Goal: Task Accomplishment & Management: Manage account settings

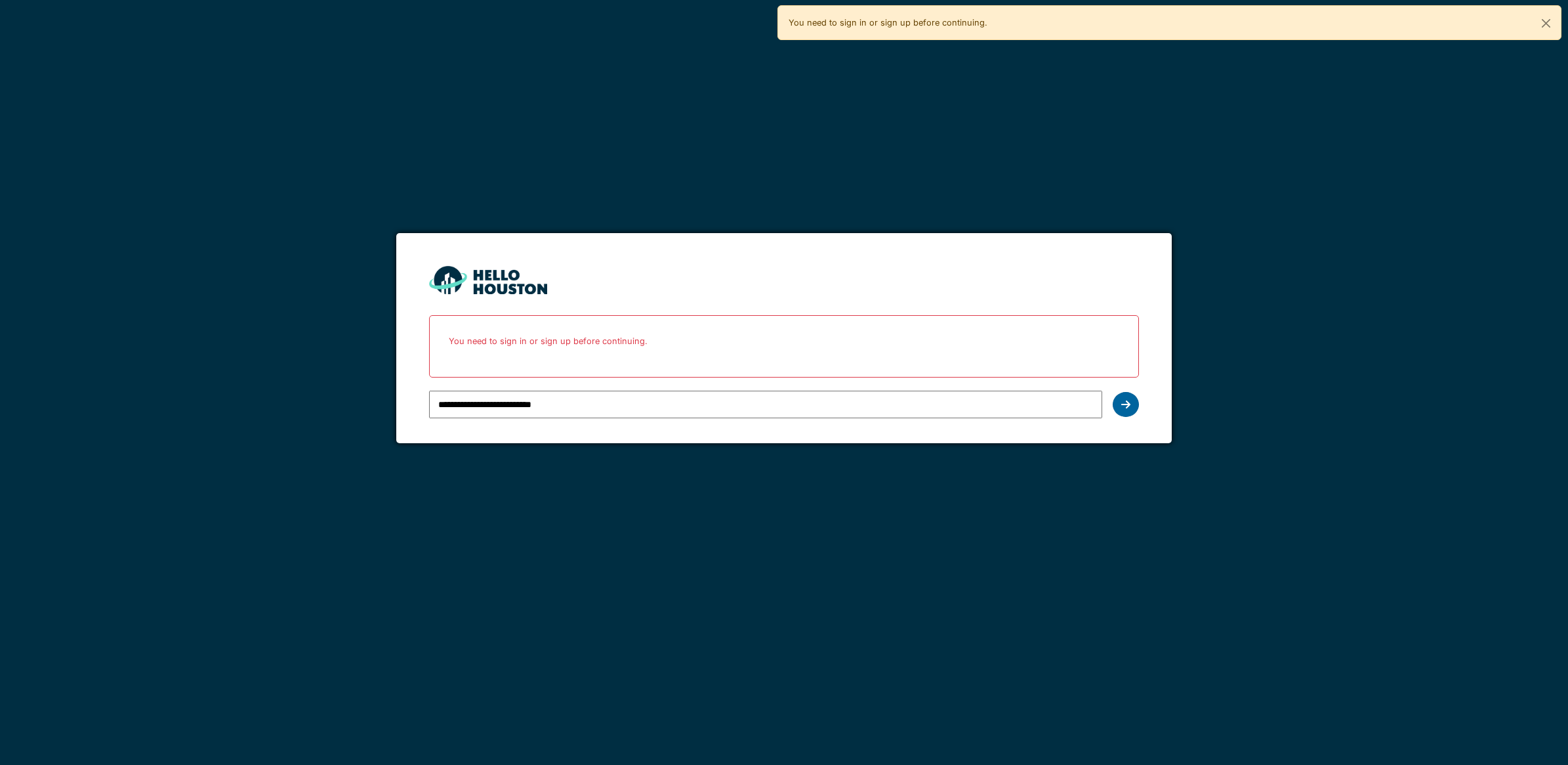
click at [1126, 399] on icon at bounding box center [1125, 404] width 9 height 11
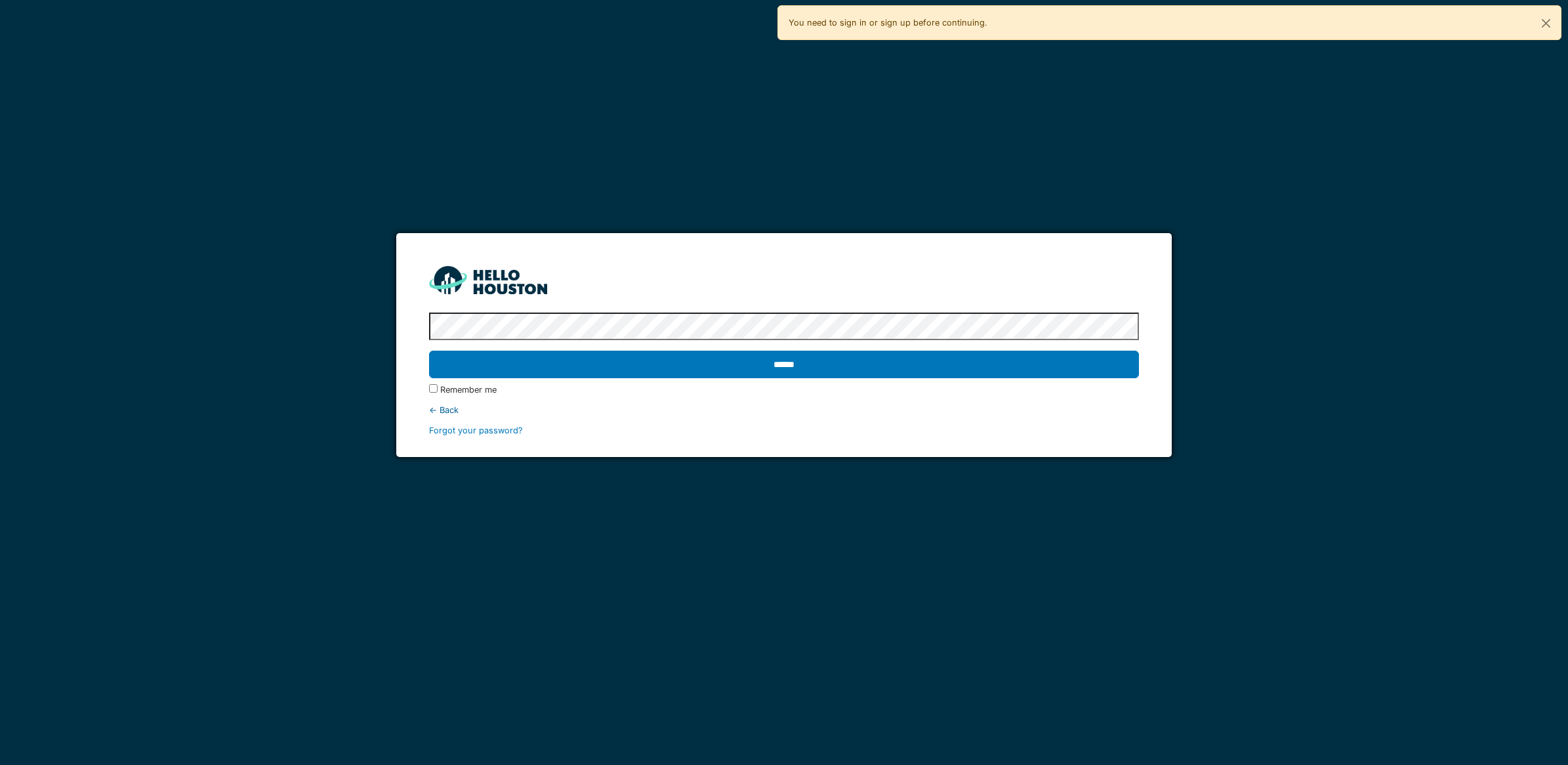
click at [1126, 399] on div "****** Remember me ← Back Forgot your password?" at bounding box center [784, 372] width 710 height 130
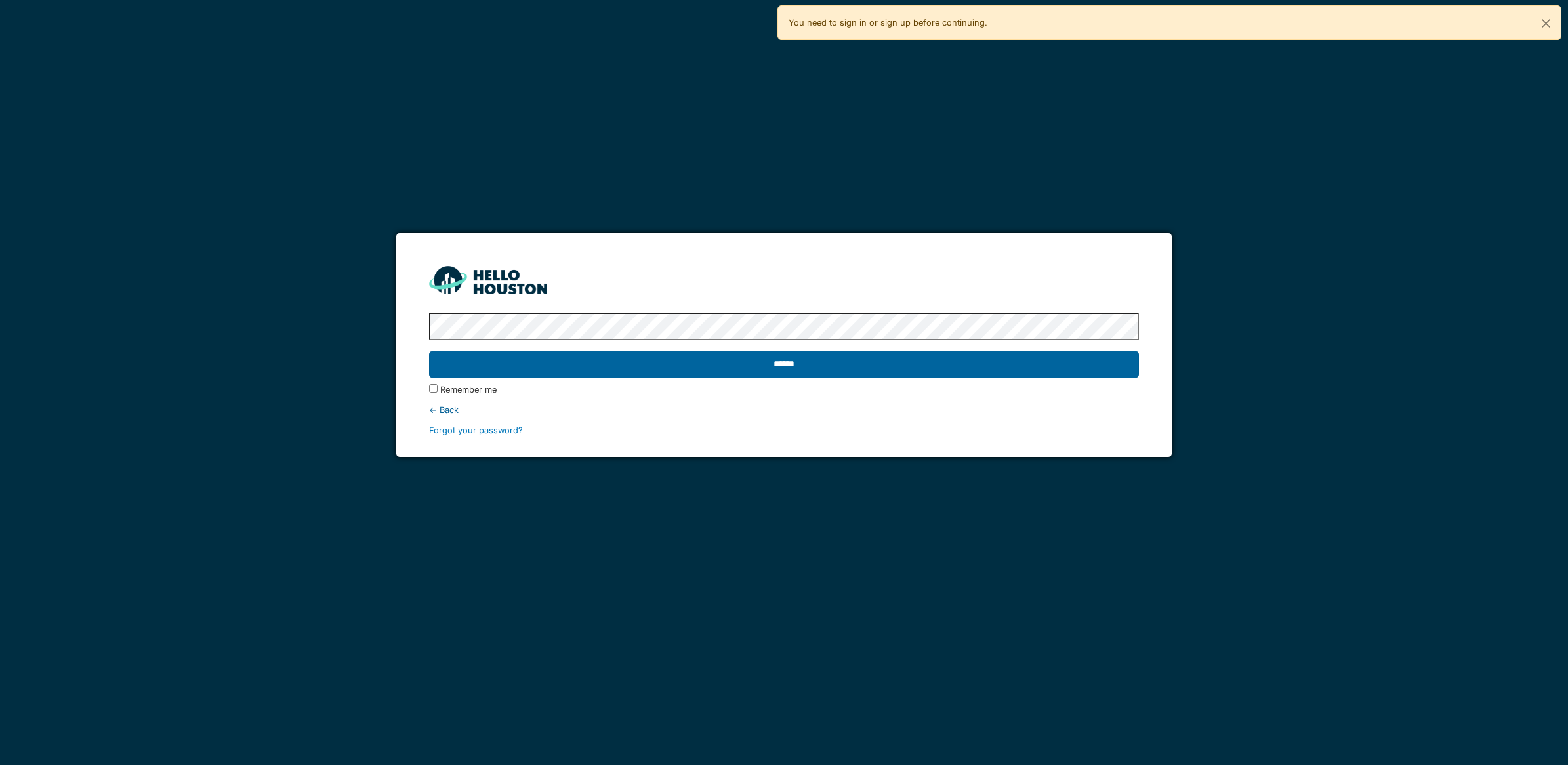
click at [1084, 376] on input "******" at bounding box center [784, 365] width 710 height 27
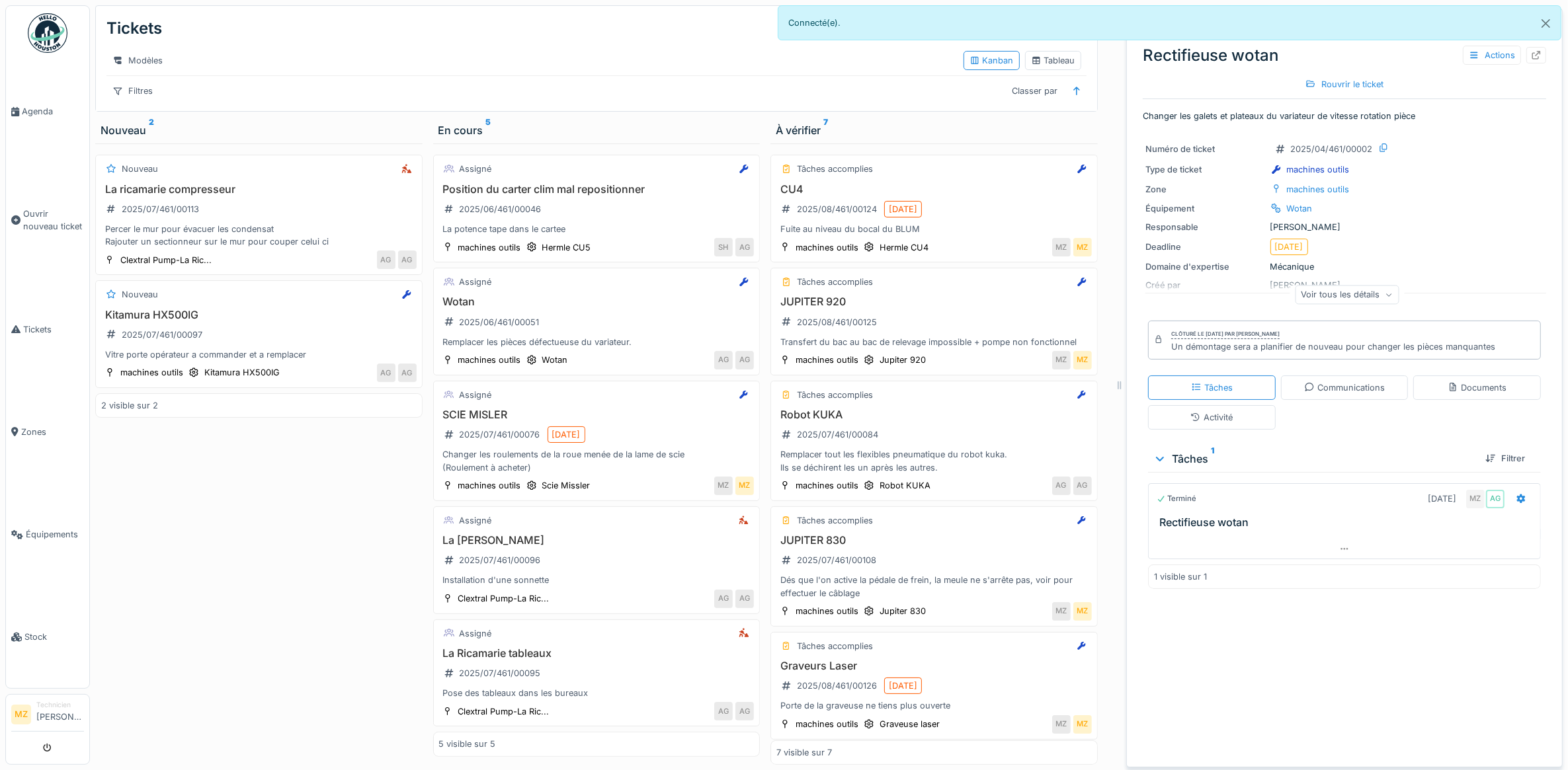
click at [336, 501] on div "Nouveau La ricamarie compresseur 2025/07/461/00113 Percer le mur pour évacuer l…" at bounding box center [259, 454] width 327 height 622
click at [609, 222] on div "Position du carter clim mal repositionner 2025/06/461/00046 La potence tape dan…" at bounding box center [597, 210] width 315 height 53
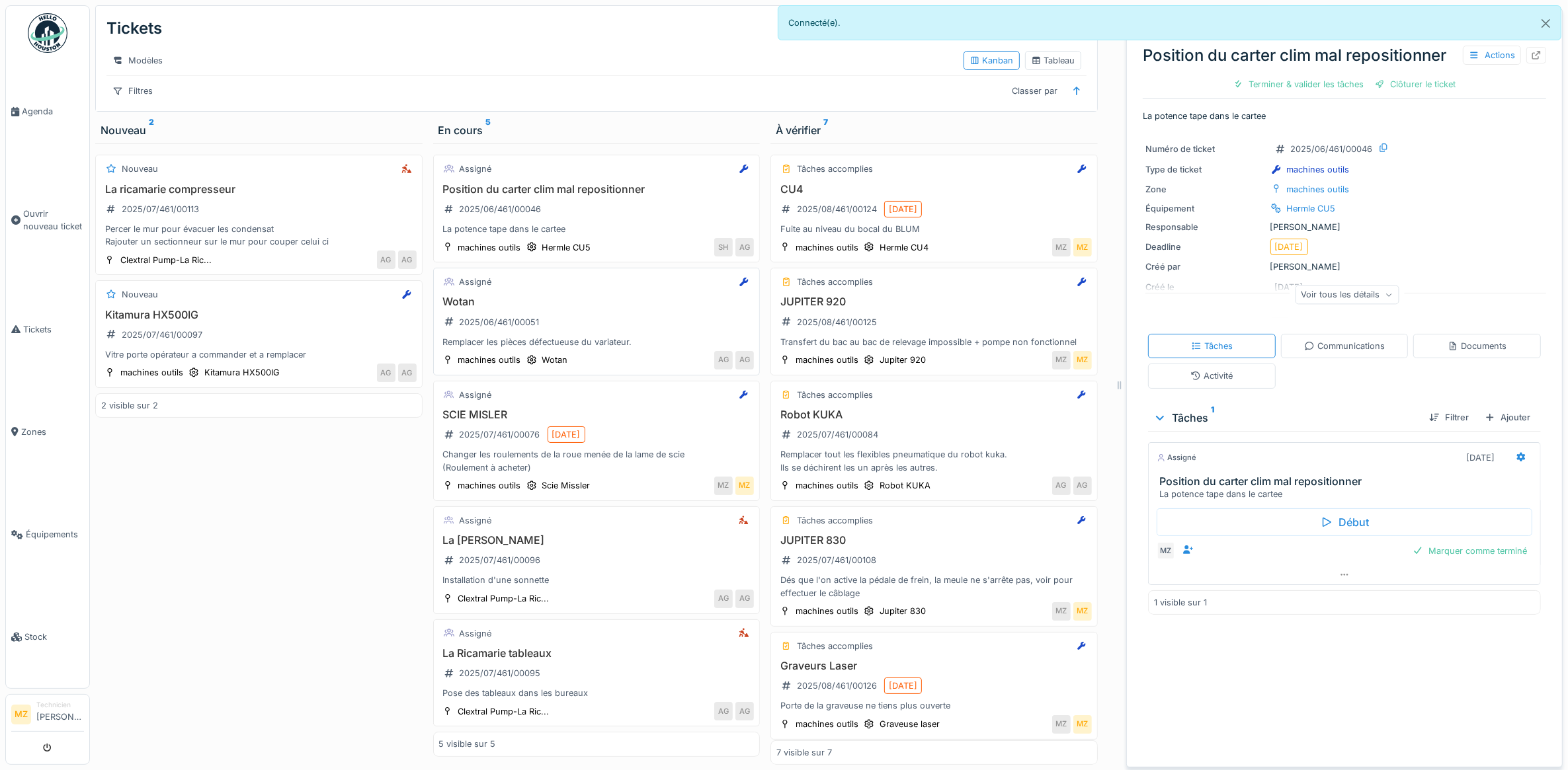
click at [609, 348] on div "Remplacer les pièces défectueuse du variateur." at bounding box center [597, 342] width 315 height 13
click at [38, 110] on span "Agenda" at bounding box center [53, 111] width 62 height 13
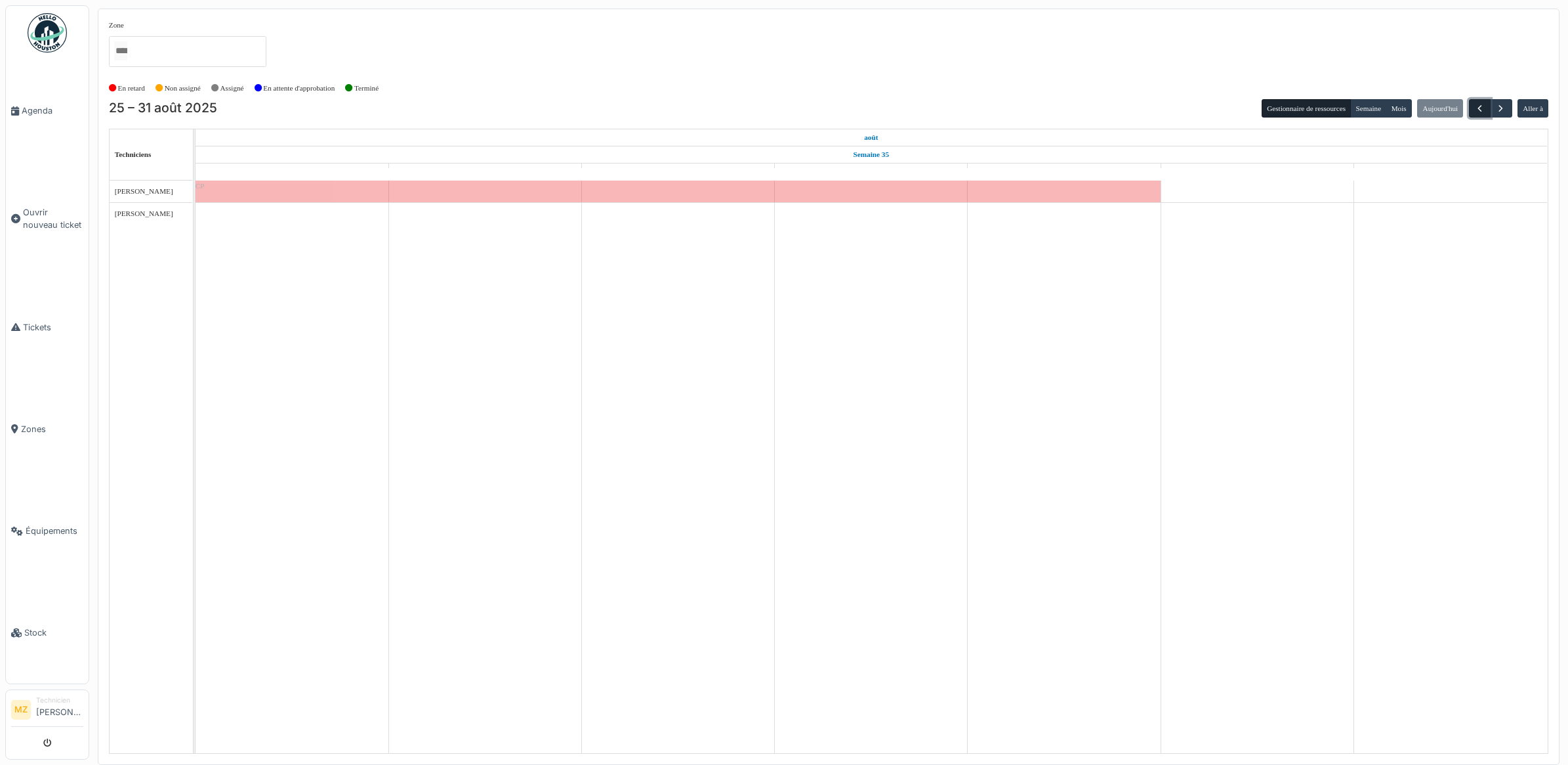
click at [1475, 107] on span "button" at bounding box center [1481, 109] width 12 height 12
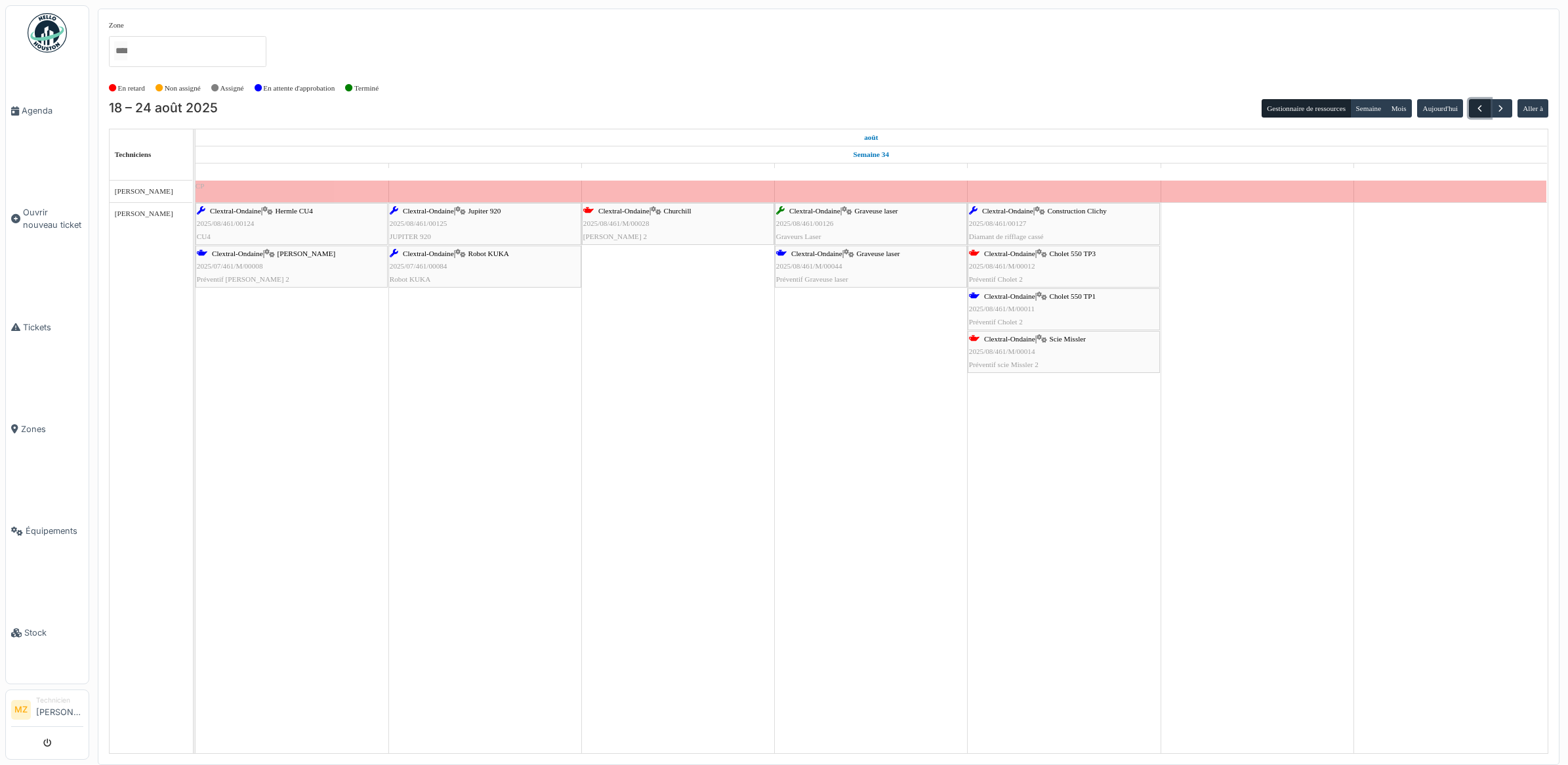
click at [1475, 103] on span "button" at bounding box center [1481, 109] width 12 height 12
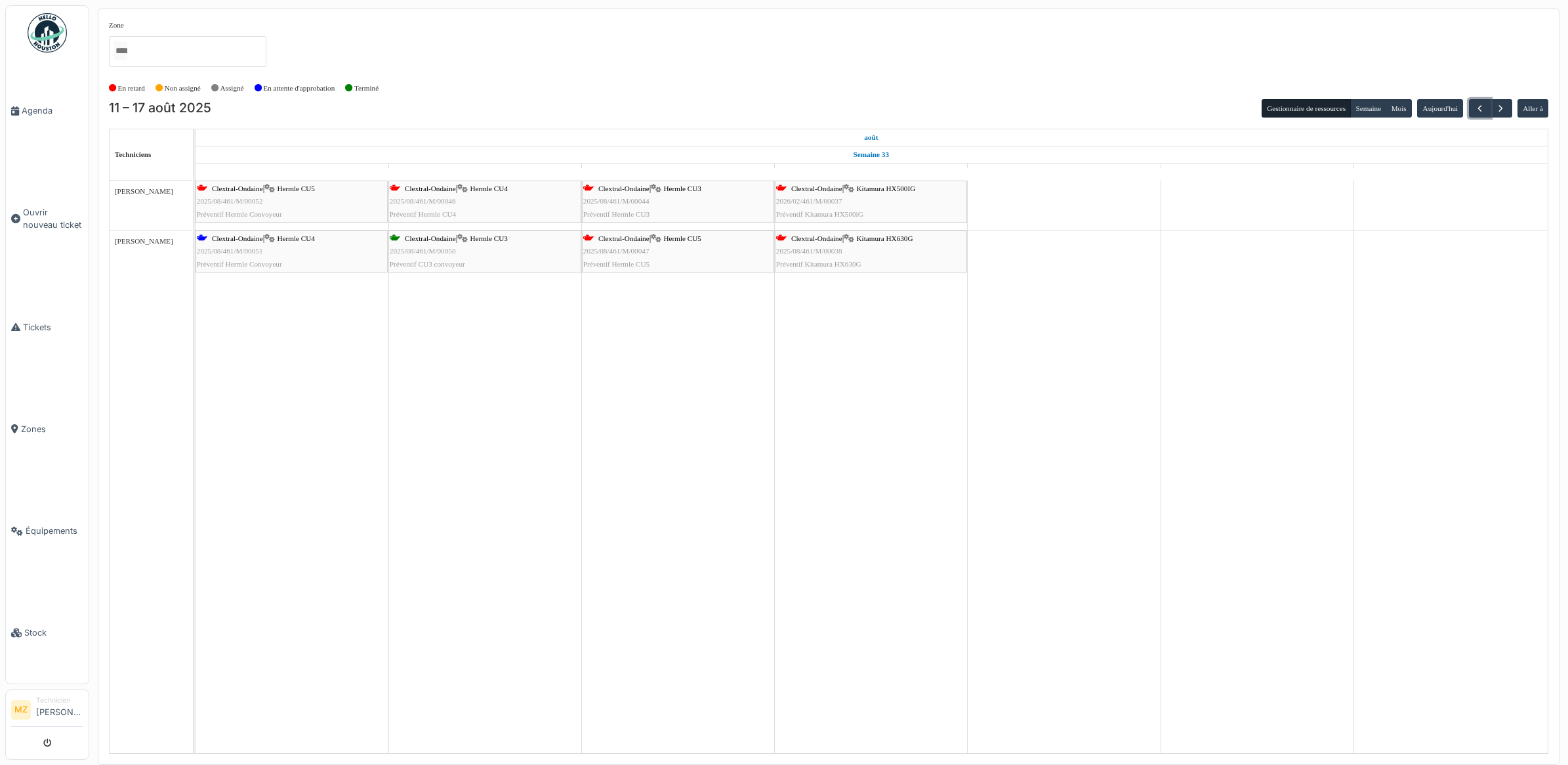
click at [737, 255] on div "Clextral-Ondaine | Hermle CU5 2025/08/461/M/00047 Préventif Hermle CU5" at bounding box center [678, 251] width 190 height 38
click at [861, 241] on span "Kitamura HX630G" at bounding box center [885, 239] width 56 height 8
click at [1503, 112] on span "button" at bounding box center [1501, 109] width 12 height 12
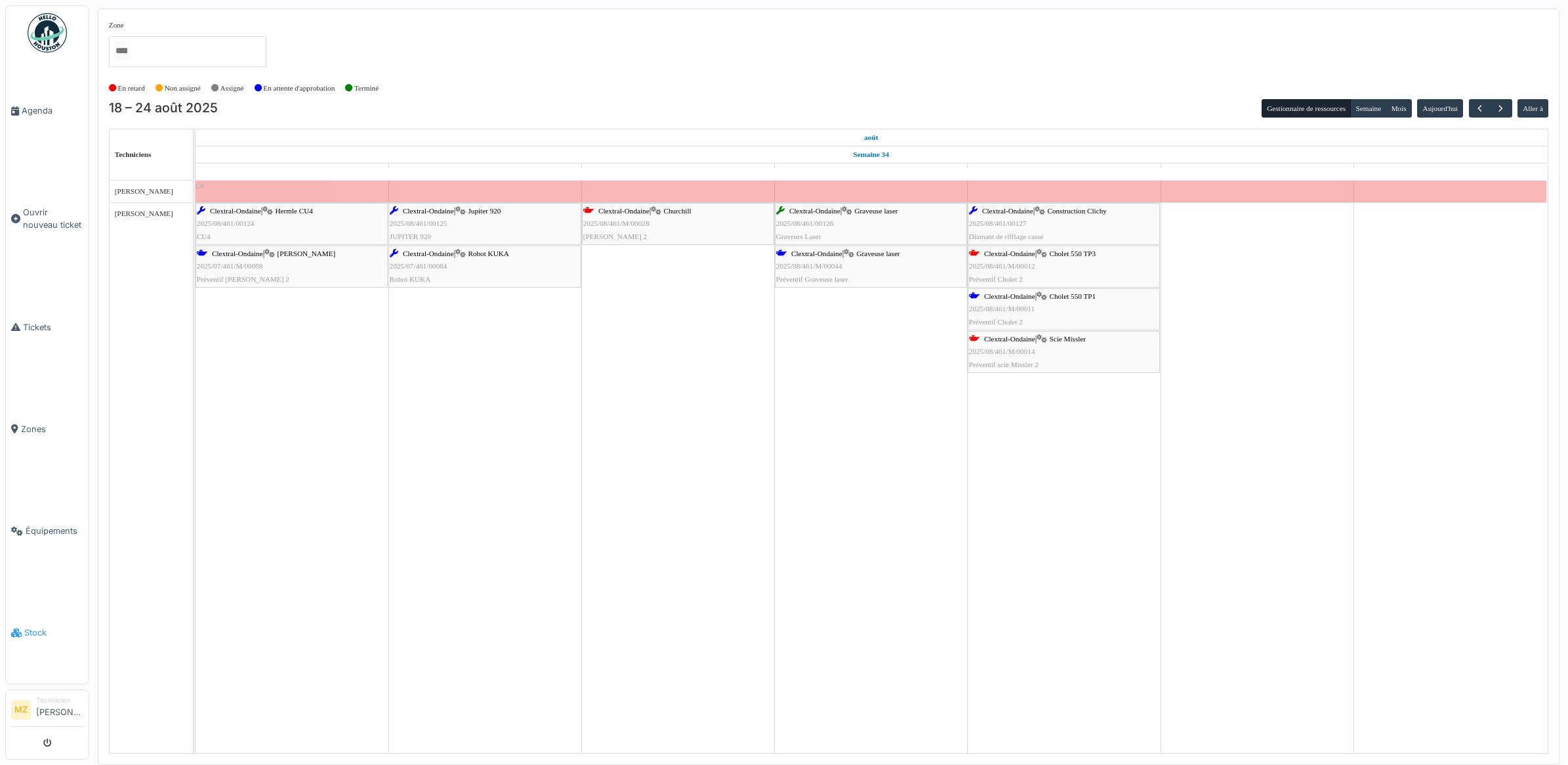
click at [33, 609] on link "Stock" at bounding box center [47, 632] width 82 height 102
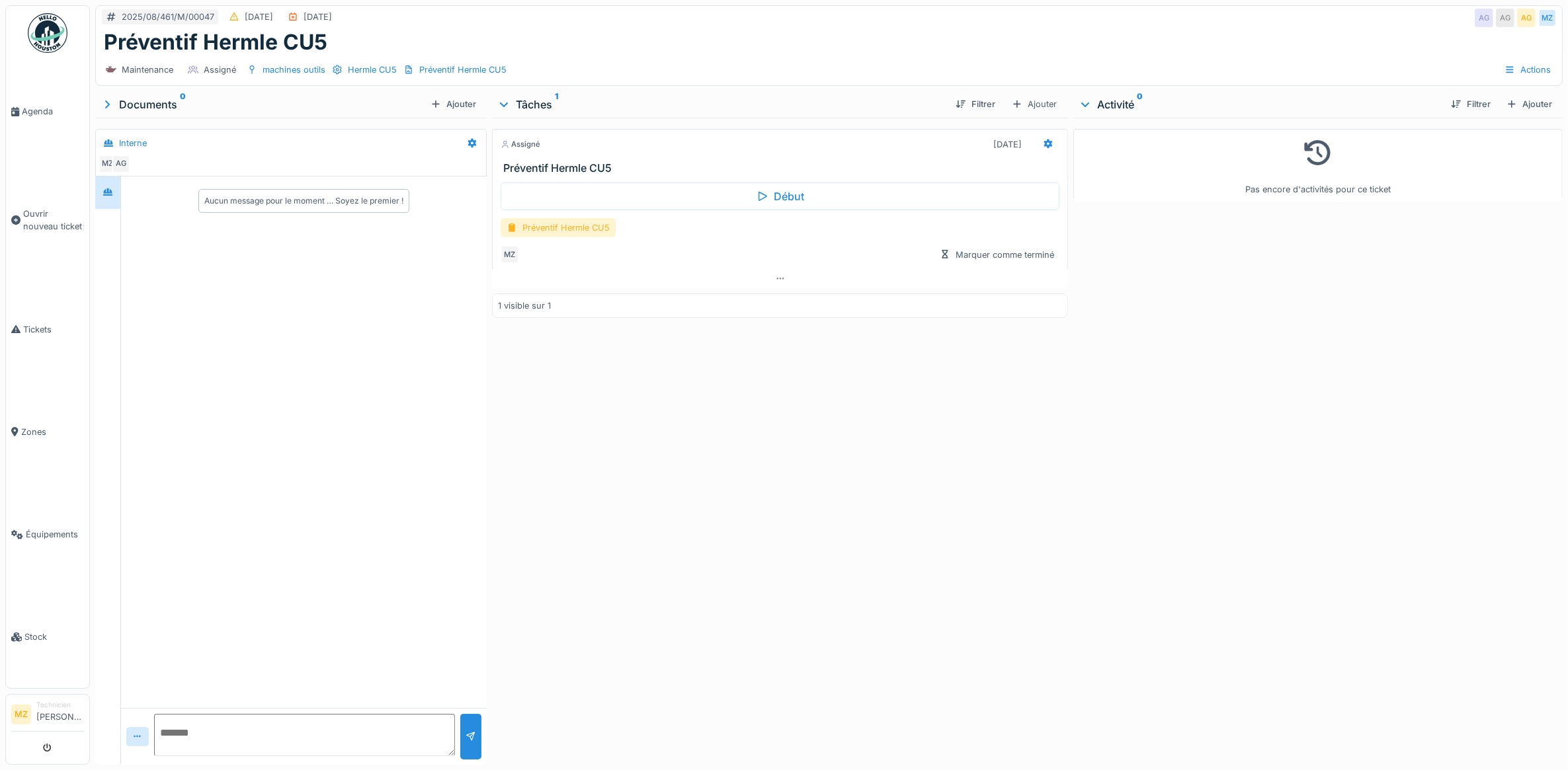
click at [589, 233] on div "Préventif Hermle CU5" at bounding box center [558, 227] width 115 height 20
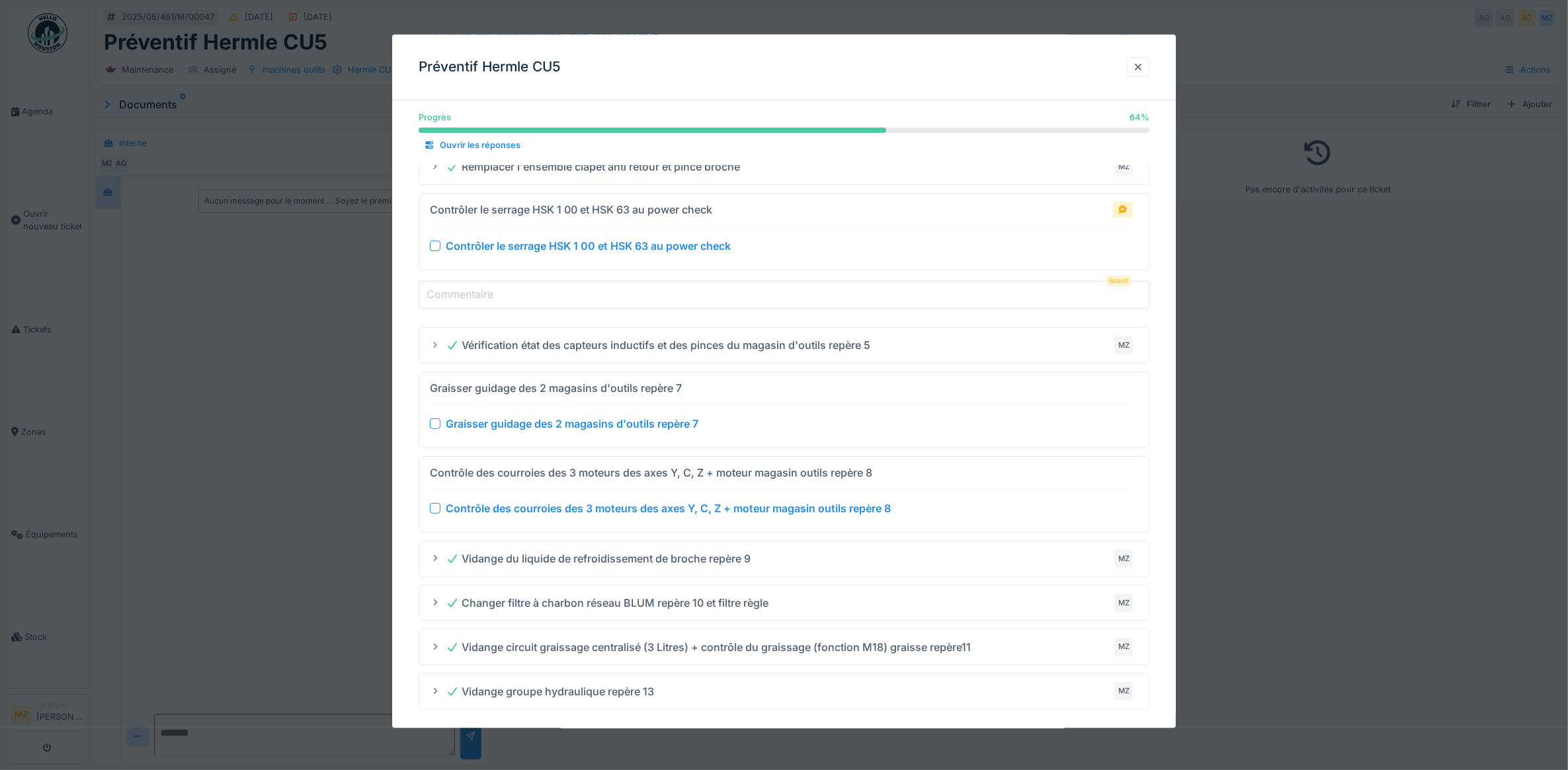
scroll to position [331, 0]
click at [345, 474] on div at bounding box center [784, 385] width 1568 height 770
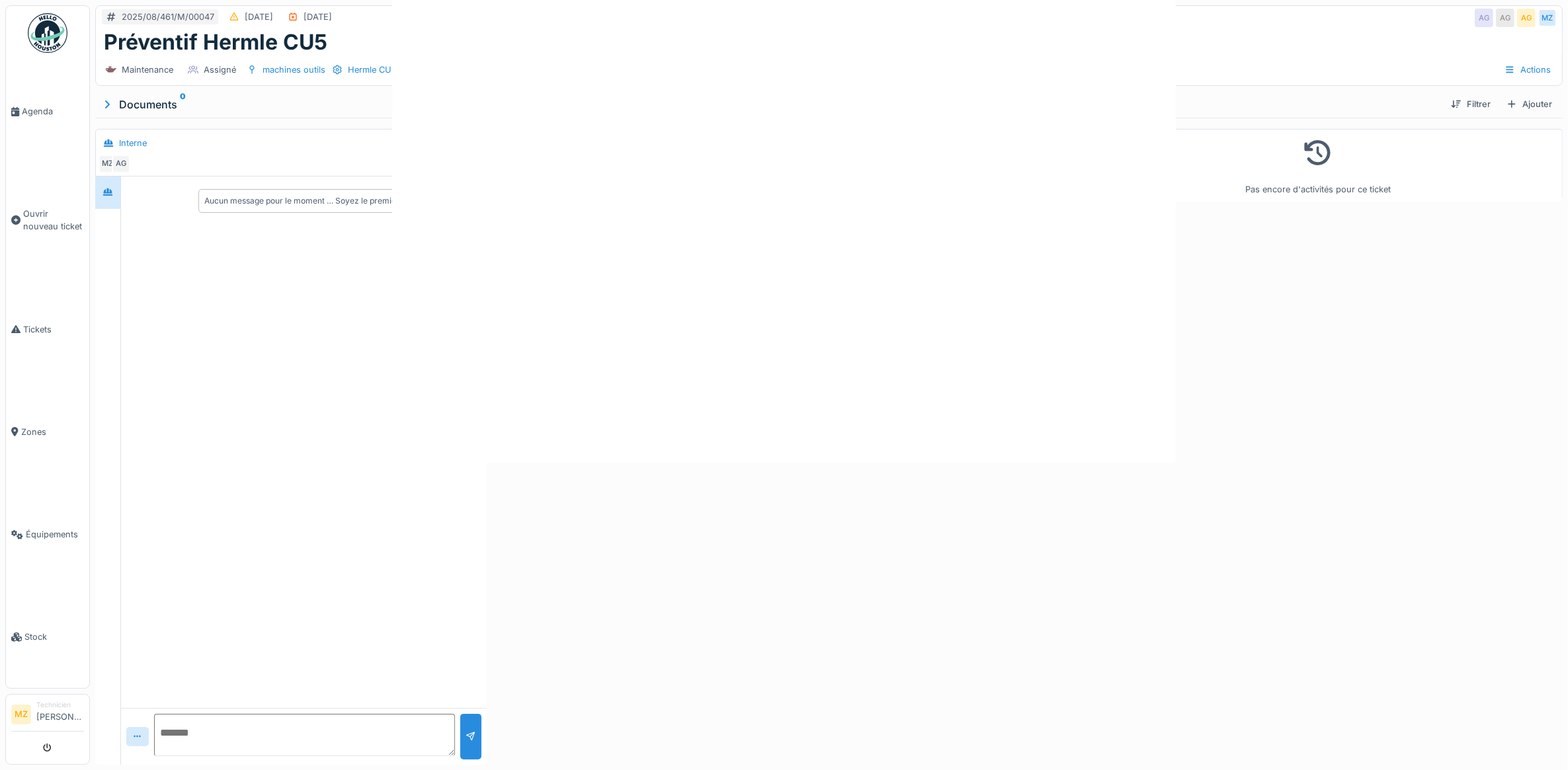
scroll to position [0, 0]
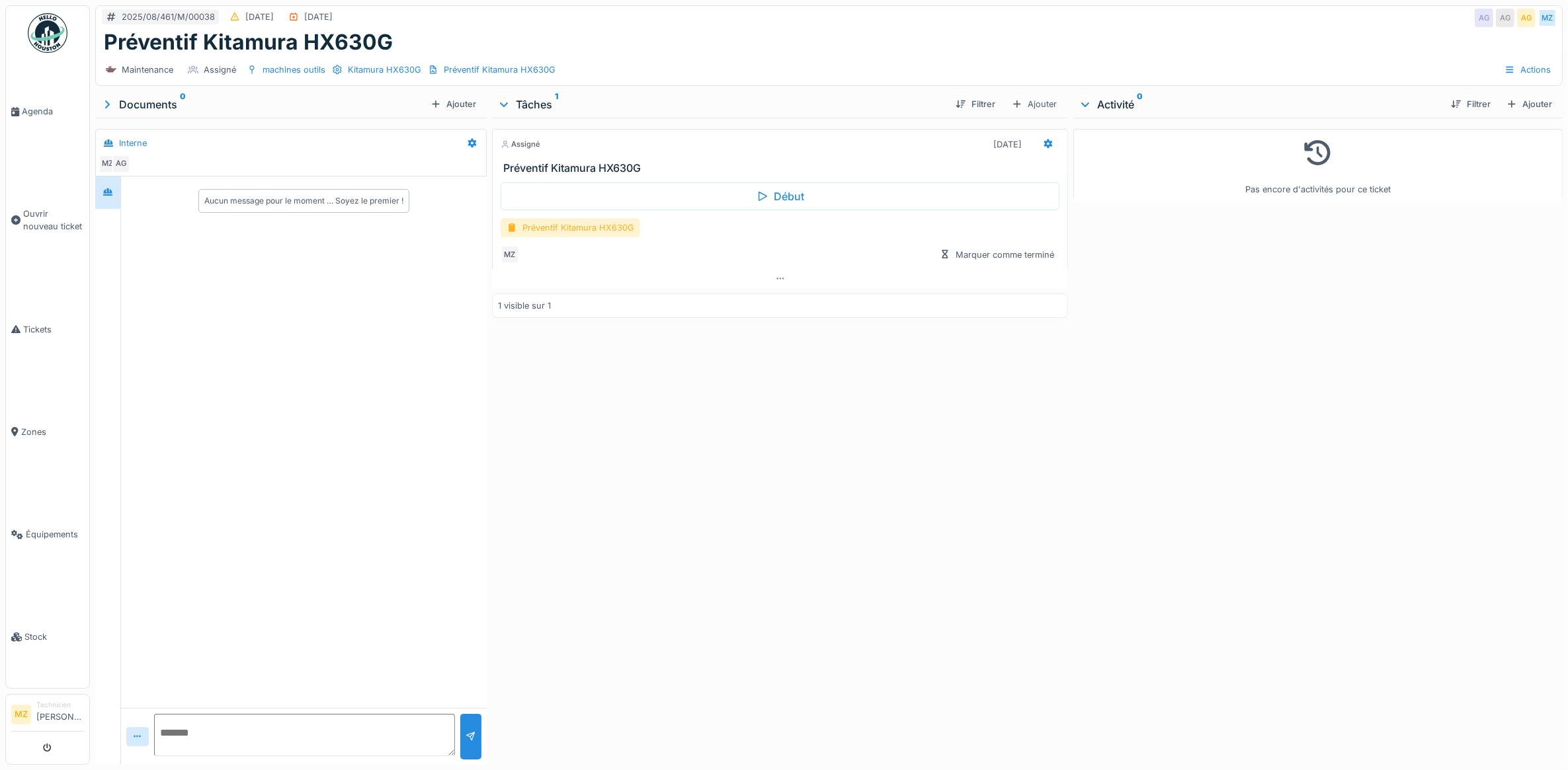
click at [584, 228] on div "Préventif Kitamura HX630G" at bounding box center [570, 227] width 140 height 20
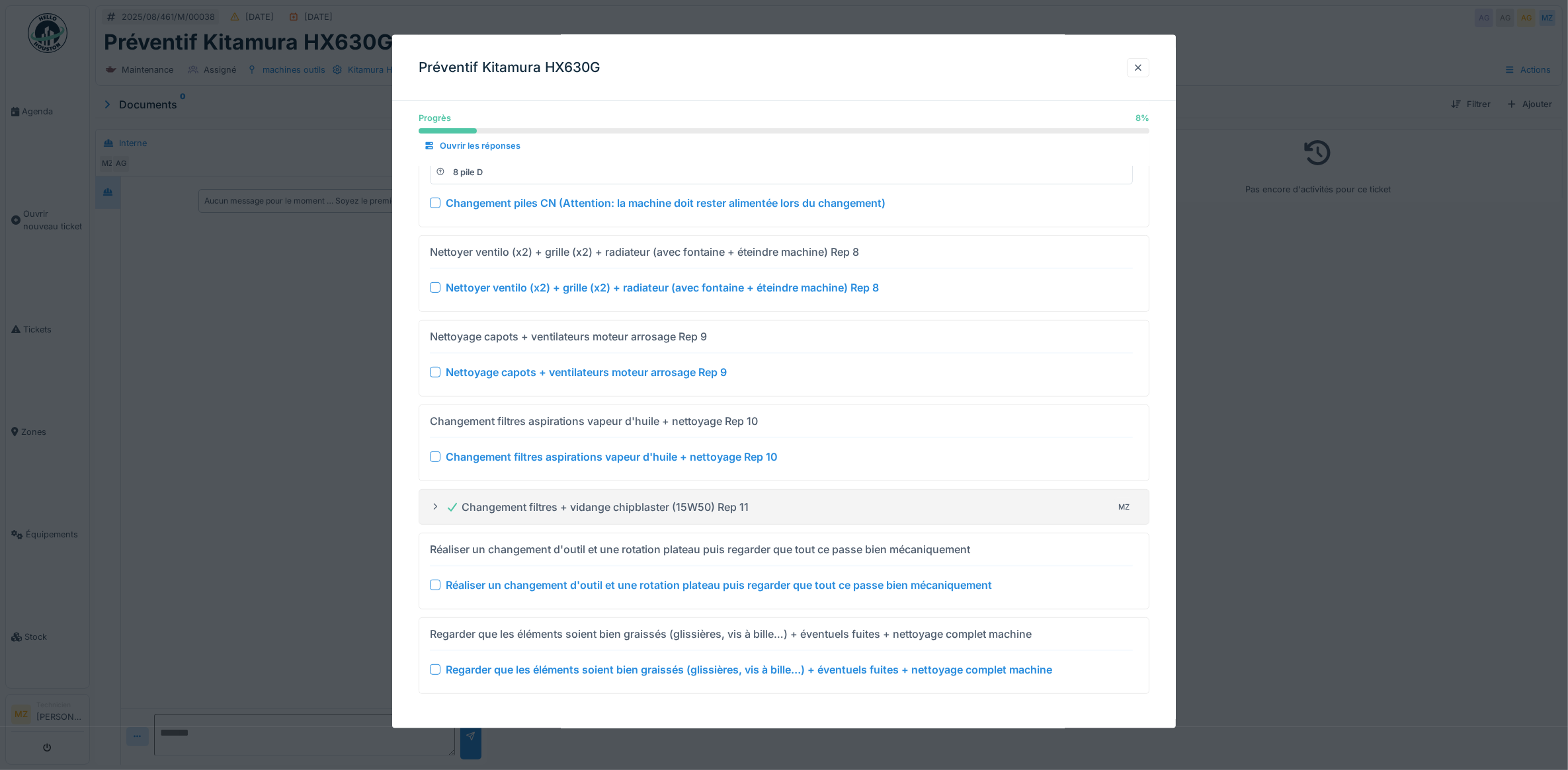
scroll to position [669, 0]
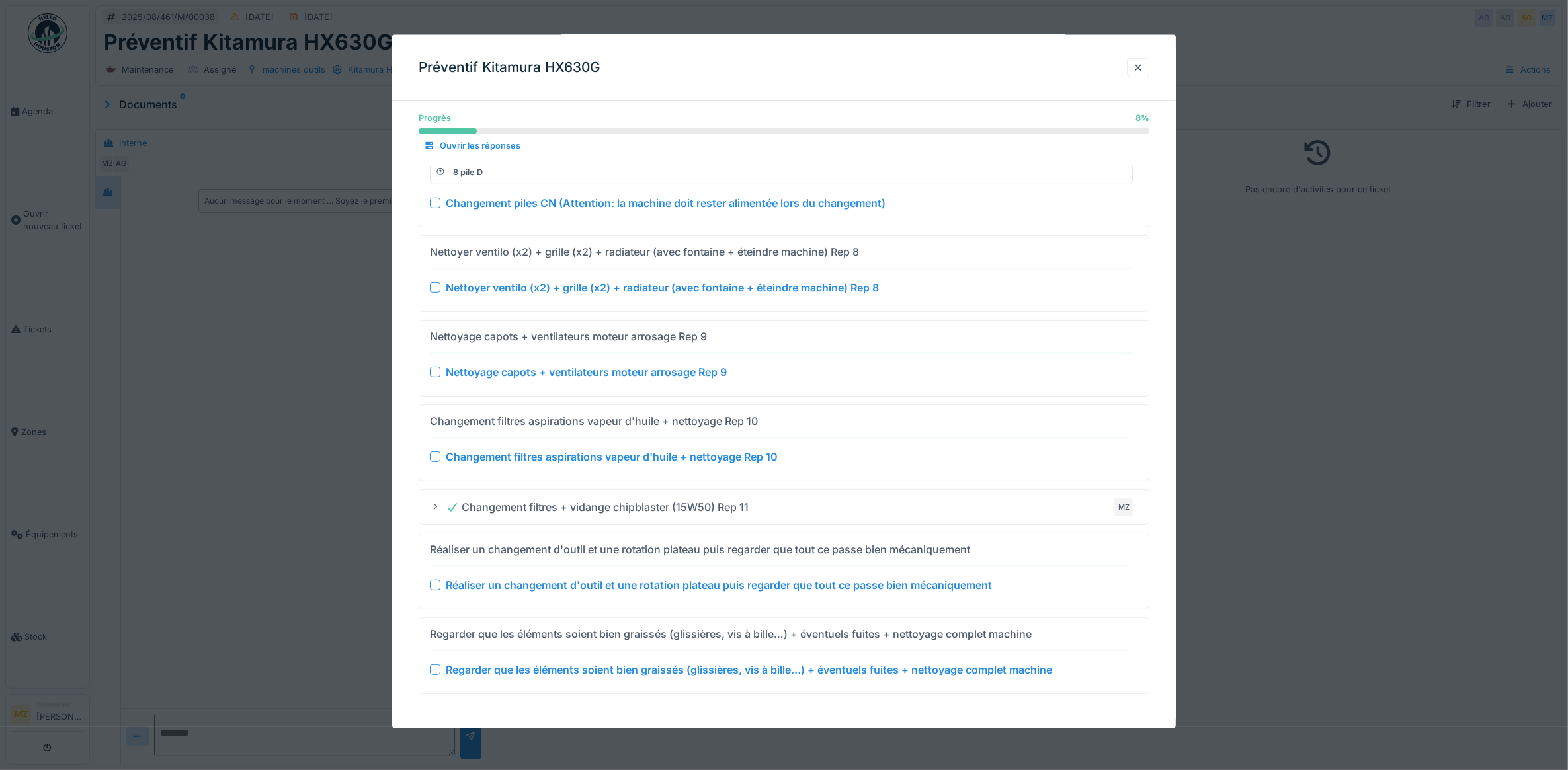
click at [326, 503] on div at bounding box center [784, 385] width 1568 height 770
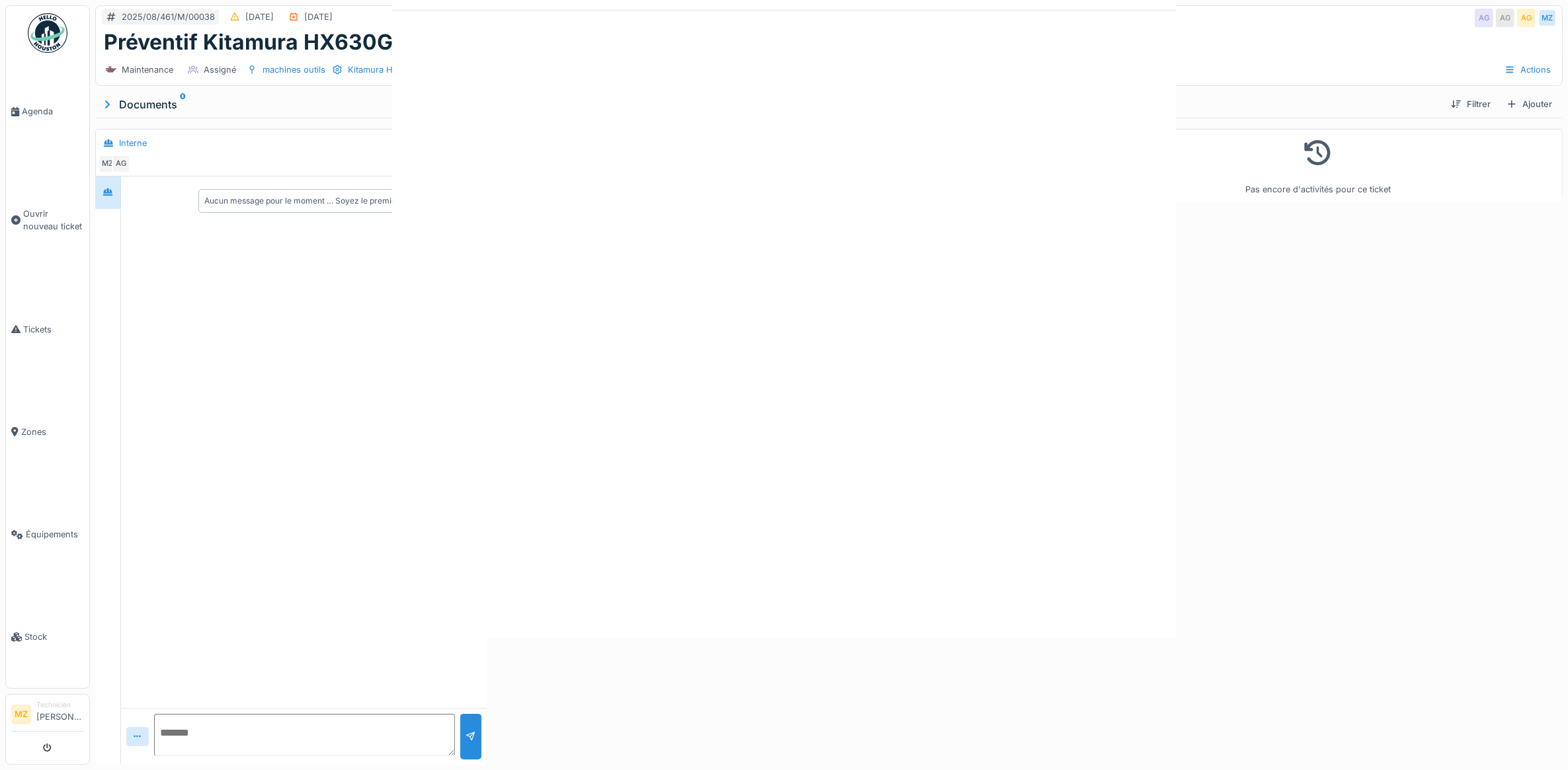
scroll to position [0, 0]
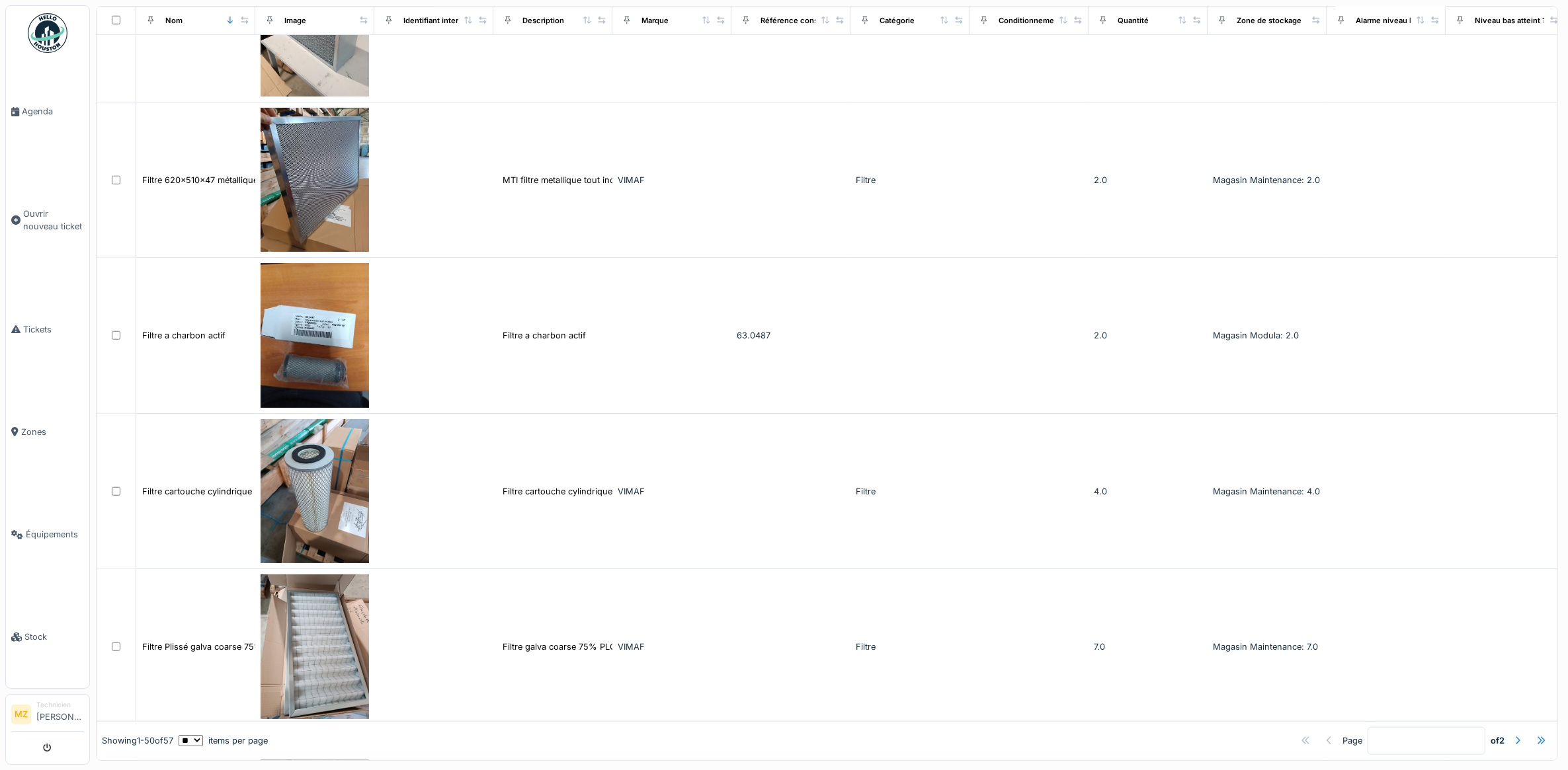
scroll to position [1598, 0]
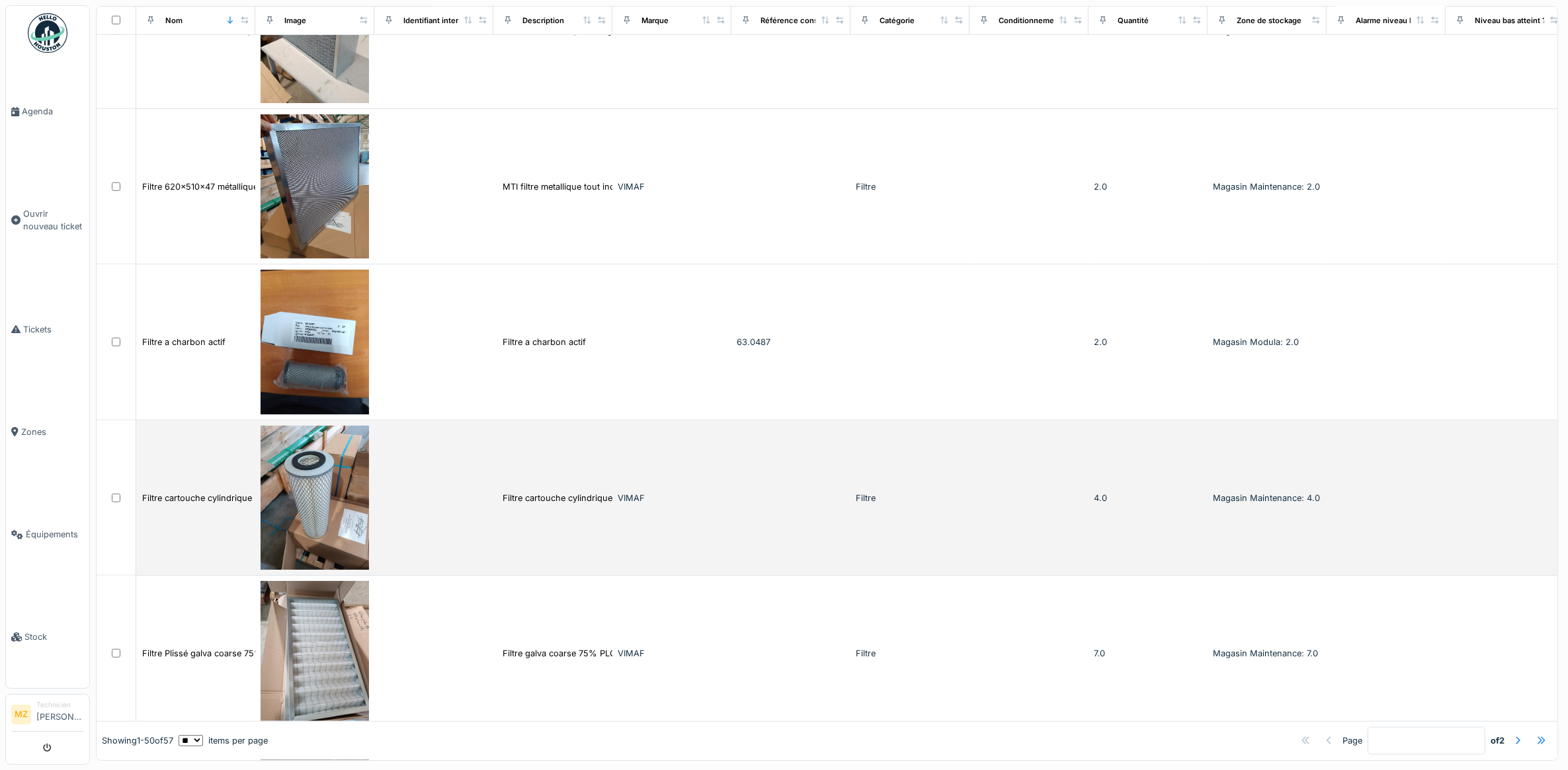
click at [972, 517] on td at bounding box center [1029, 499] width 119 height 156
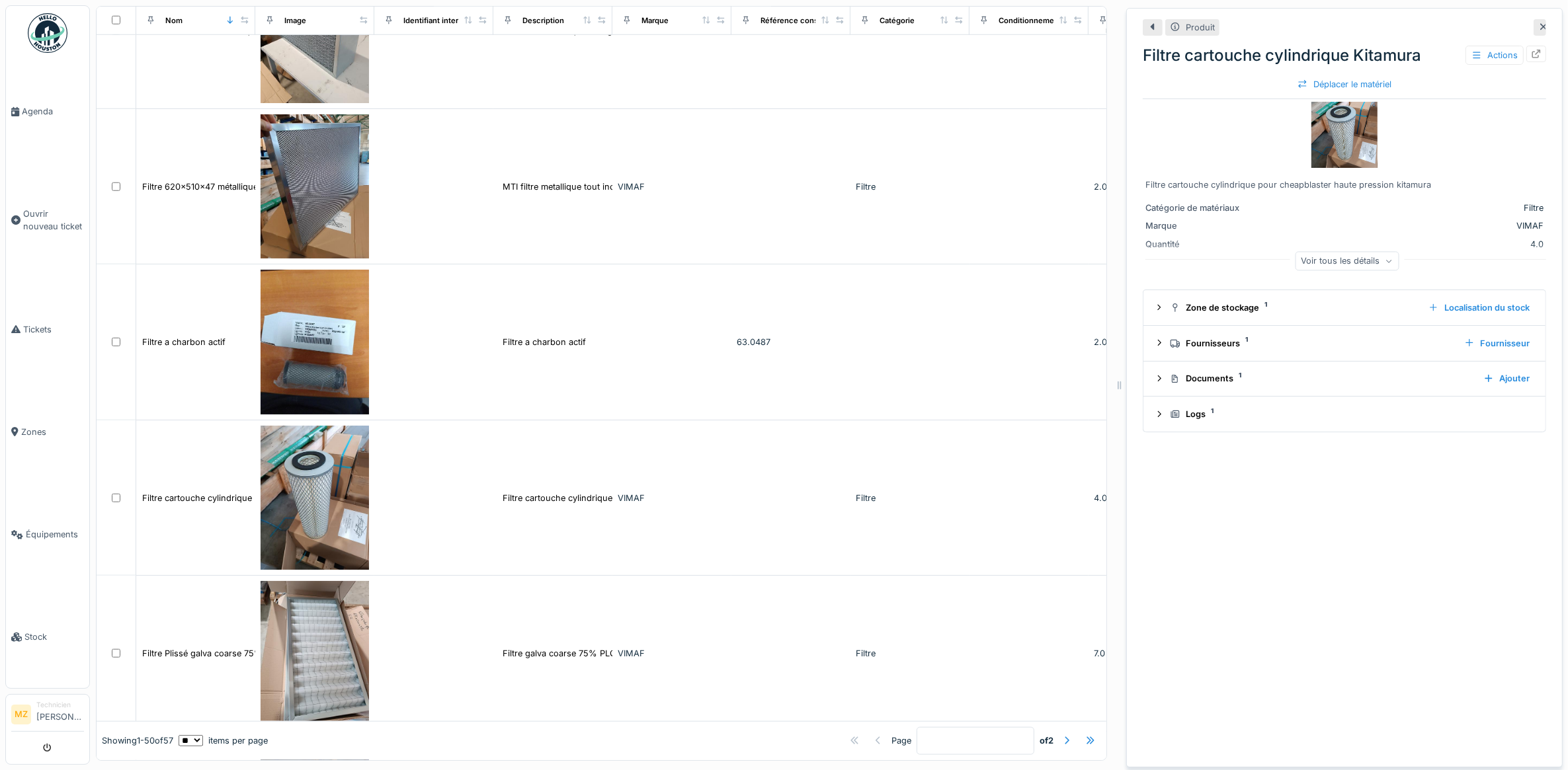
click at [1352, 266] on div "Voir tous les détails" at bounding box center [1347, 261] width 103 height 20
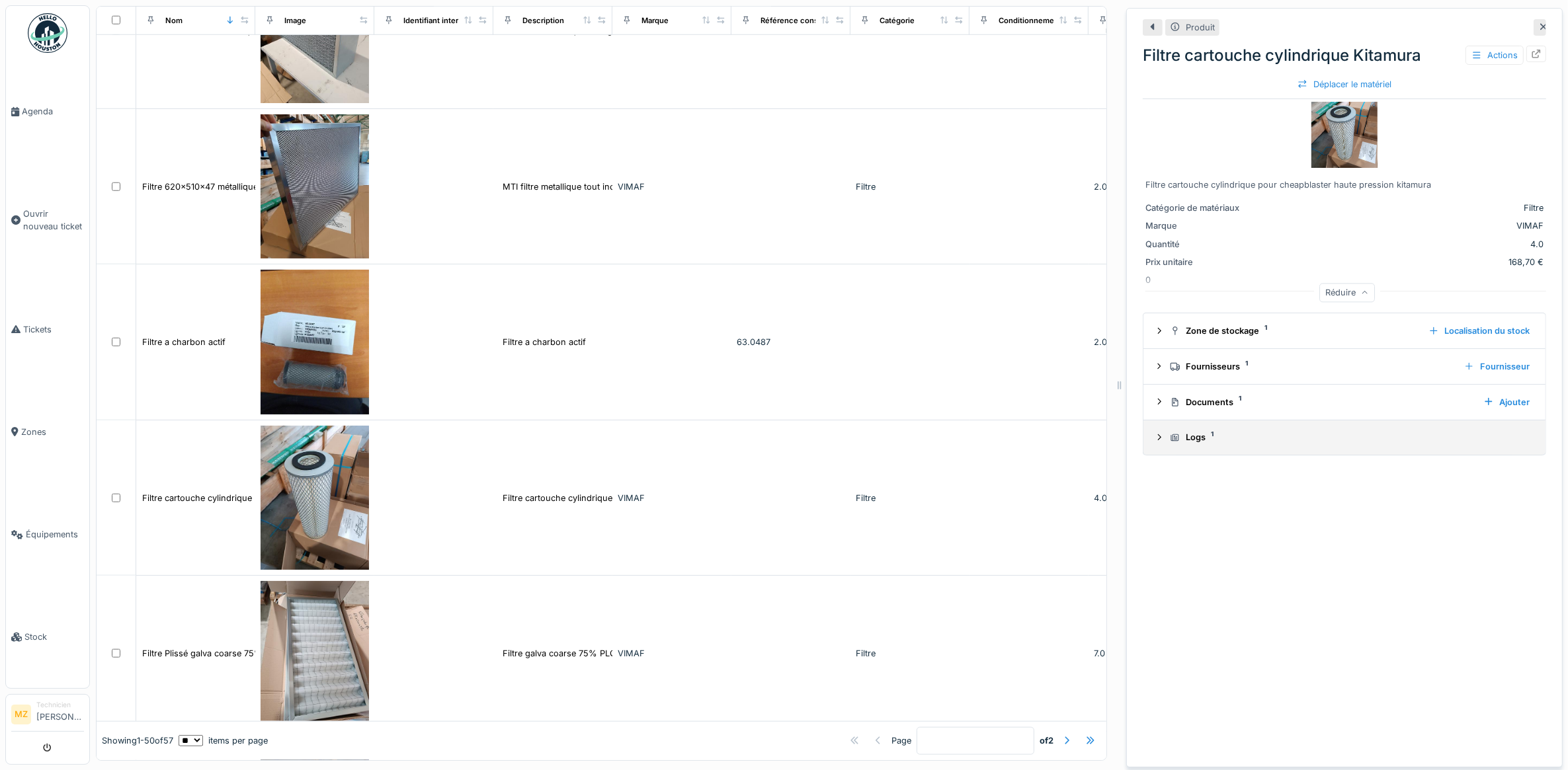
click at [1392, 434] on div "Logs 1" at bounding box center [1349, 437] width 359 height 13
click at [34, 542] on link "Équipements" at bounding box center [47, 534] width 83 height 102
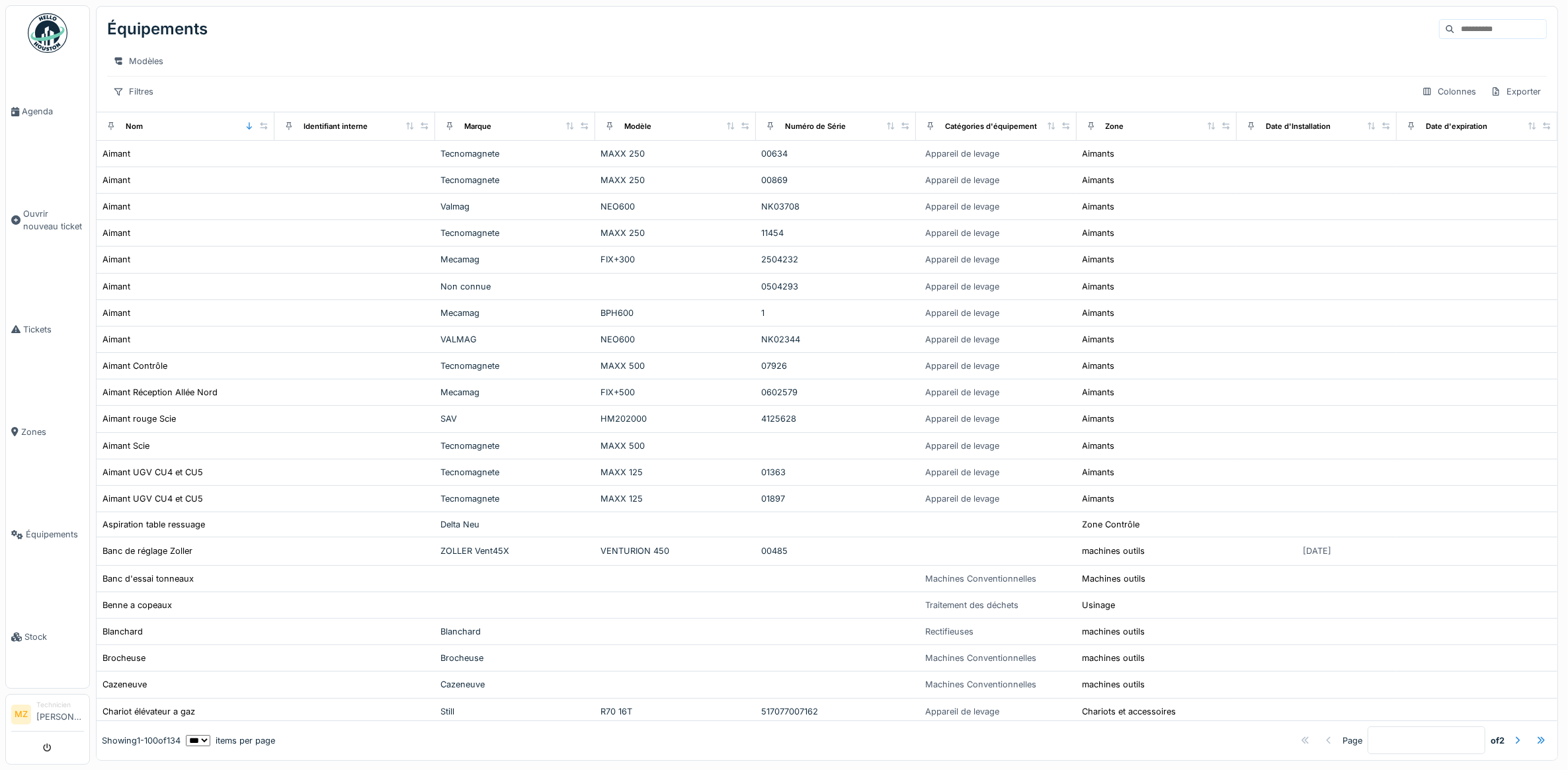
click at [1491, 29] on input at bounding box center [1500, 28] width 91 height 19
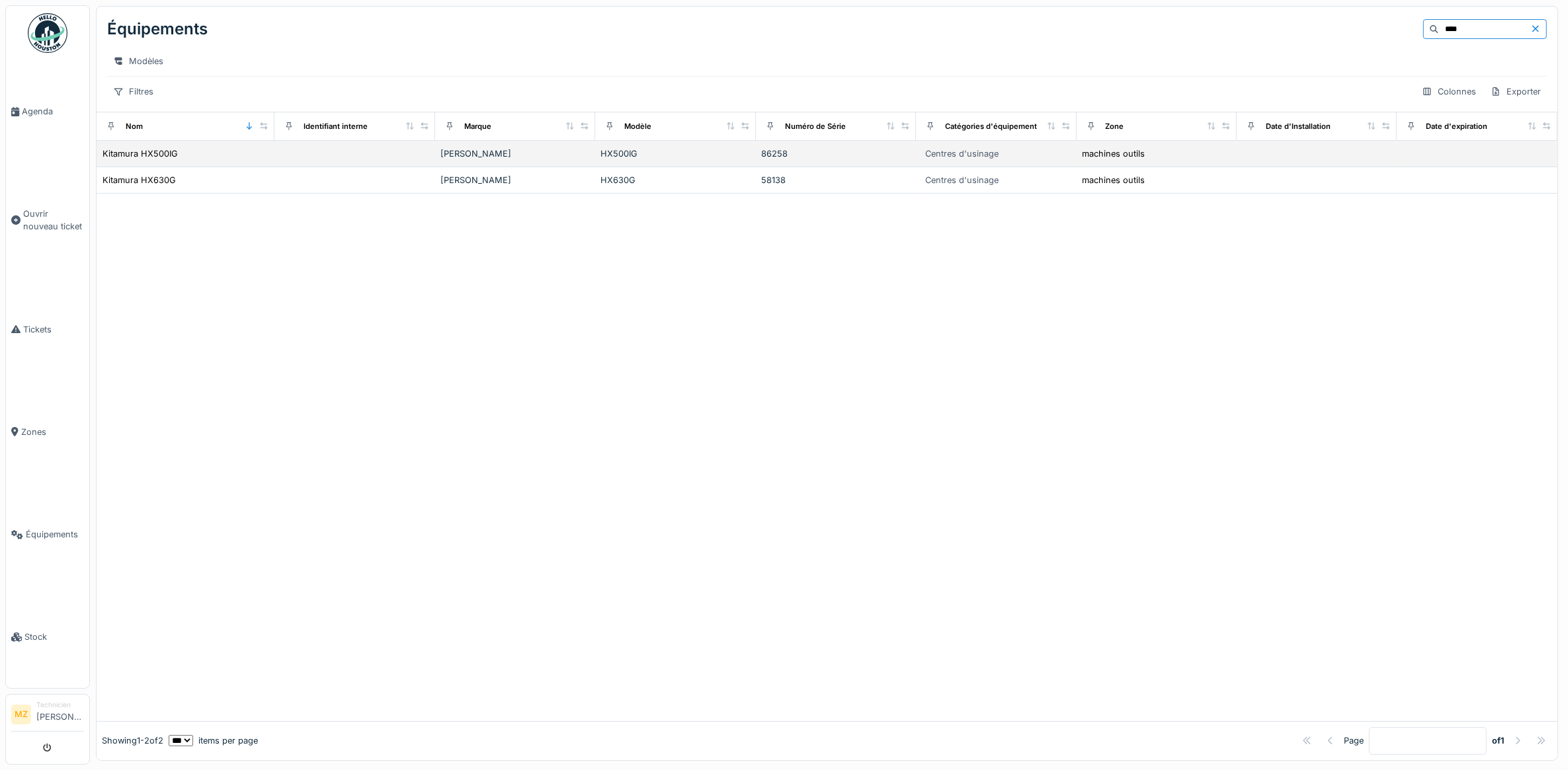
type input "****"
click at [435, 167] on td "[PERSON_NAME]" at bounding box center [516, 153] width 160 height 26
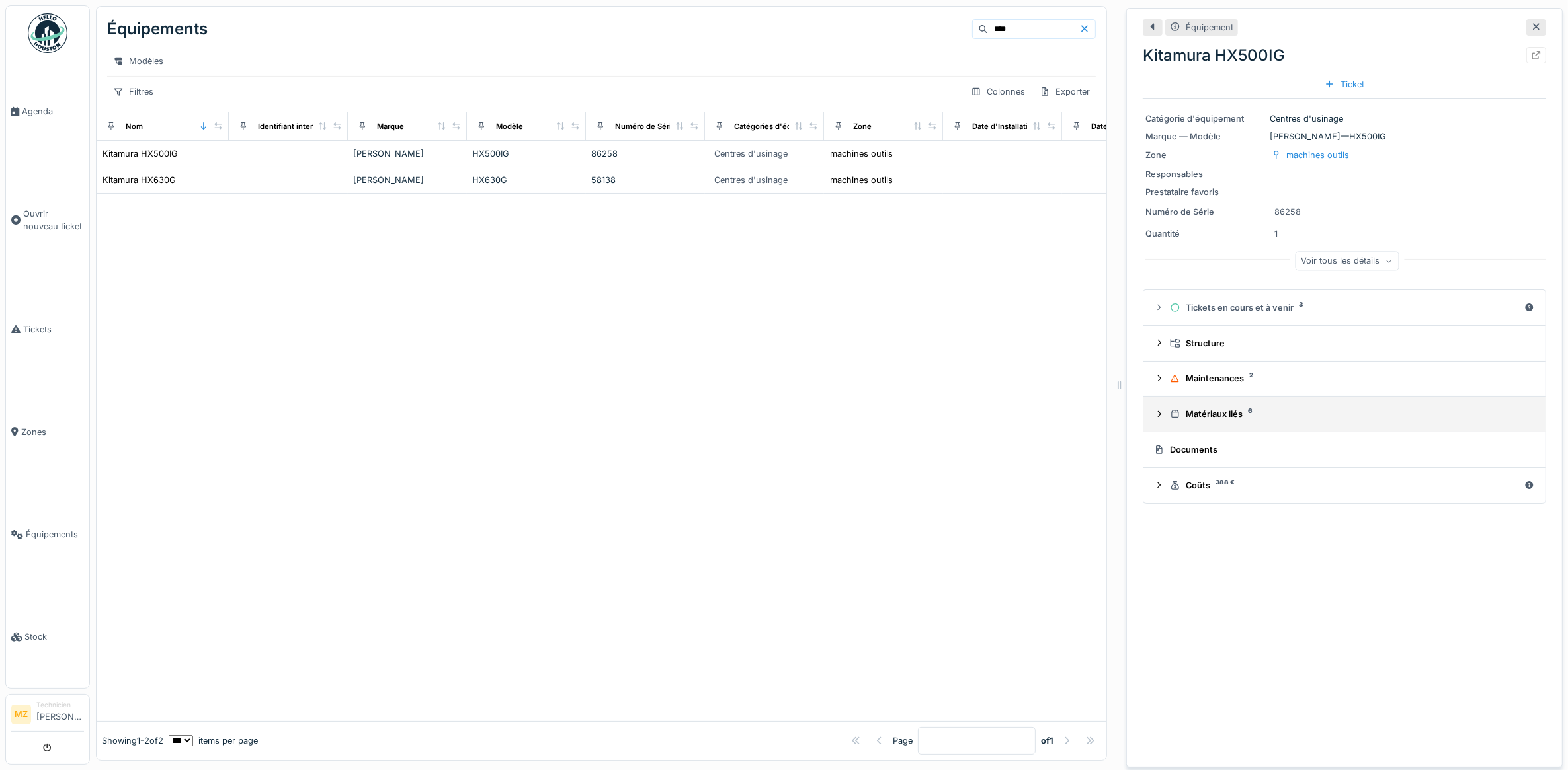
click at [1285, 424] on summary "Matériaux liés 6" at bounding box center [1343, 414] width 392 height 24
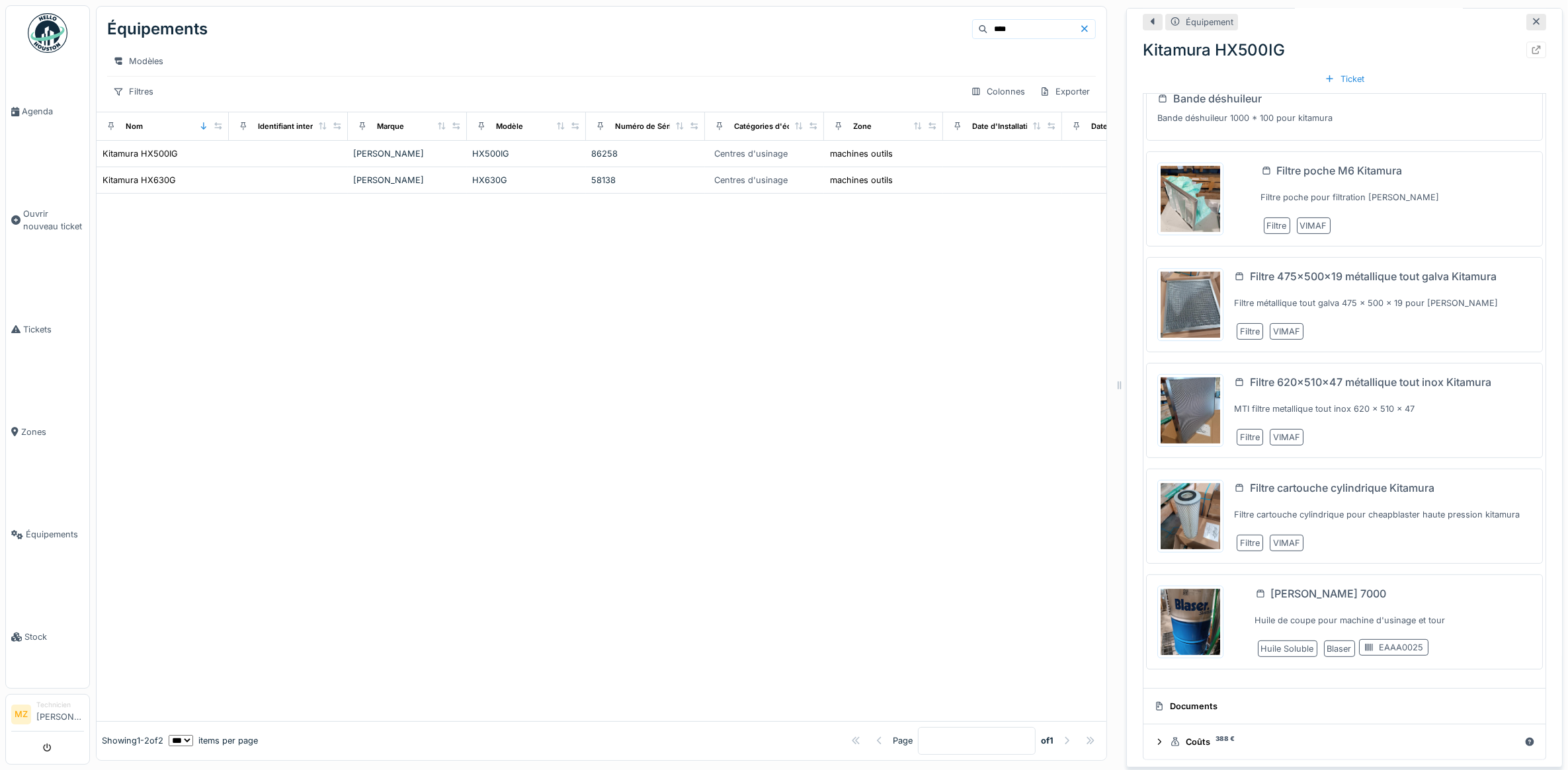
scroll to position [371, 0]
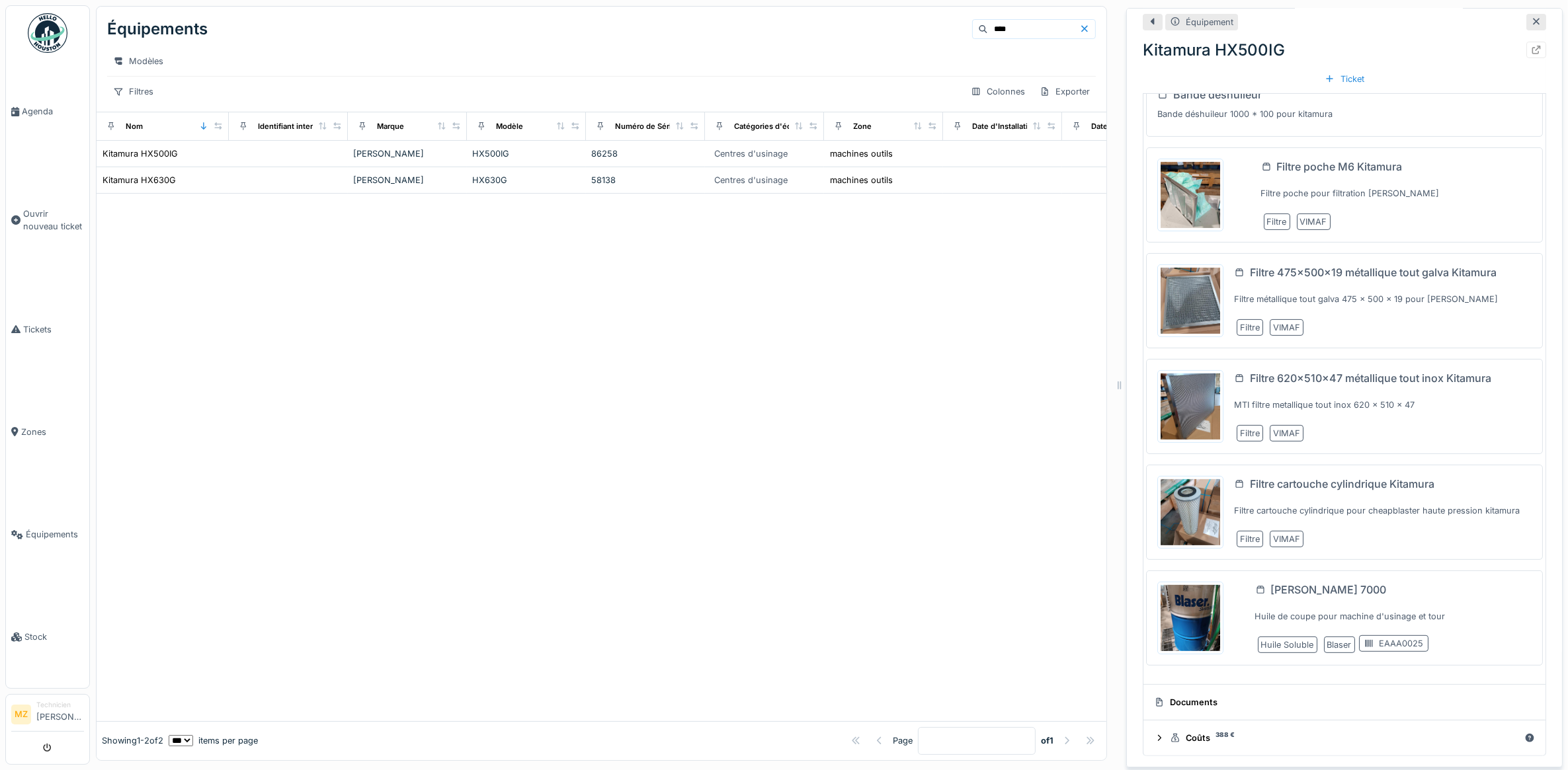
click at [1307, 520] on div "Filtre cartouche cylindrique pour cheapblaster haute pression kitamura" at bounding box center [1382, 510] width 298 height 23
click at [1301, 483] on div "Filtre cartouche cylindrique Kitamura" at bounding box center [1341, 484] width 185 height 16
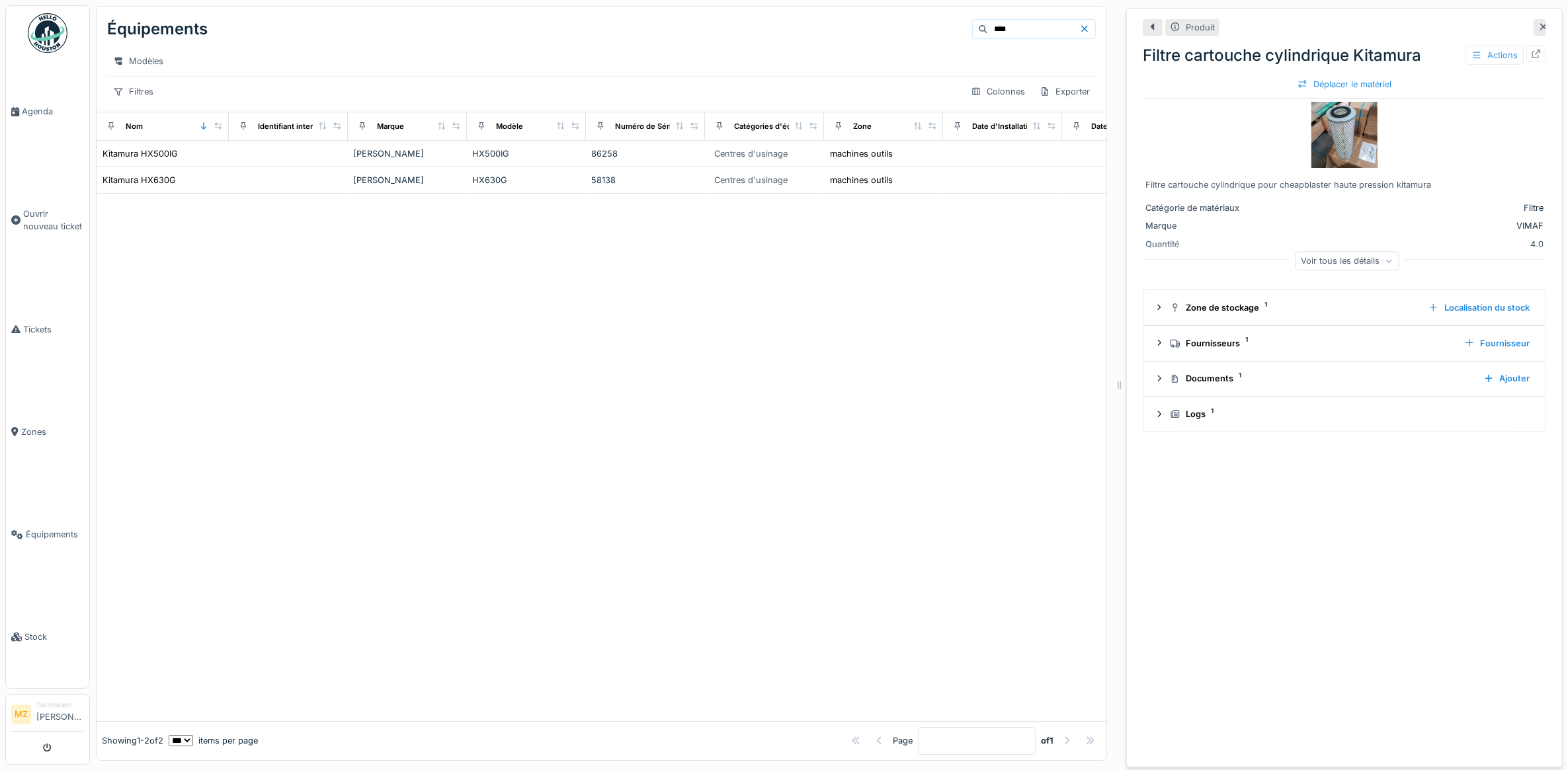
click at [1486, 57] on div "Actions" at bounding box center [1495, 56] width 59 height 20
click at [1383, 231] on div "VIMAF" at bounding box center [1396, 225] width 294 height 13
click at [1329, 324] on details "Zone de stockage 1 Localisation du stock" at bounding box center [1344, 307] width 402 height 36
click at [1154, 310] on icon at bounding box center [1159, 307] width 11 height 9
click at [1494, 343] on div at bounding box center [1499, 343] width 11 height 13
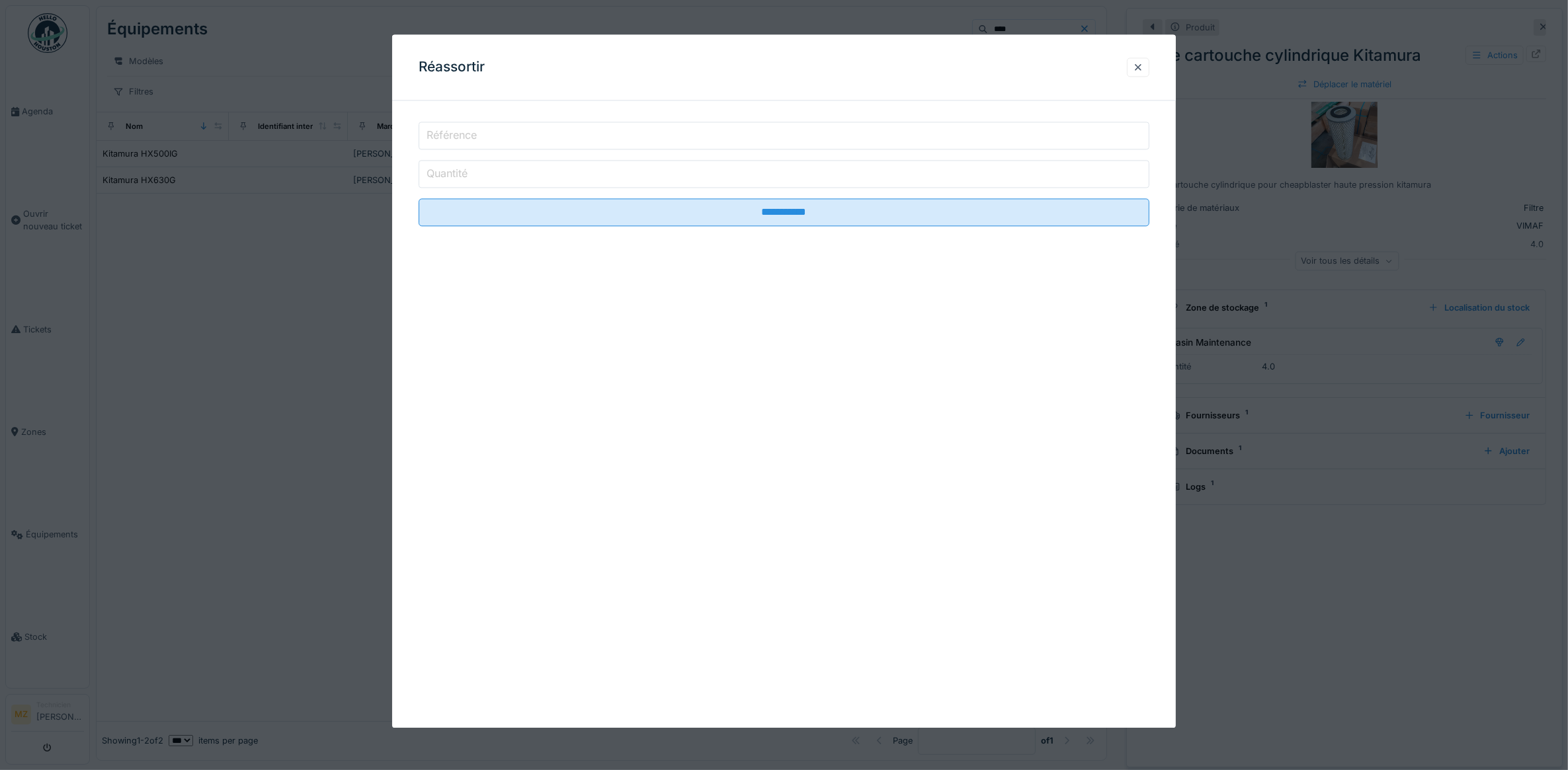
click at [748, 156] on fieldset "**********" at bounding box center [784, 174] width 731 height 126
click at [751, 139] on input "Référence" at bounding box center [784, 136] width 731 height 27
click at [1141, 61] on div at bounding box center [1137, 66] width 11 height 13
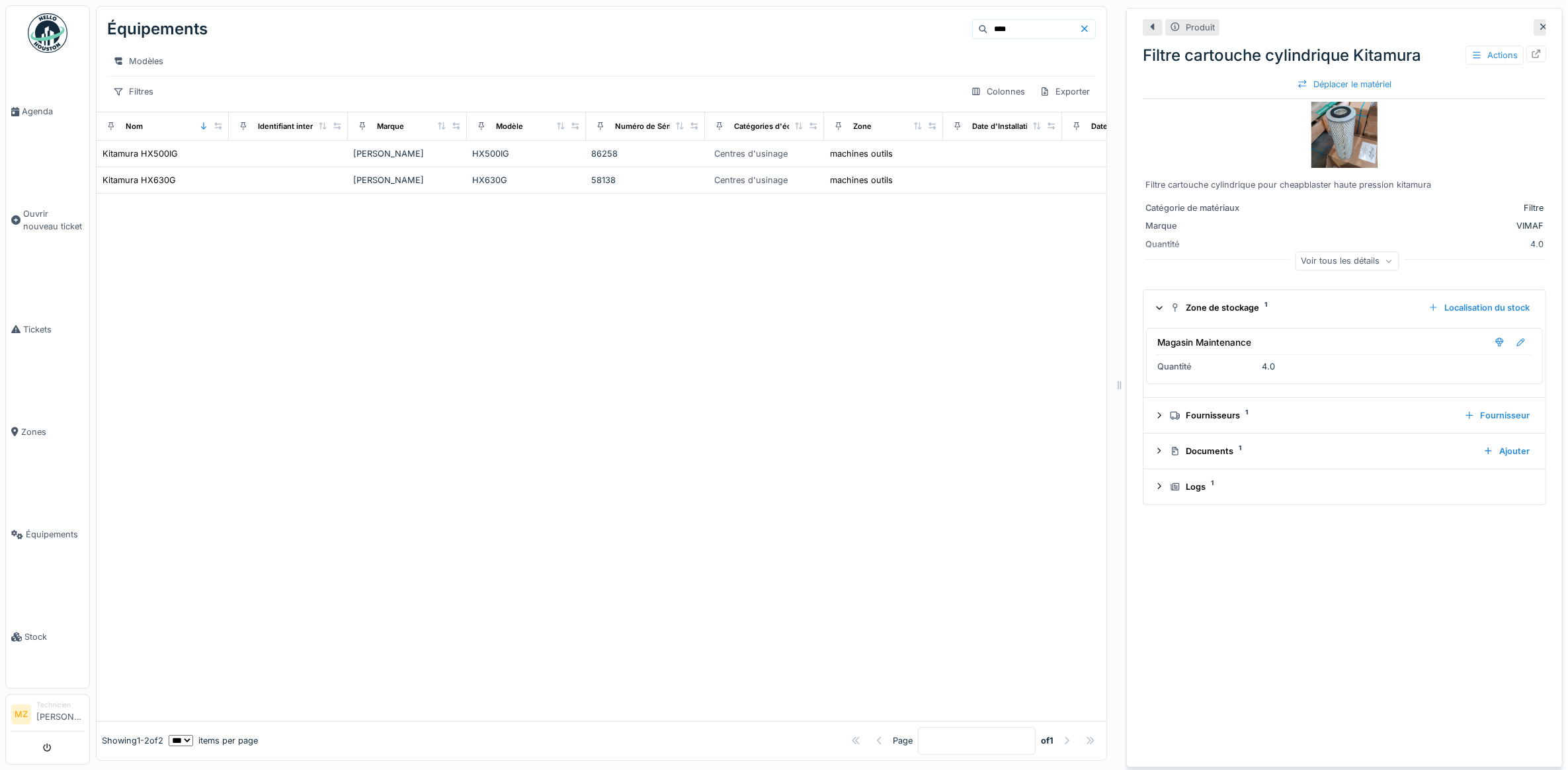
click at [724, 348] on div at bounding box center [601, 457] width 1010 height 527
click at [428, 155] on td "Kitamura" at bounding box center [407, 153] width 119 height 26
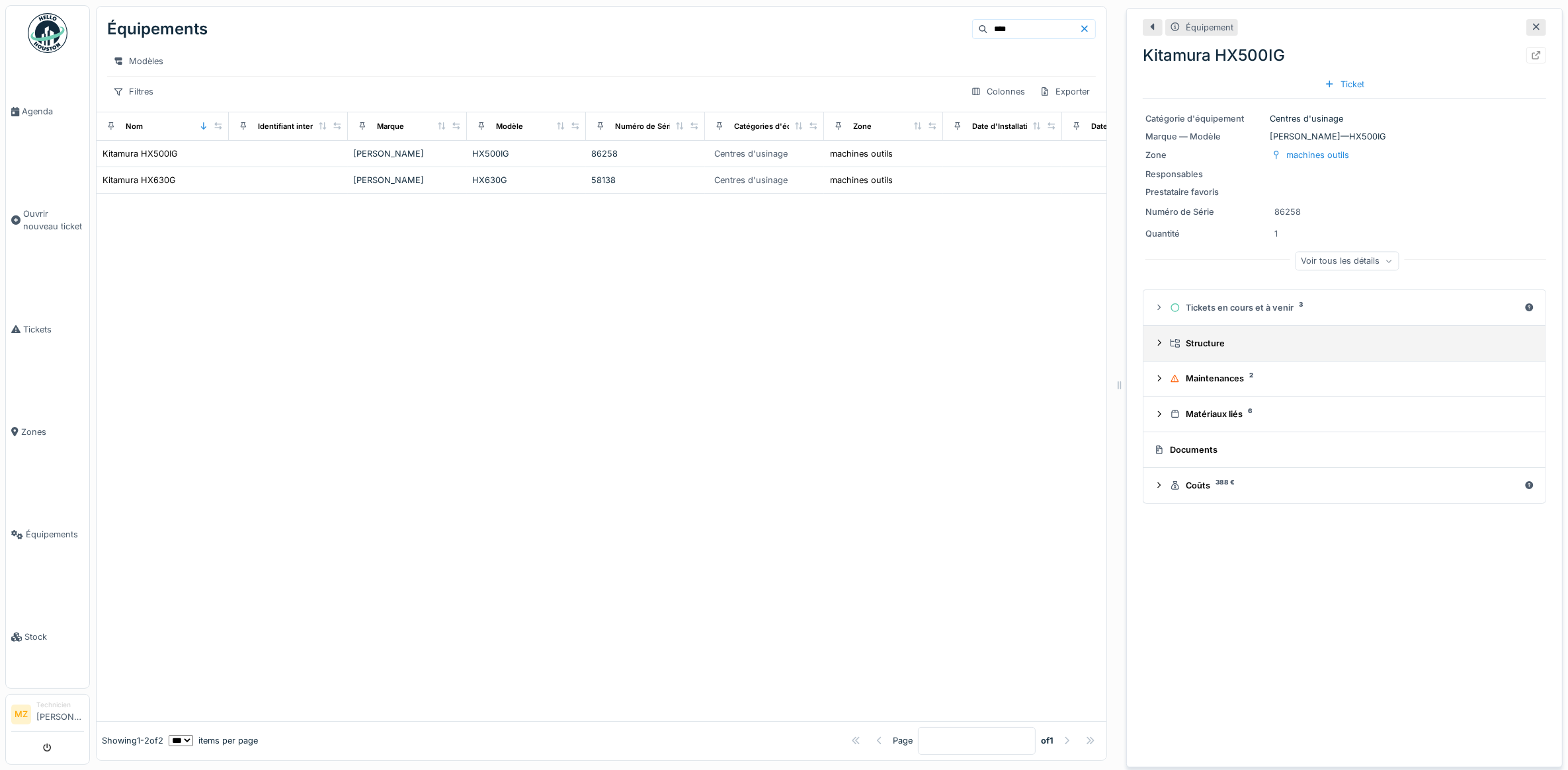
click at [1255, 338] on summary "Structure" at bounding box center [1343, 343] width 392 height 24
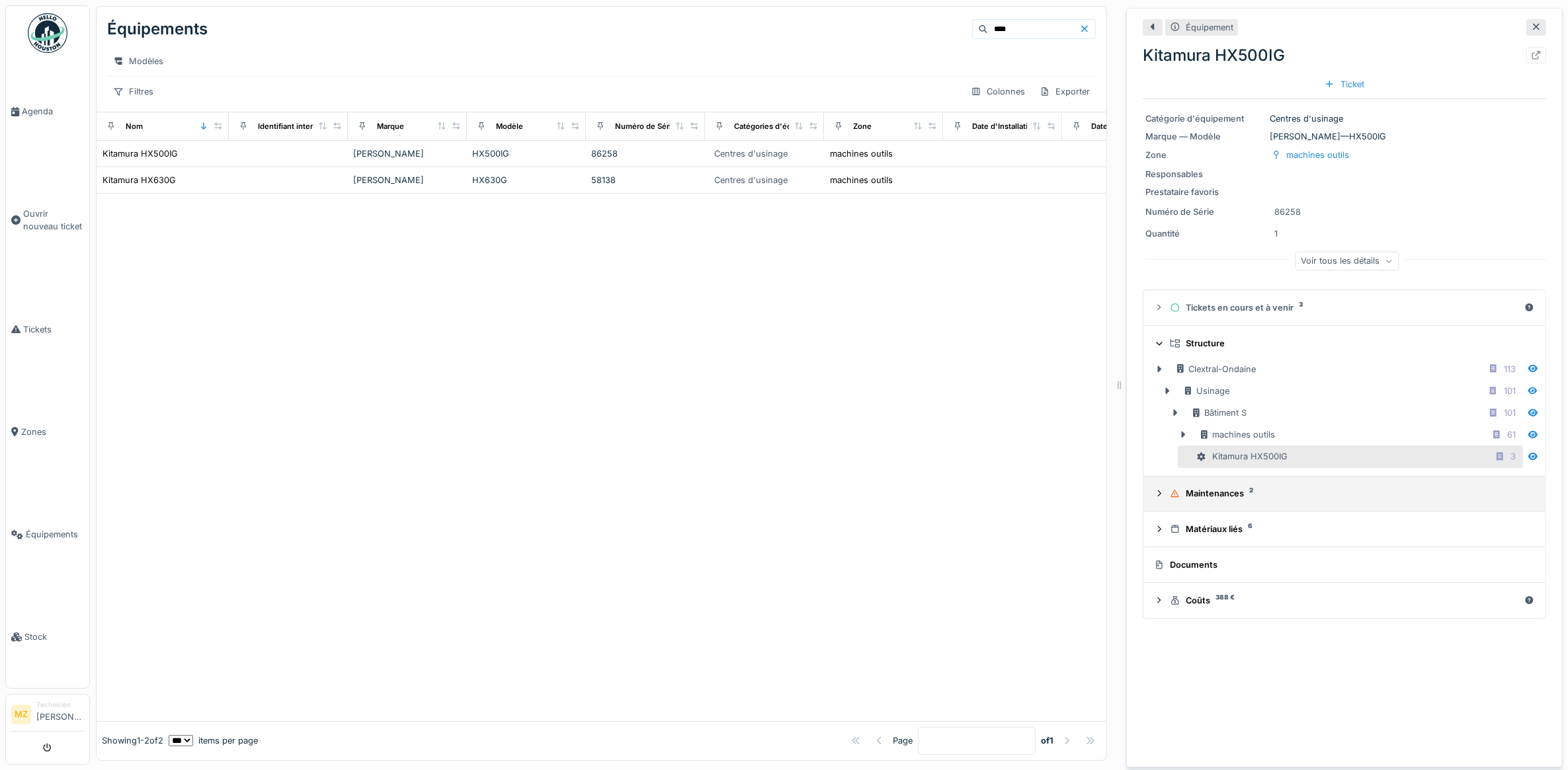
click at [1212, 496] on div "Maintenances 2" at bounding box center [1349, 493] width 359 height 13
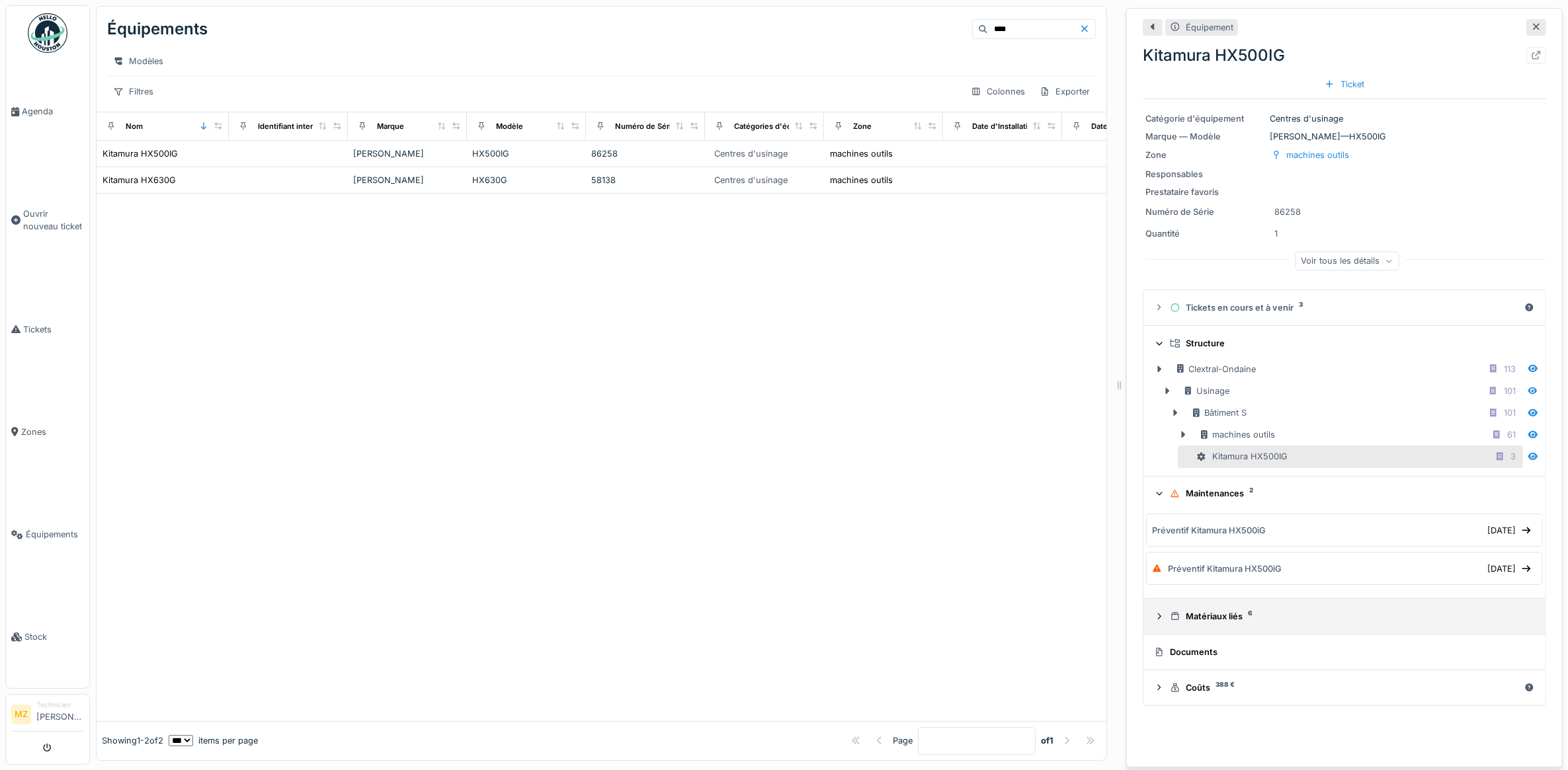
click at [1199, 619] on div "Matériaux liés 6" at bounding box center [1349, 616] width 359 height 13
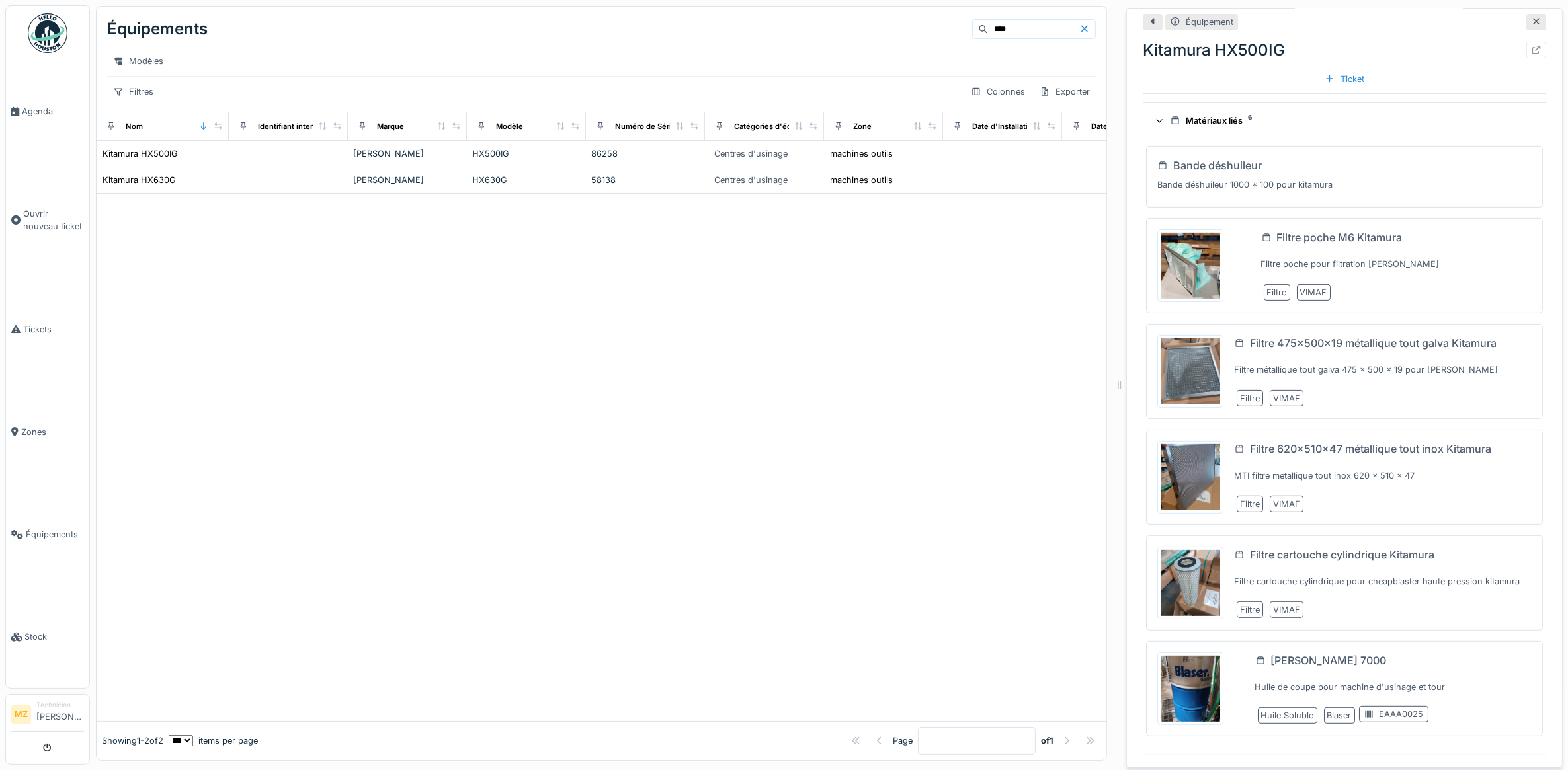
scroll to position [574, 0]
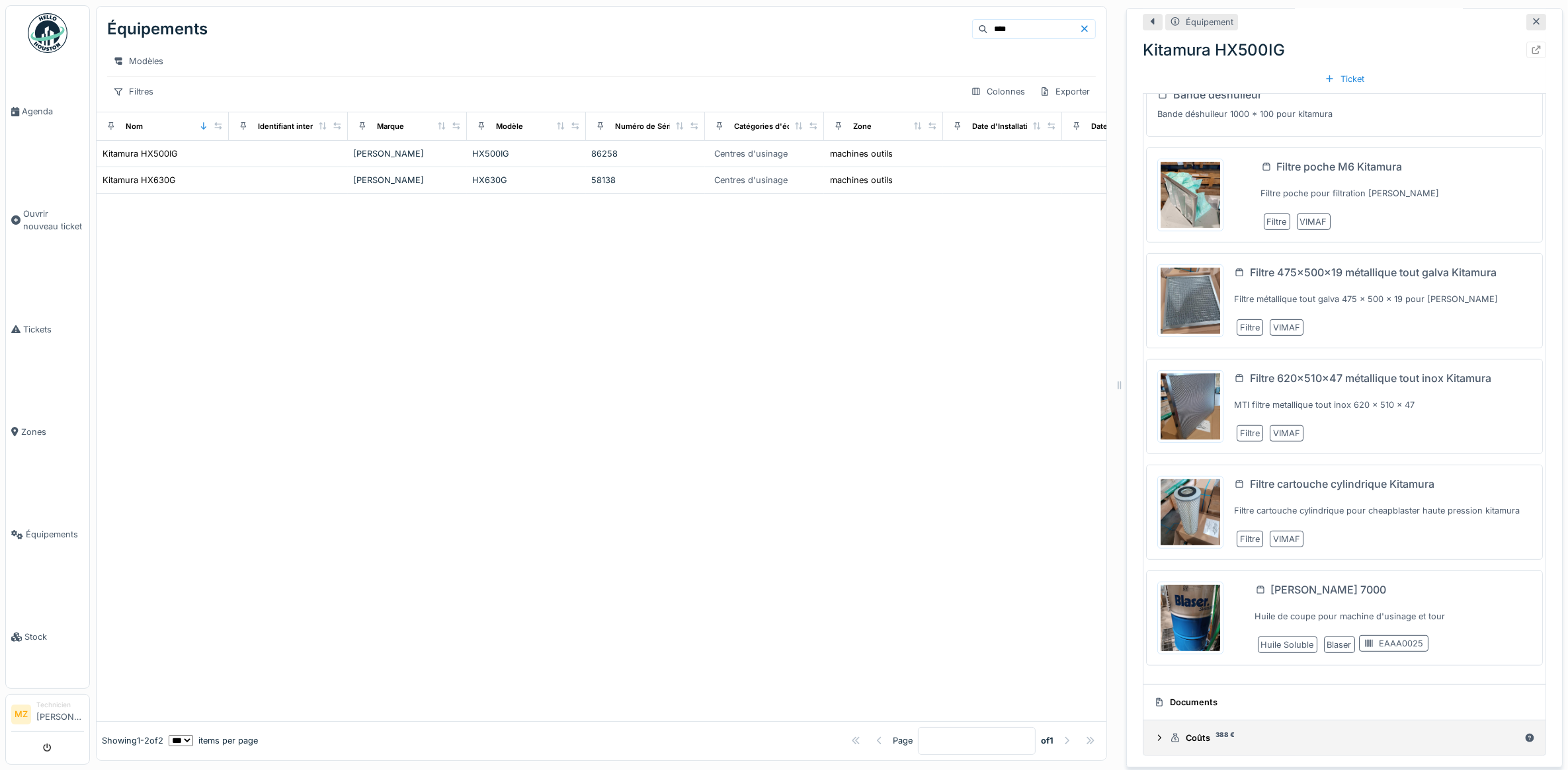
click at [1180, 738] on div "Coûts 388 €" at bounding box center [1344, 738] width 350 height 13
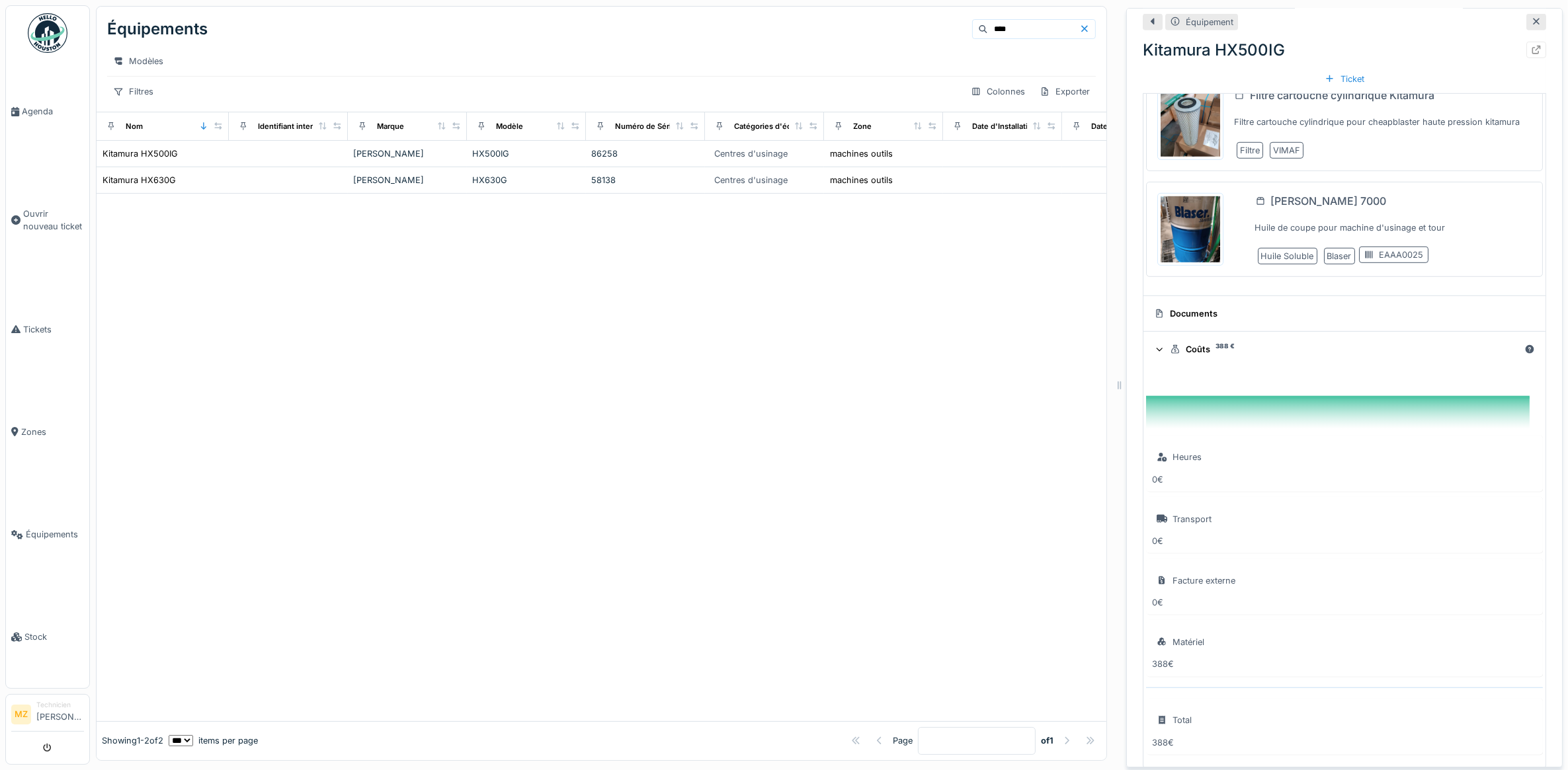
scroll to position [977, 0]
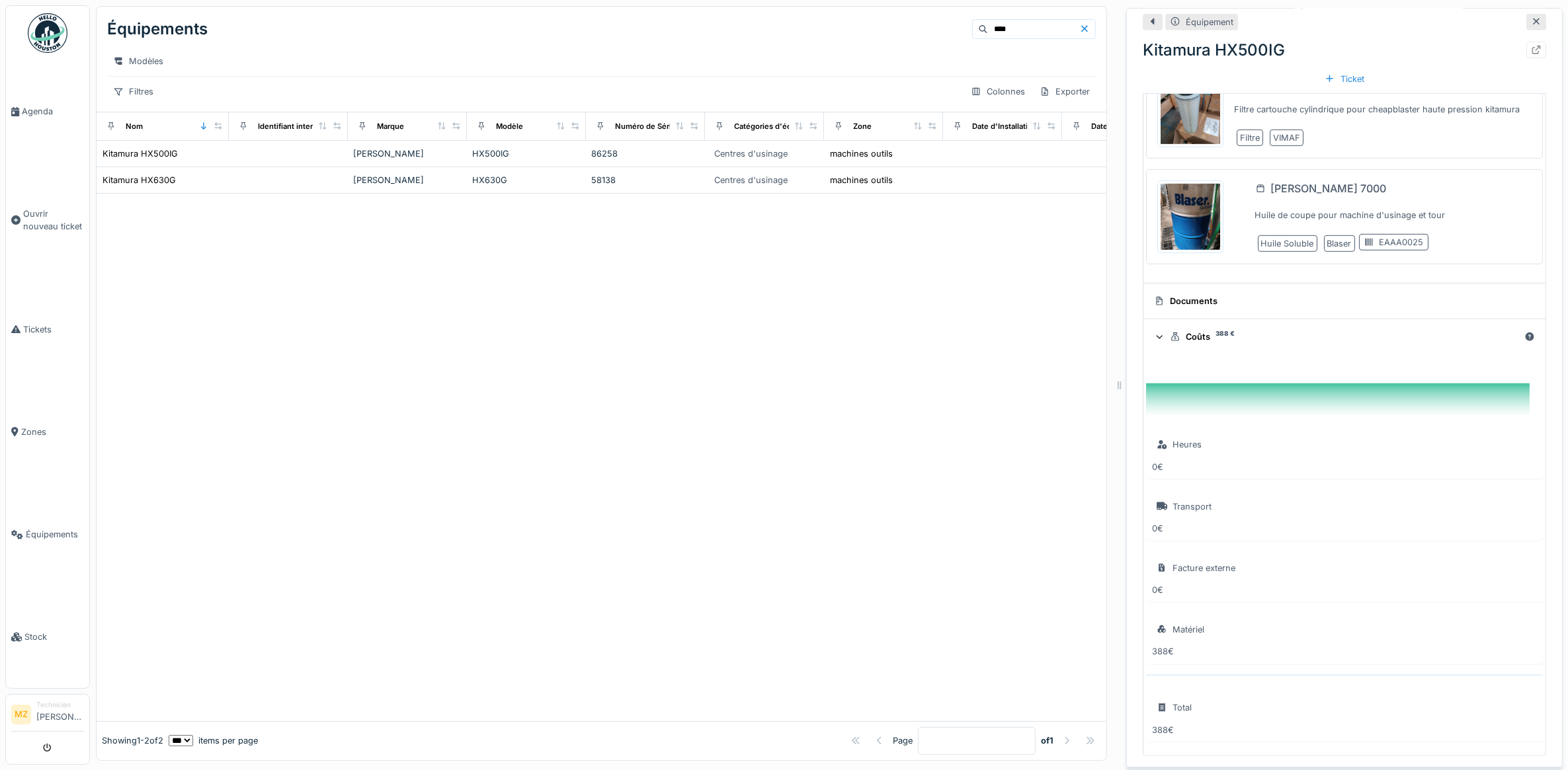
click at [1192, 331] on div "Coûts 388 €" at bounding box center [1344, 337] width 350 height 13
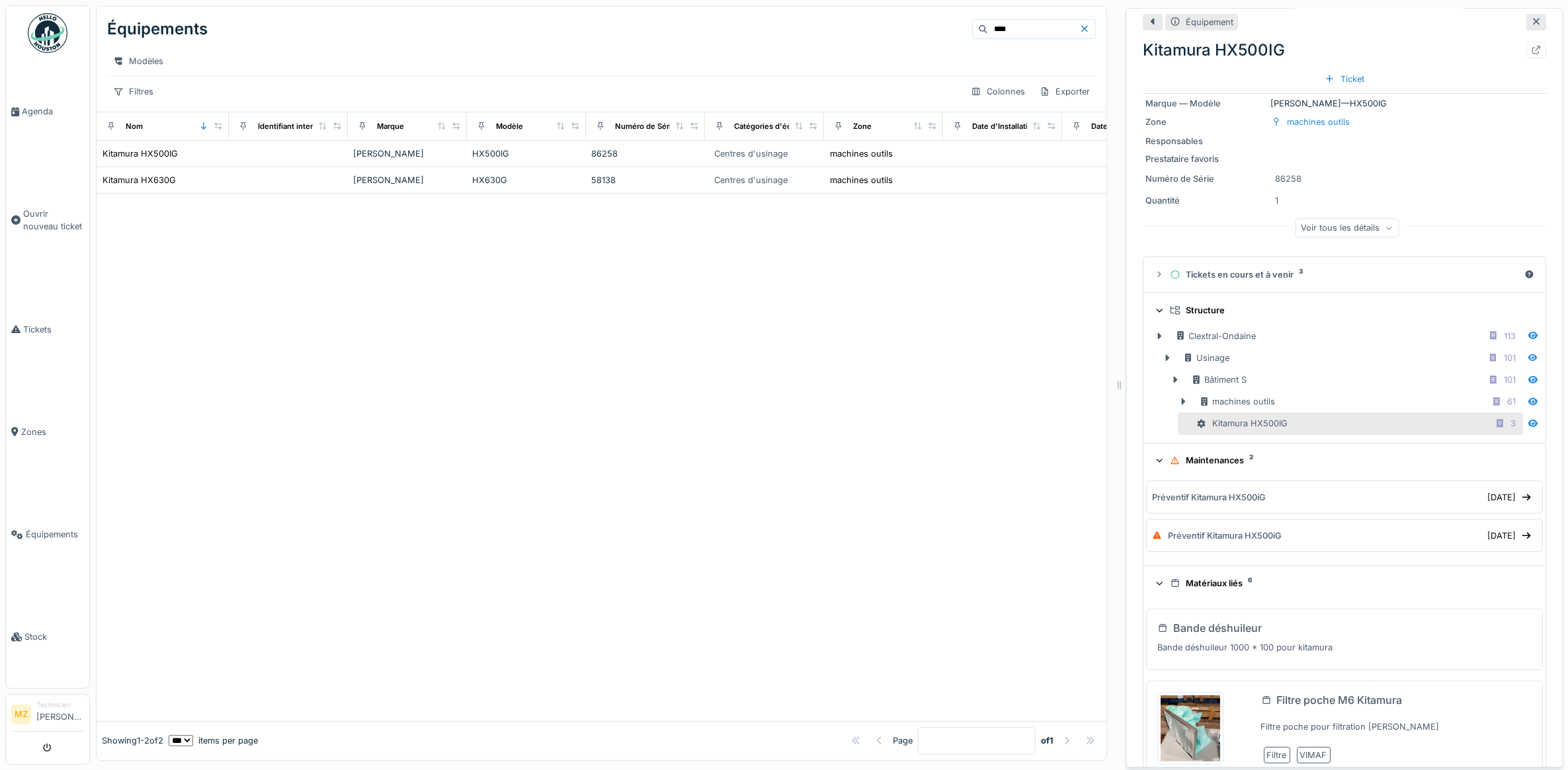
scroll to position [0, 0]
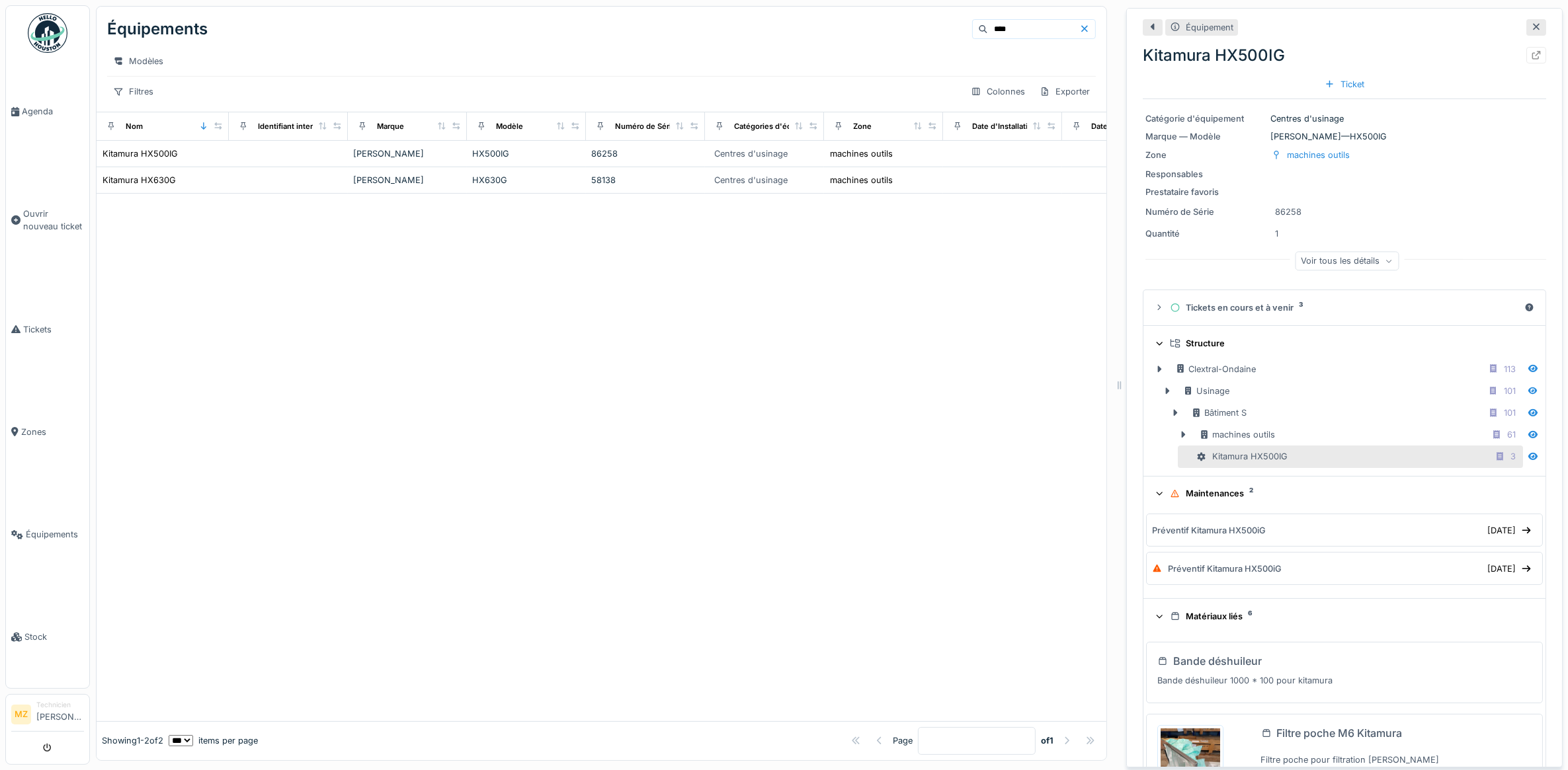
click at [1212, 622] on div "Matériaux liés 6" at bounding box center [1349, 616] width 359 height 13
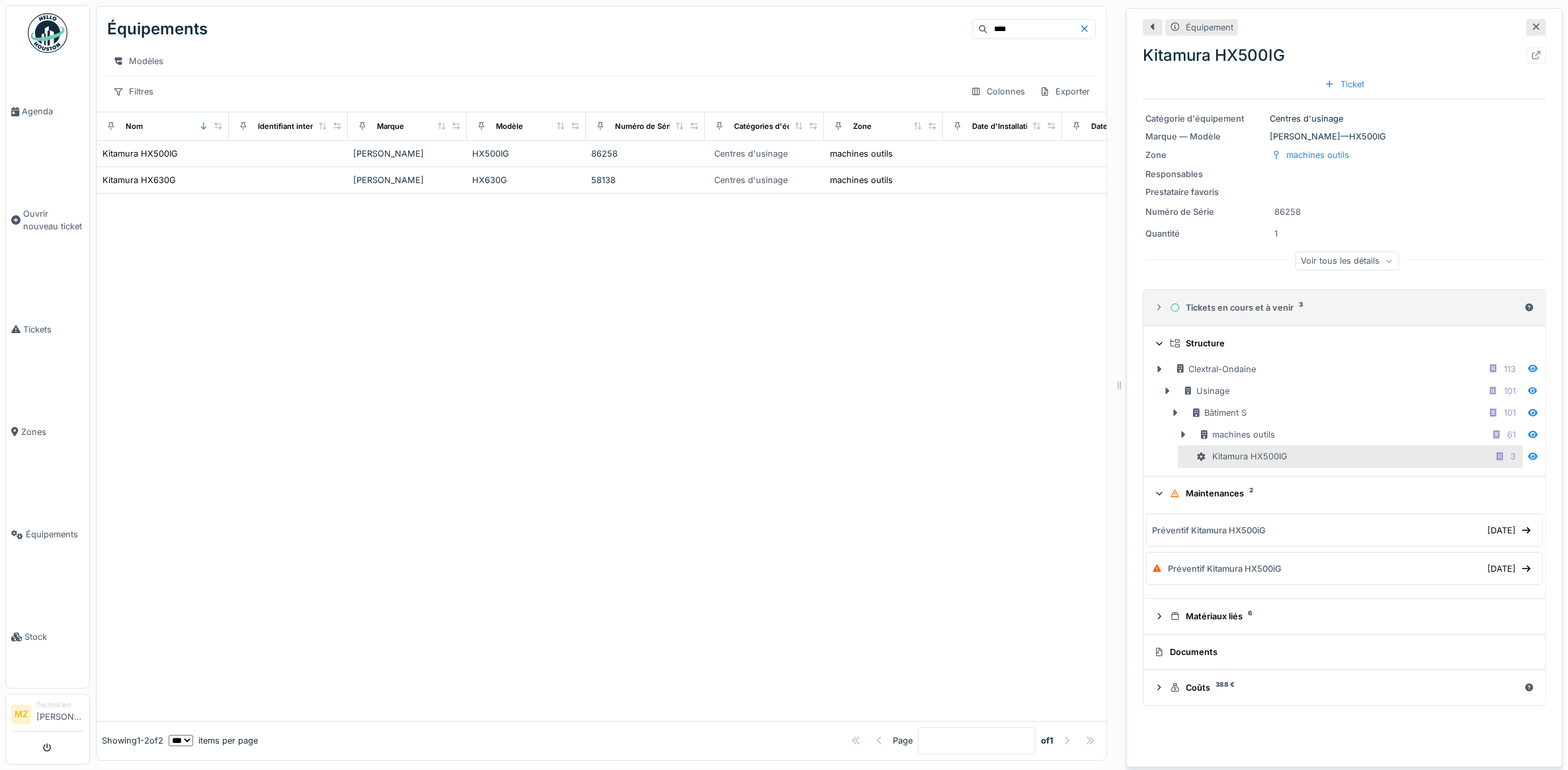
click at [1226, 324] on details "Tickets en cours et à venir 3" at bounding box center [1344, 307] width 402 height 36
click at [1221, 314] on div "Tickets en cours et à venir 3" at bounding box center [1344, 307] width 350 height 13
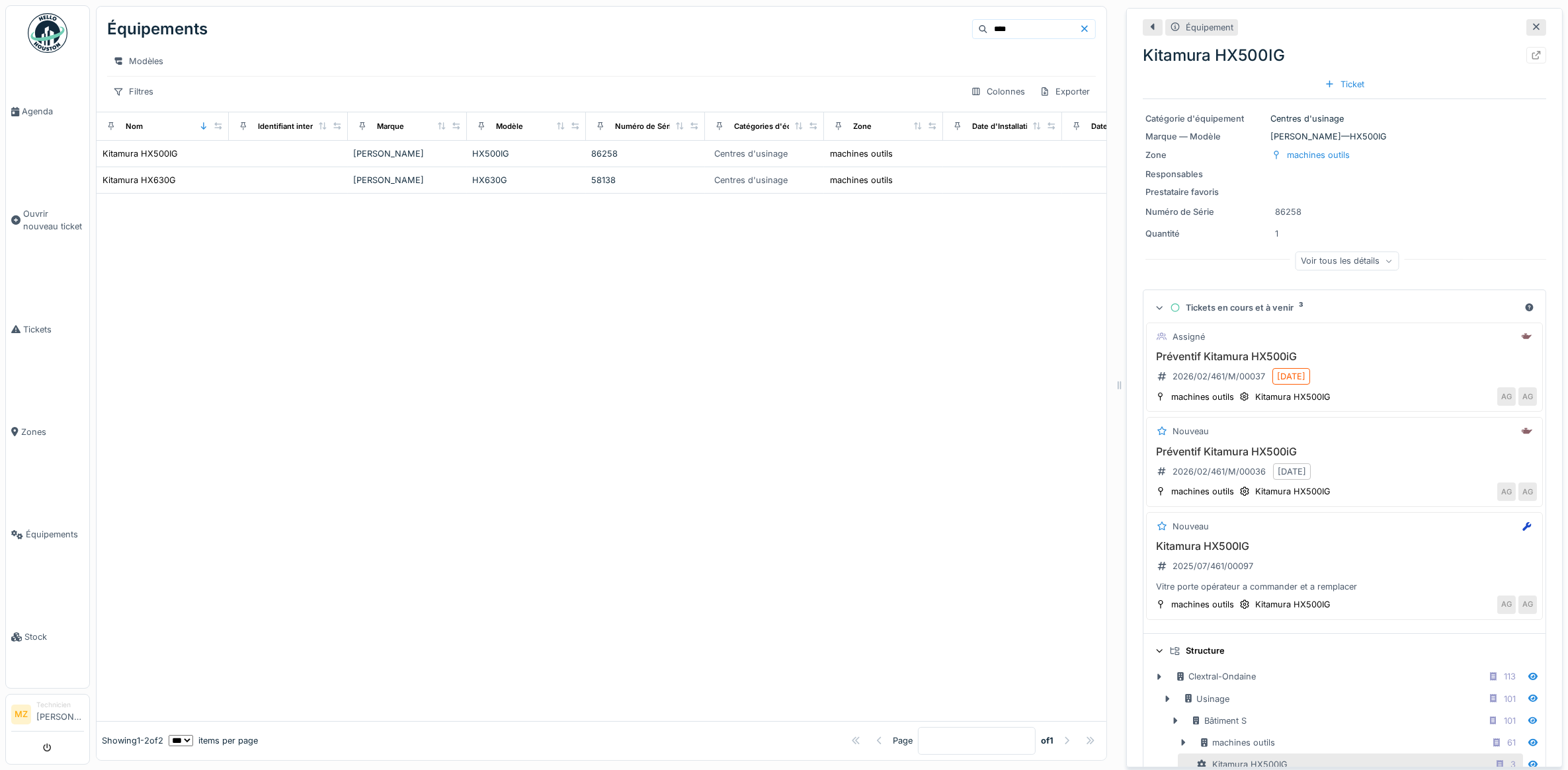
click at [1223, 304] on div "Tickets en cours et à venir 3" at bounding box center [1344, 307] width 350 height 13
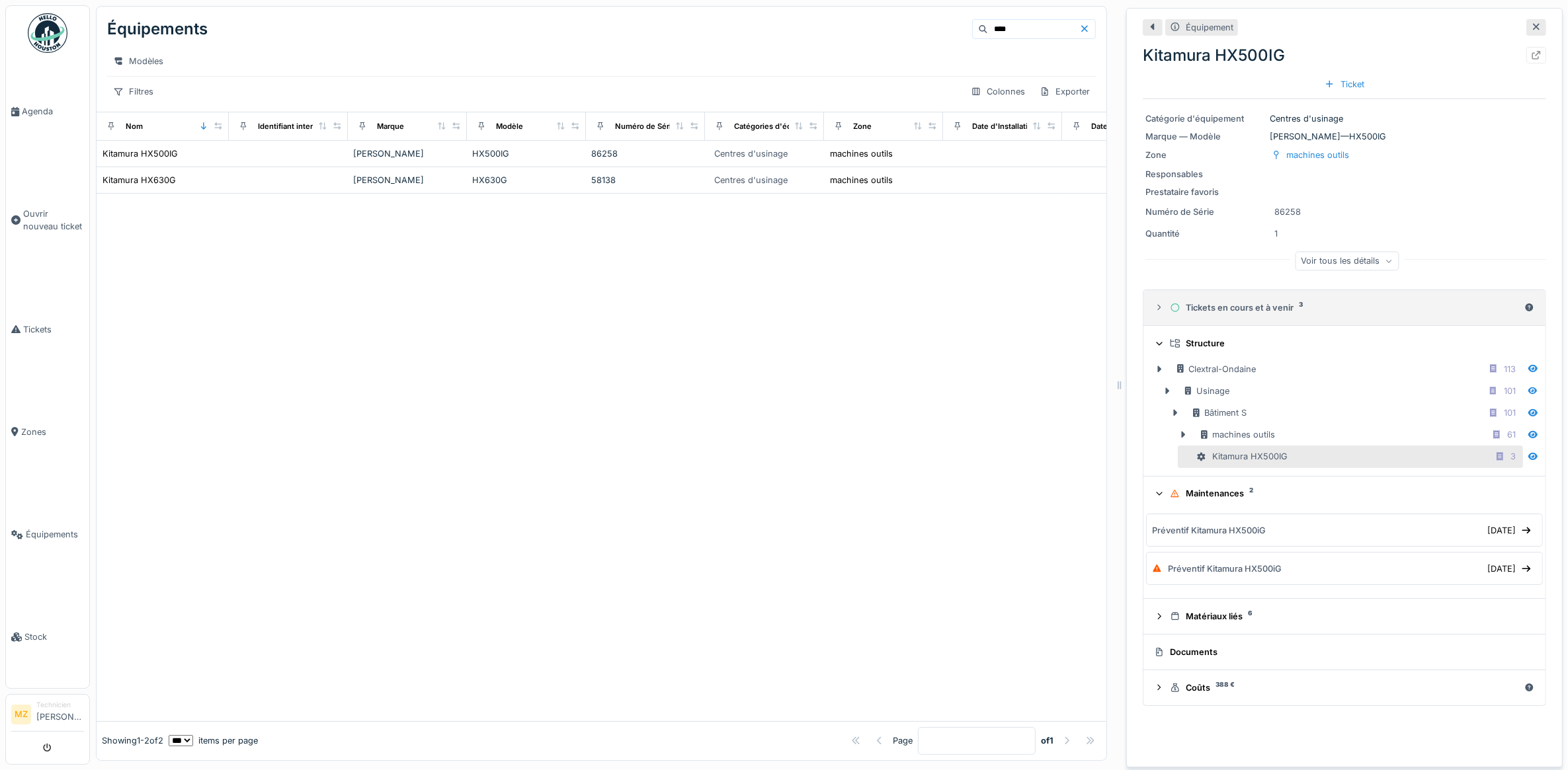
click at [1236, 302] on summary "Tickets en cours et à venir 3" at bounding box center [1343, 307] width 392 height 24
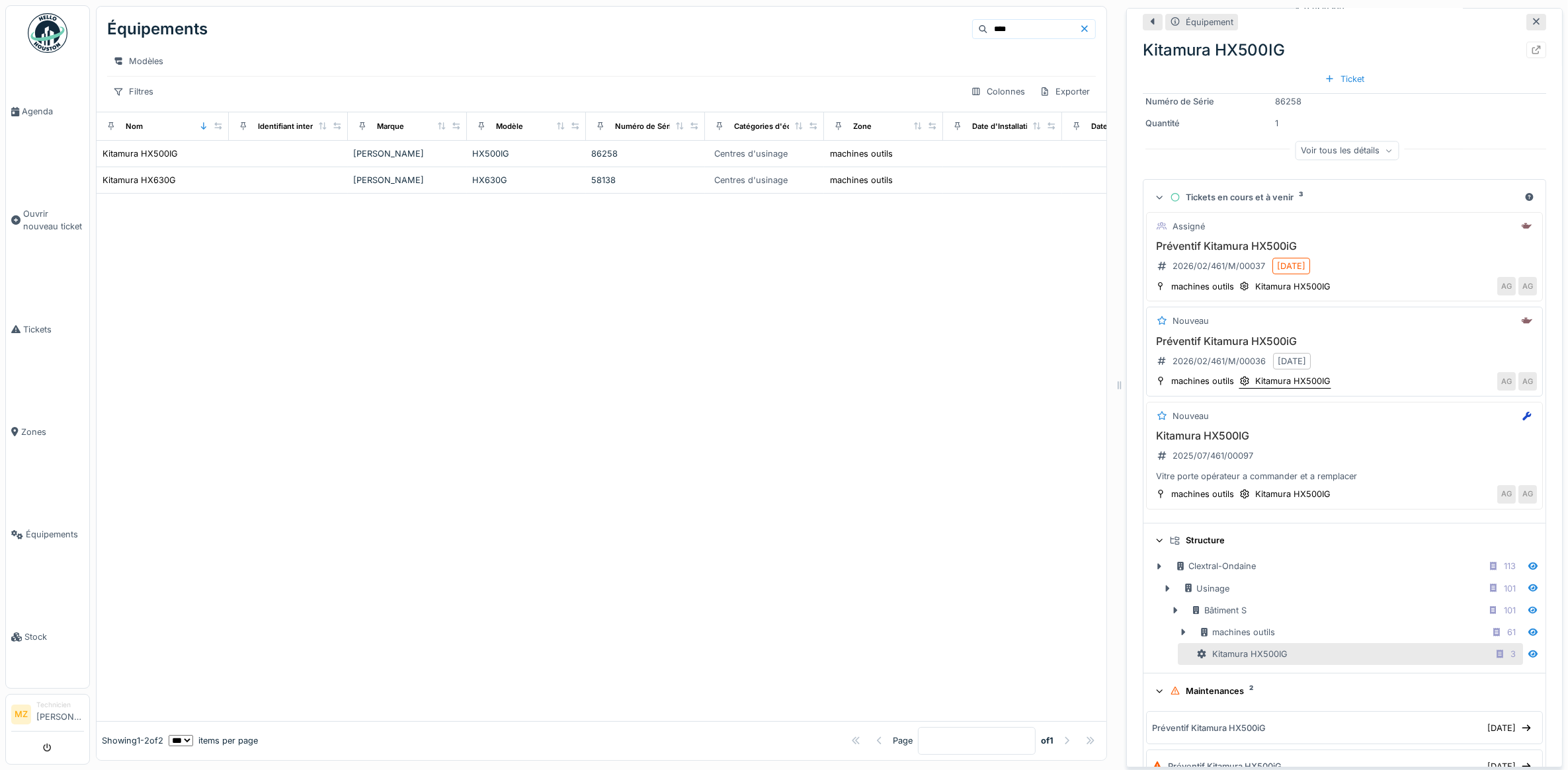
scroll to position [100, 0]
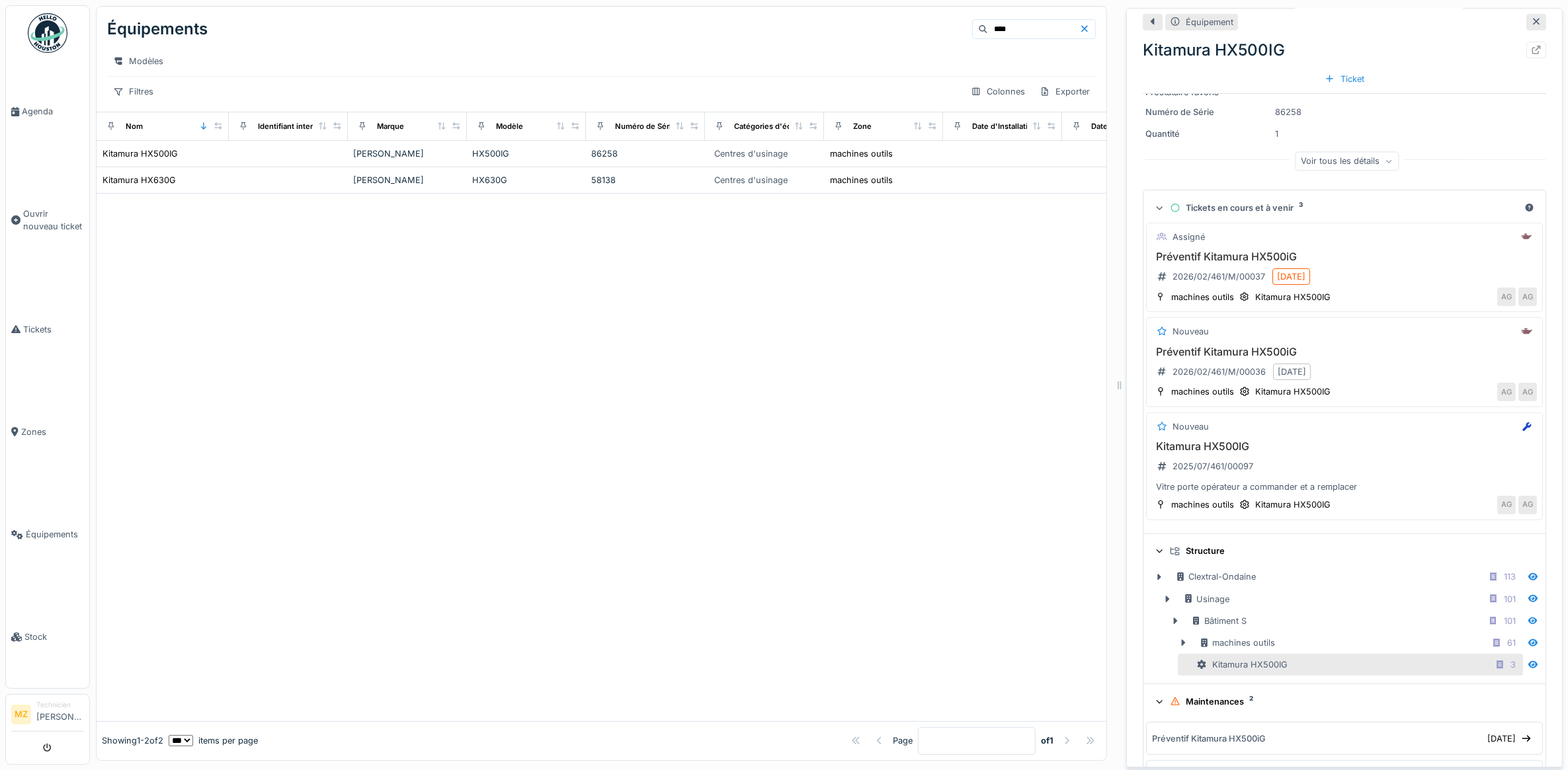
click at [1237, 214] on div "Tickets en cours et à venir 3" at bounding box center [1344, 208] width 350 height 13
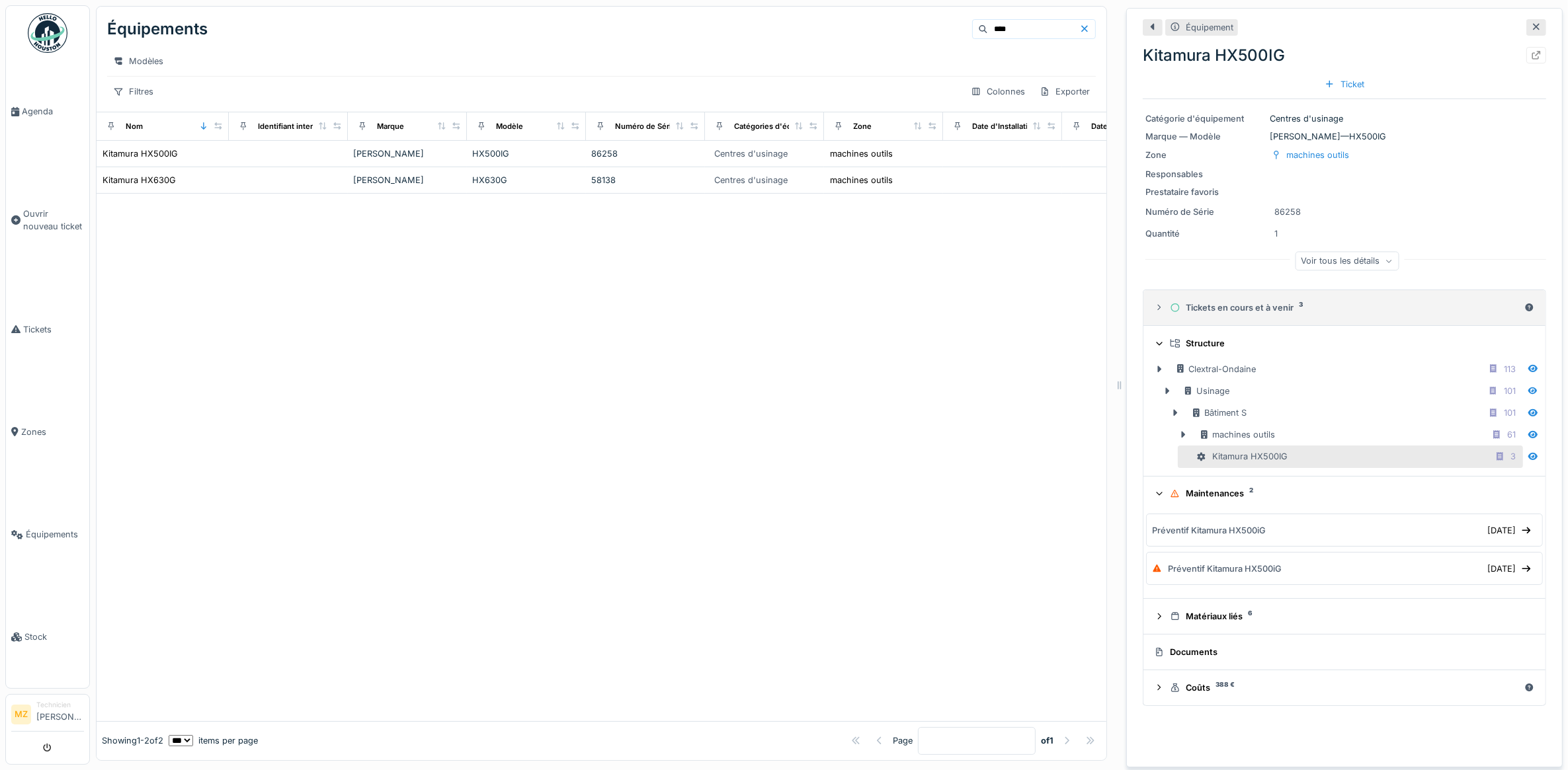
scroll to position [0, 0]
click at [1155, 499] on icon at bounding box center [1159, 493] width 9 height 11
click at [1154, 308] on div "Tickets en cours et à venir 3" at bounding box center [1344, 307] width 381 height 13
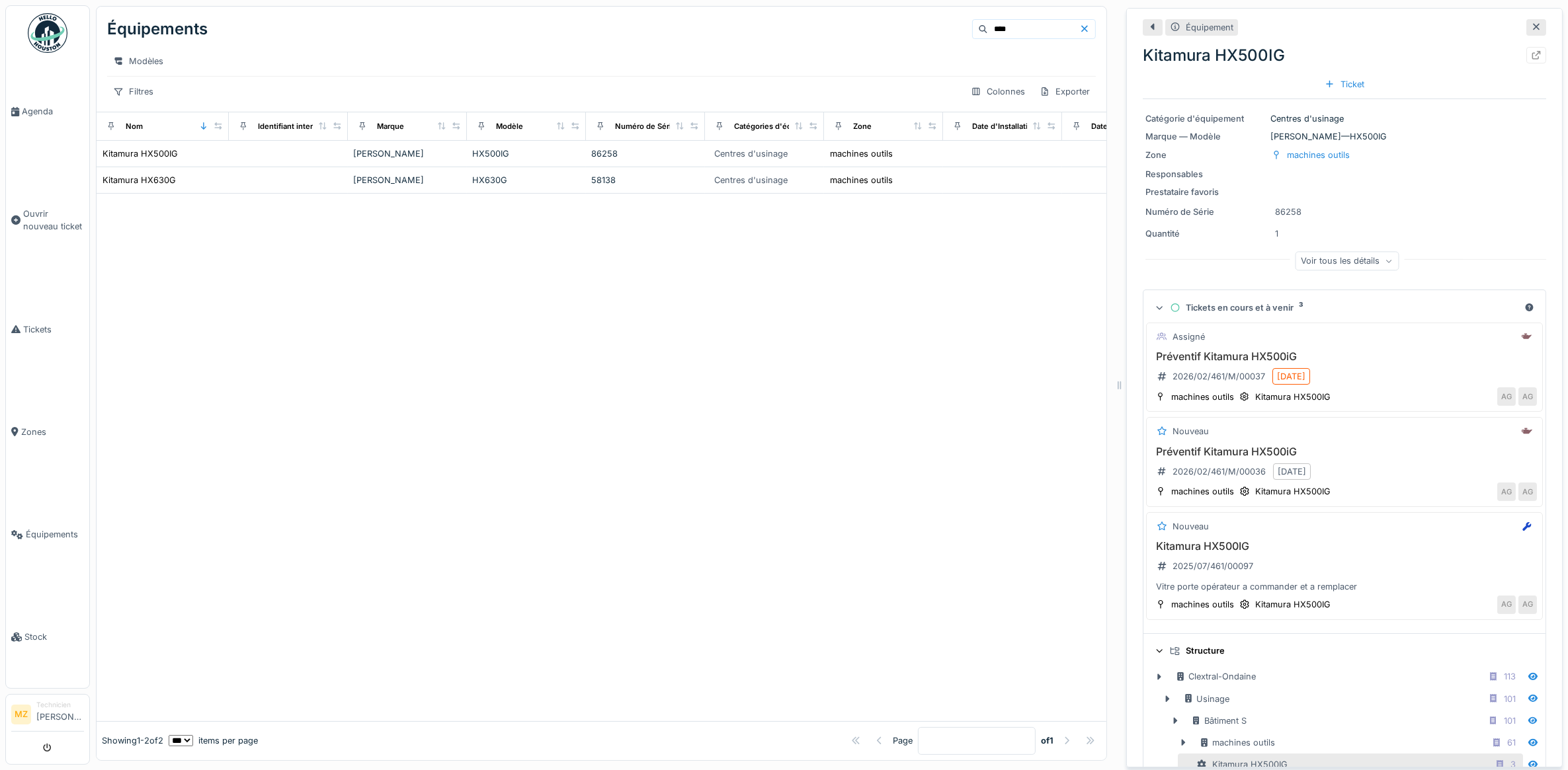
click at [1154, 304] on div "Tickets en cours et à venir 3" at bounding box center [1344, 307] width 381 height 13
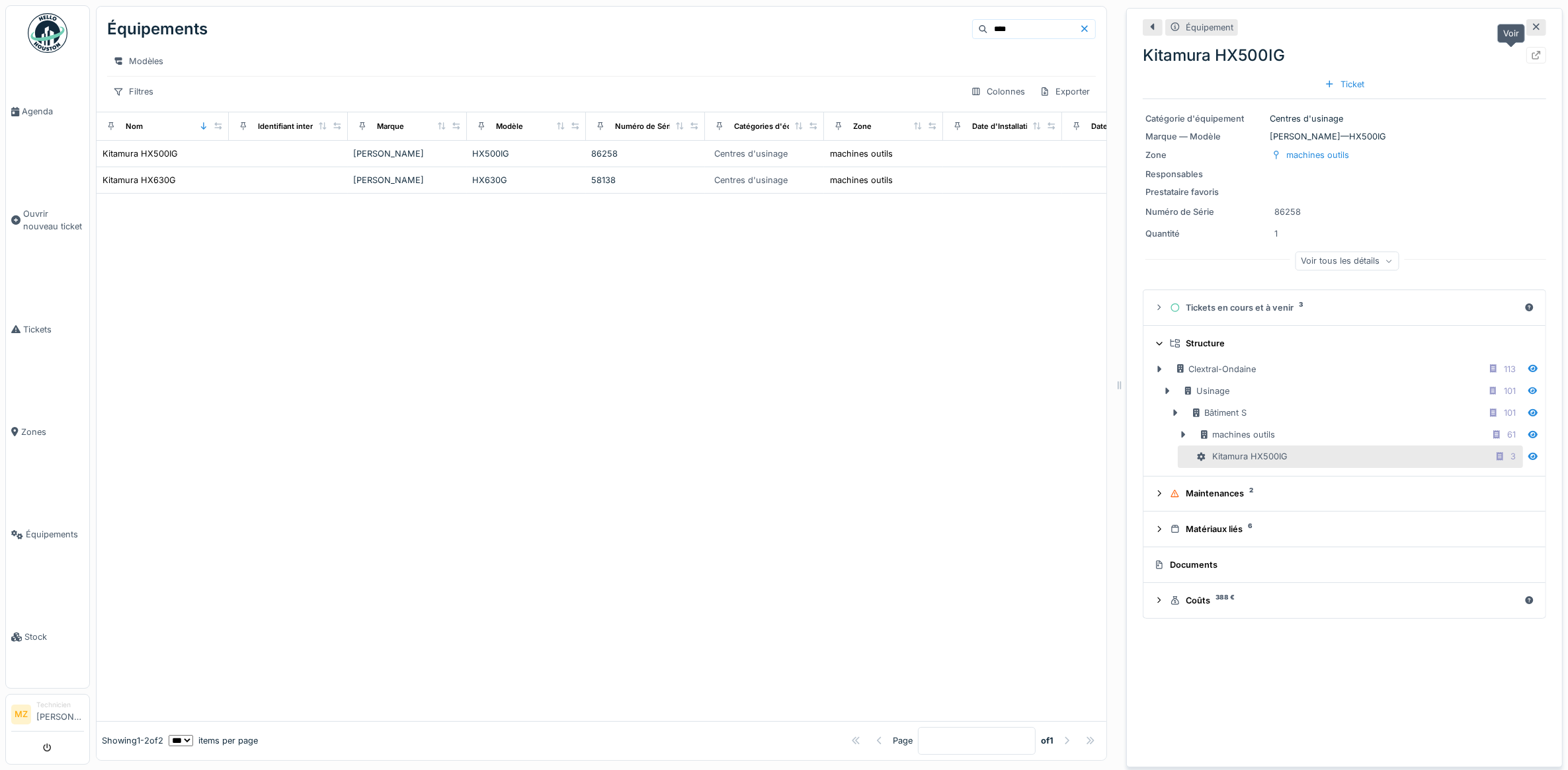
click at [1526, 48] on div at bounding box center [1536, 55] width 20 height 17
click at [395, 185] on td "Kitamura" at bounding box center [407, 180] width 119 height 26
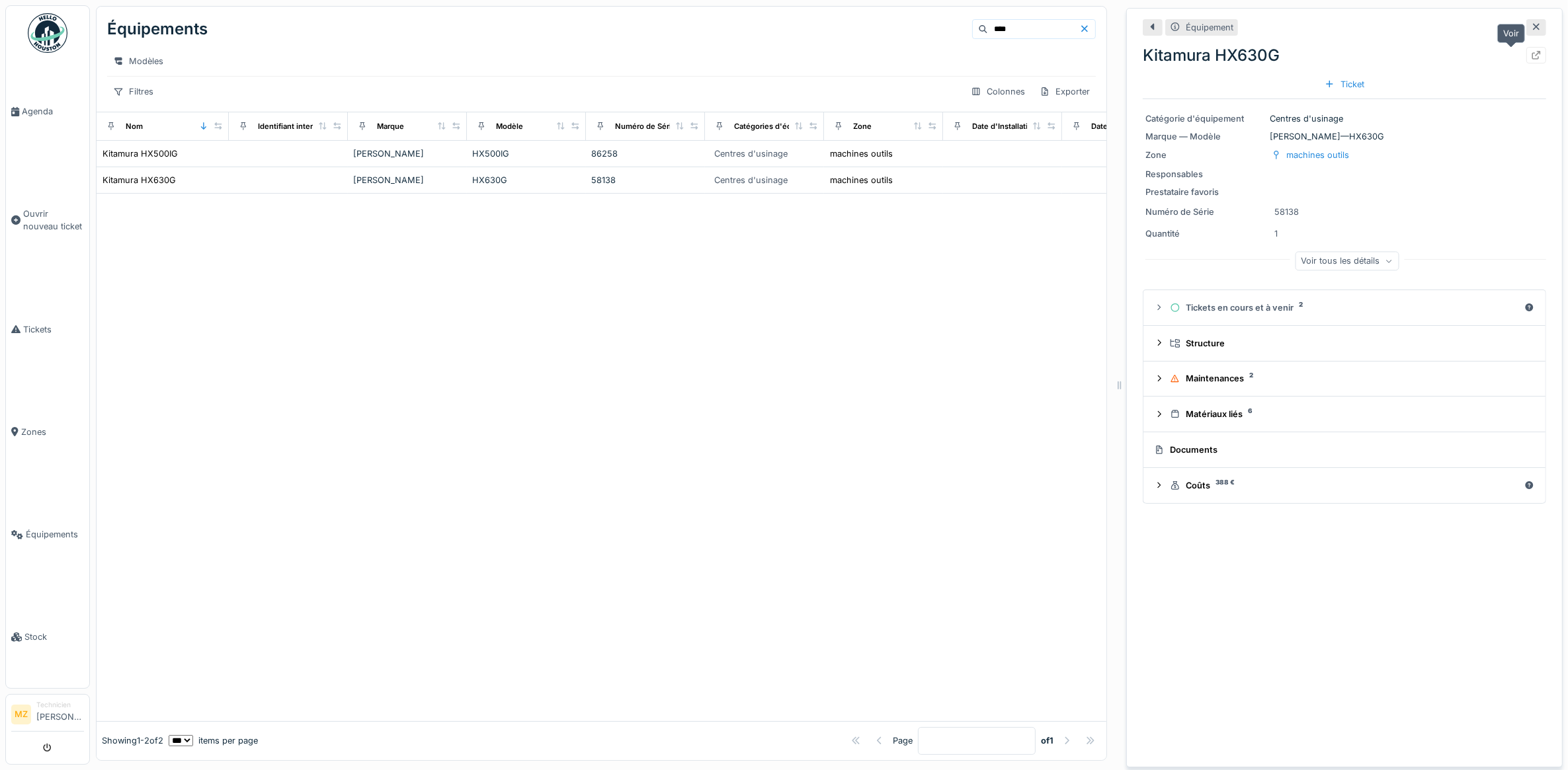
click at [1526, 54] on div at bounding box center [1536, 55] width 20 height 17
click at [37, 120] on link "Agenda" at bounding box center [47, 111] width 83 height 102
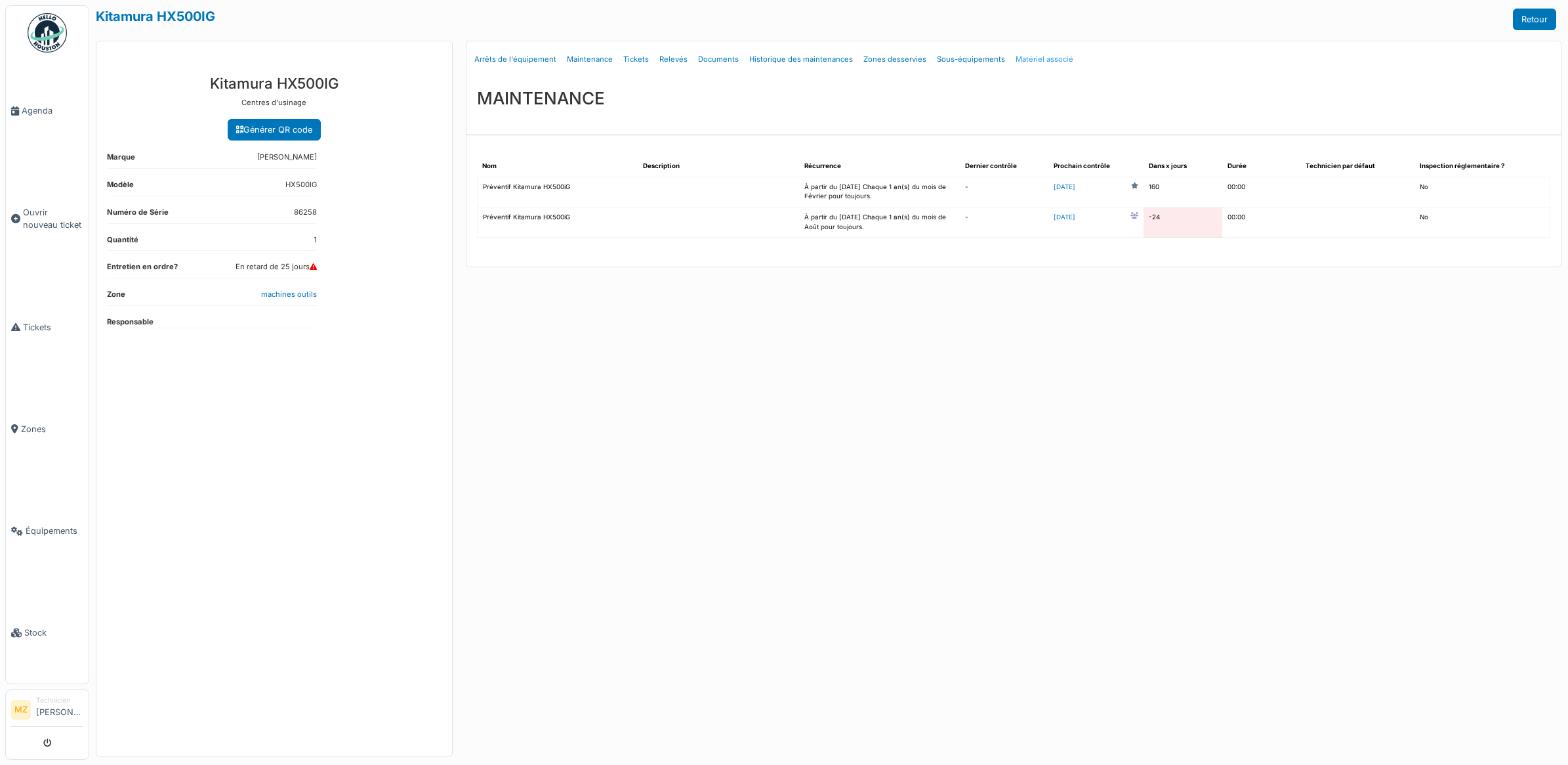
click at [1011, 54] on link "Matériel associé" at bounding box center [1045, 59] width 68 height 31
select select "***"
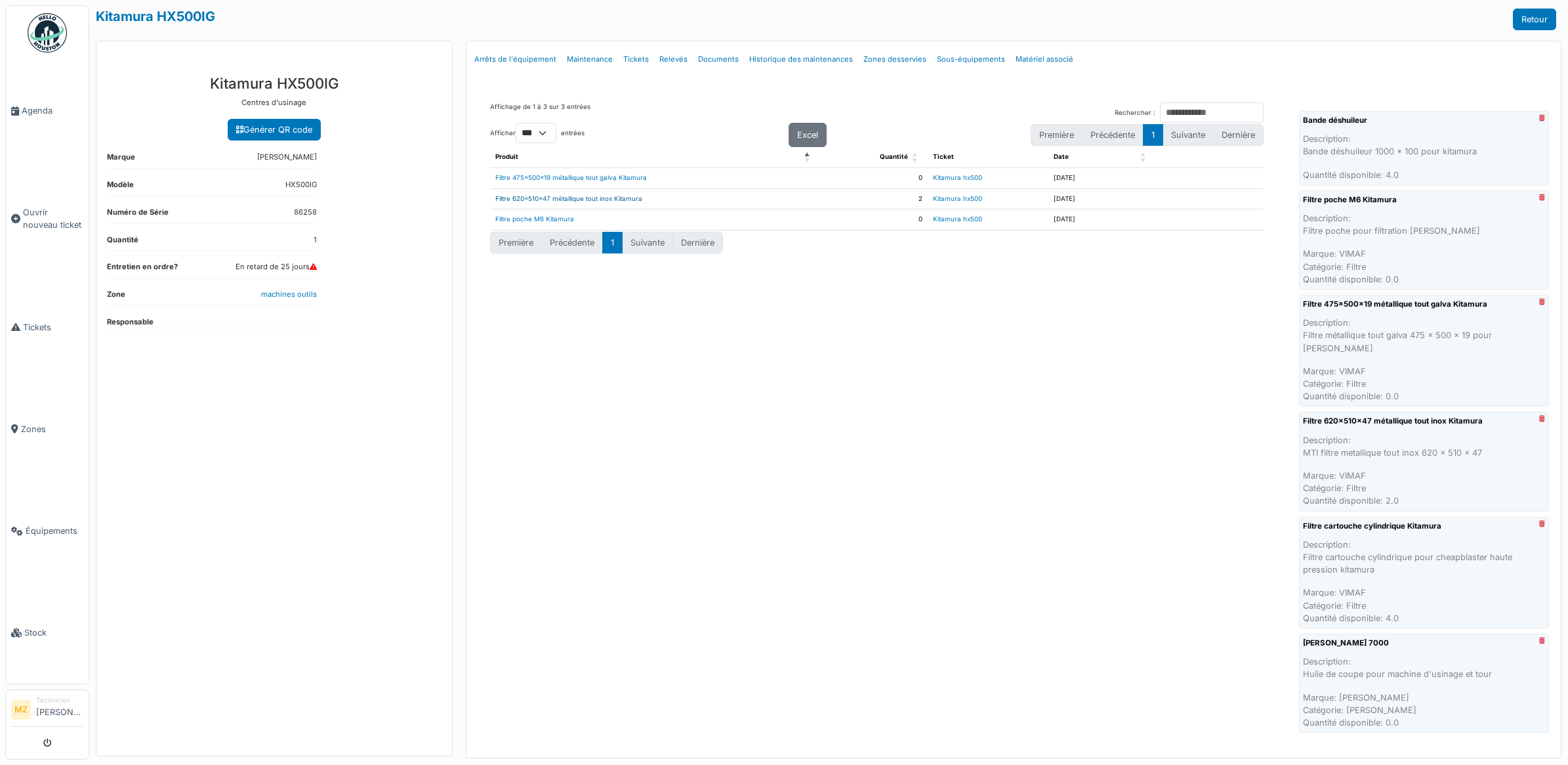
click at [604, 198] on link "Filtre 620x510x47 métallique tout inox Kitamura" at bounding box center [569, 198] width 147 height 7
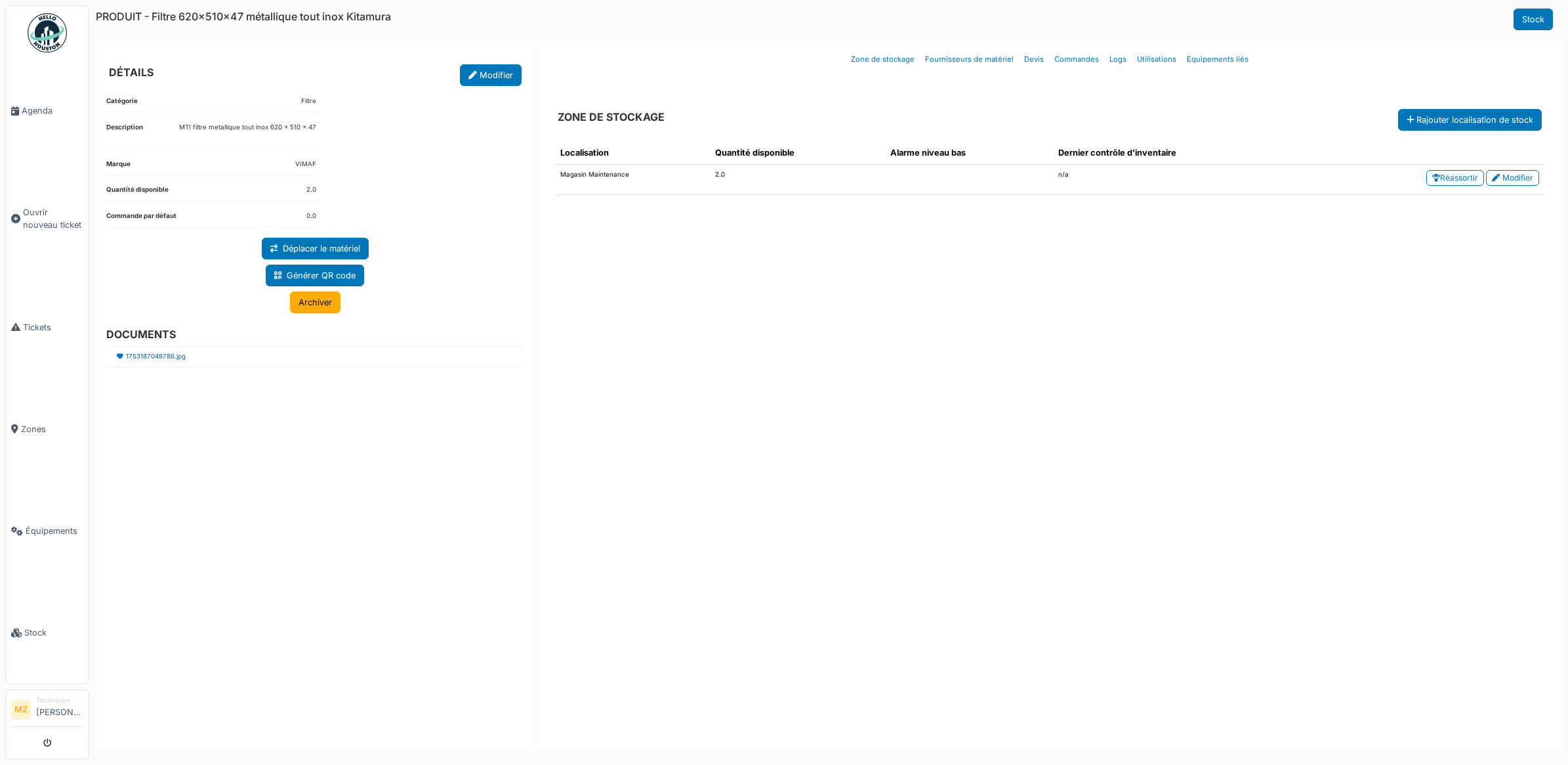
click at [149, 355] on link "1753187048786.jpg" at bounding box center [156, 357] width 60 height 10
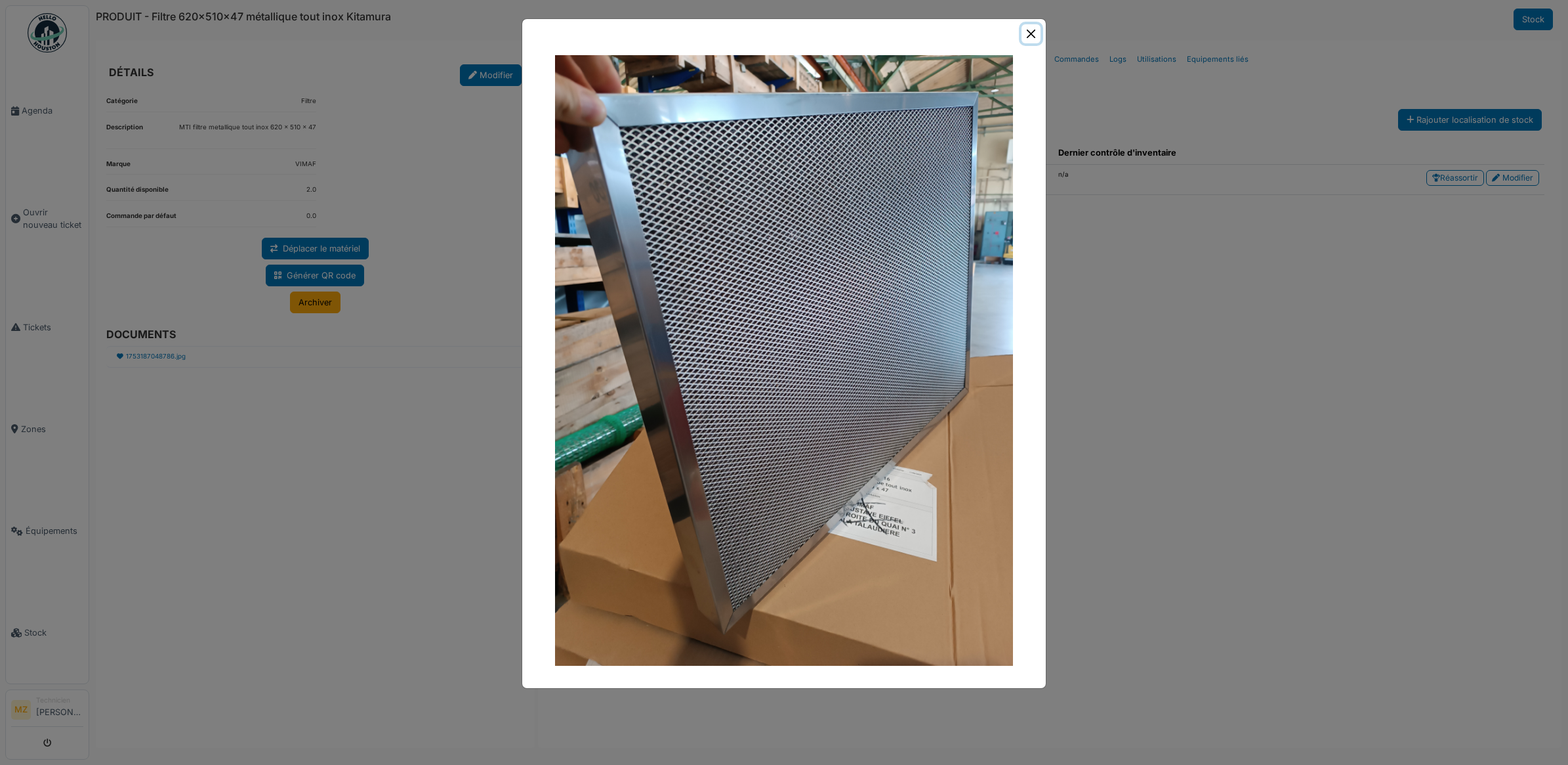
click at [1034, 28] on button "Close" at bounding box center [1031, 34] width 19 height 19
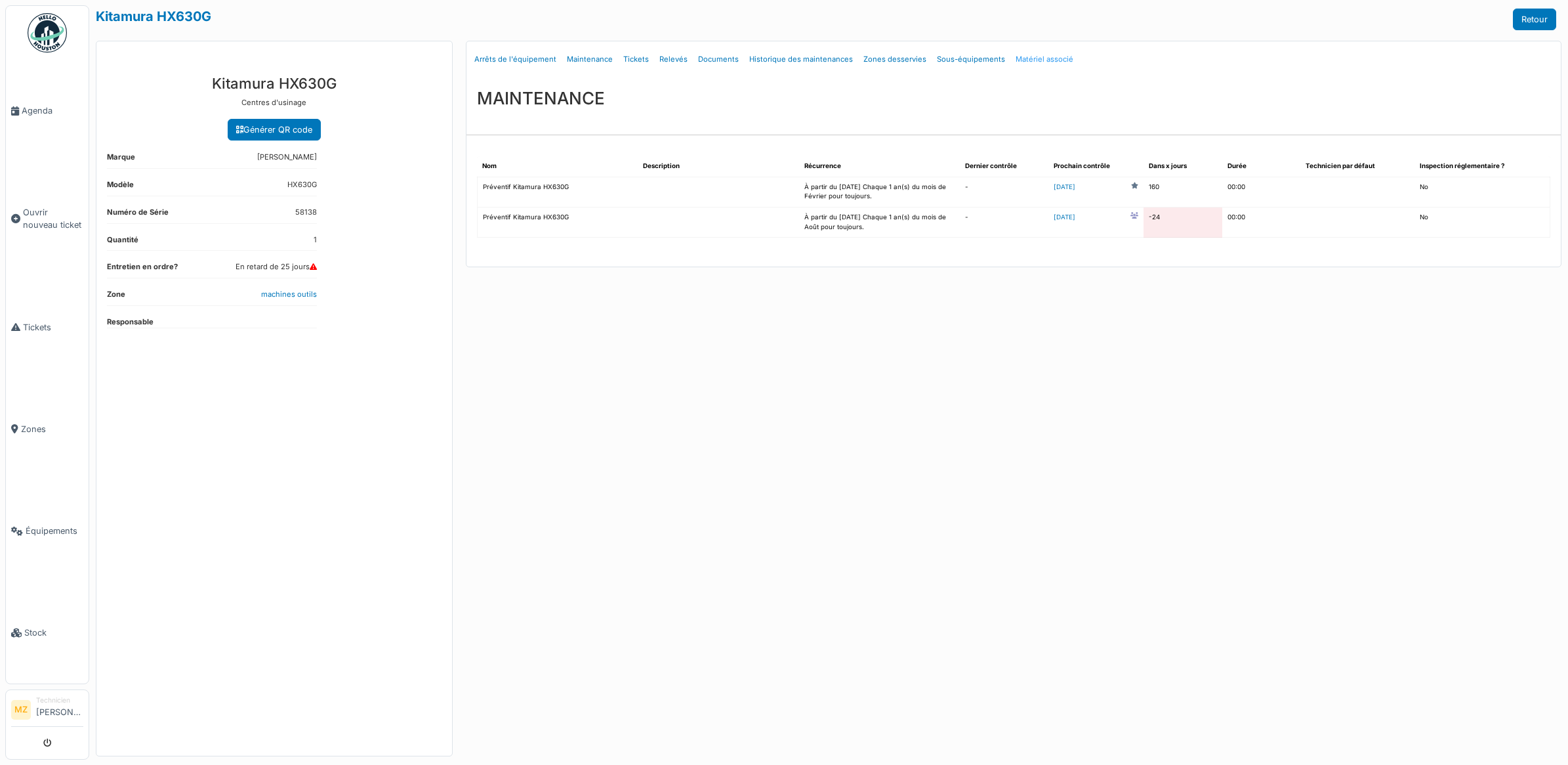
click at [1019, 57] on link "Matériel associé" at bounding box center [1045, 59] width 68 height 31
select select "***"
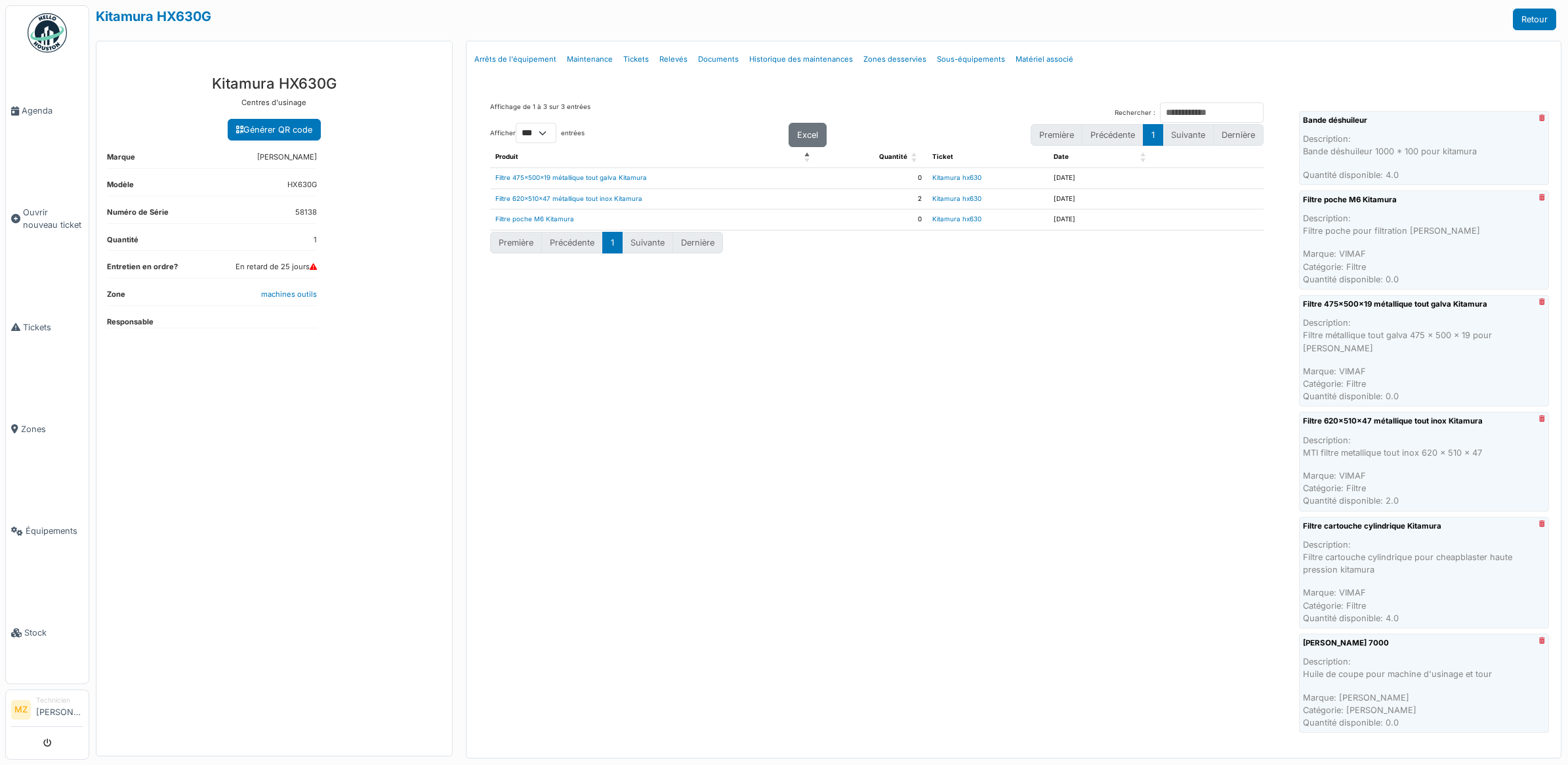
click at [1416, 521] on link "Filtre cartouche cylindrique Kitamura" at bounding box center [1372, 526] width 139 height 12
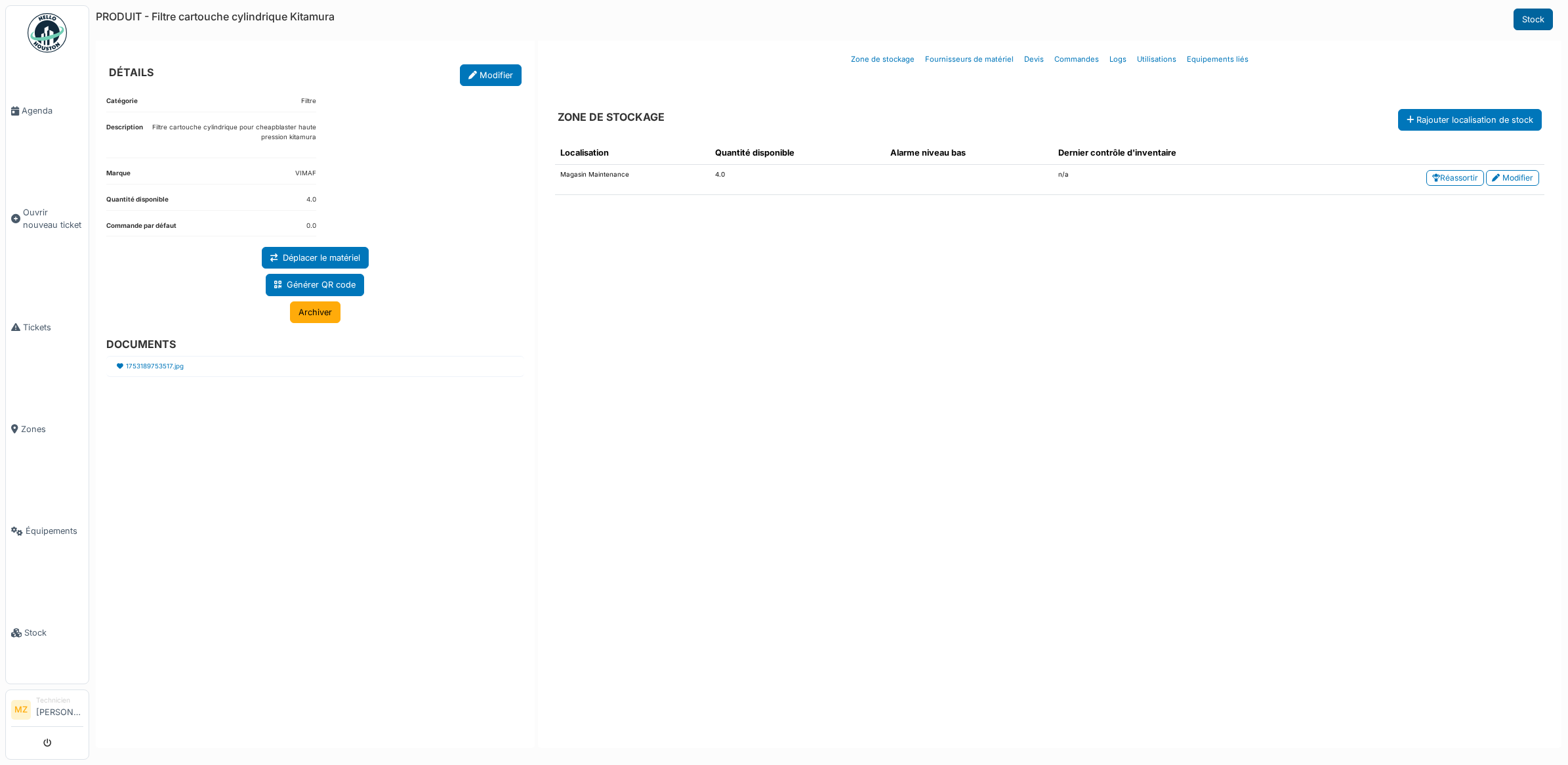
click at [1518, 19] on link "Stock" at bounding box center [1533, 19] width 40 height 21
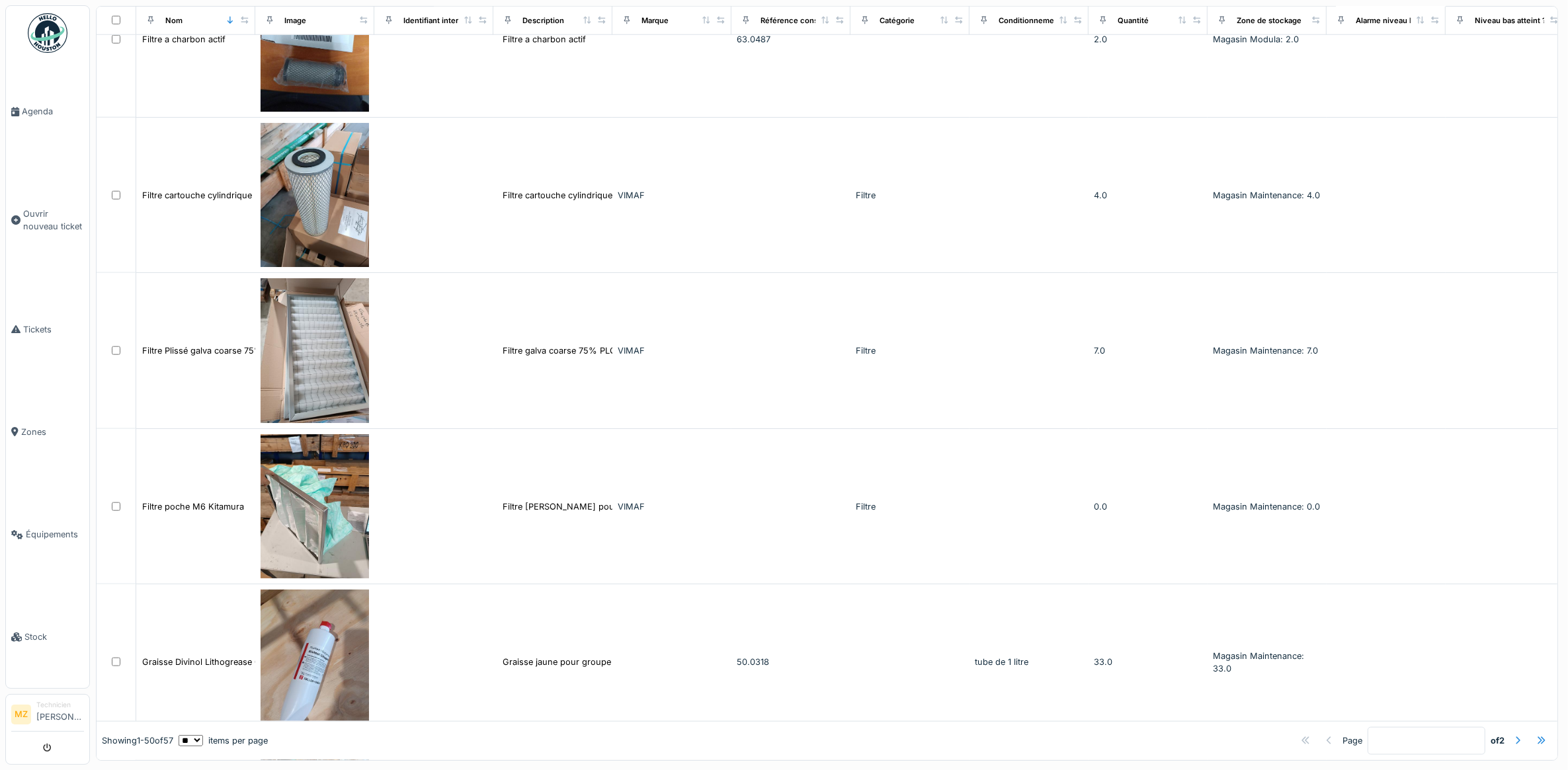
scroll to position [1900, 0]
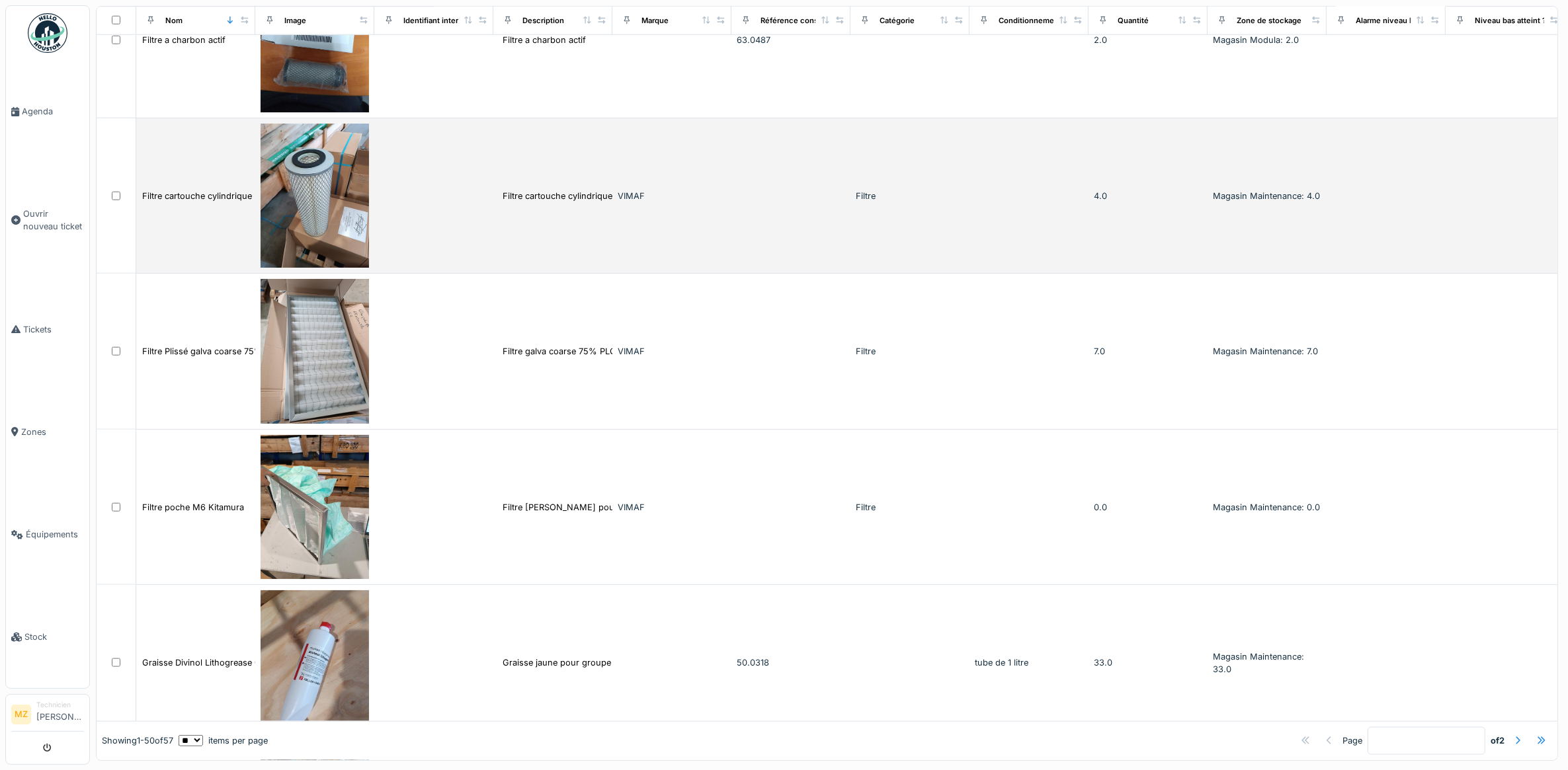
click at [480, 228] on td at bounding box center [433, 196] width 119 height 156
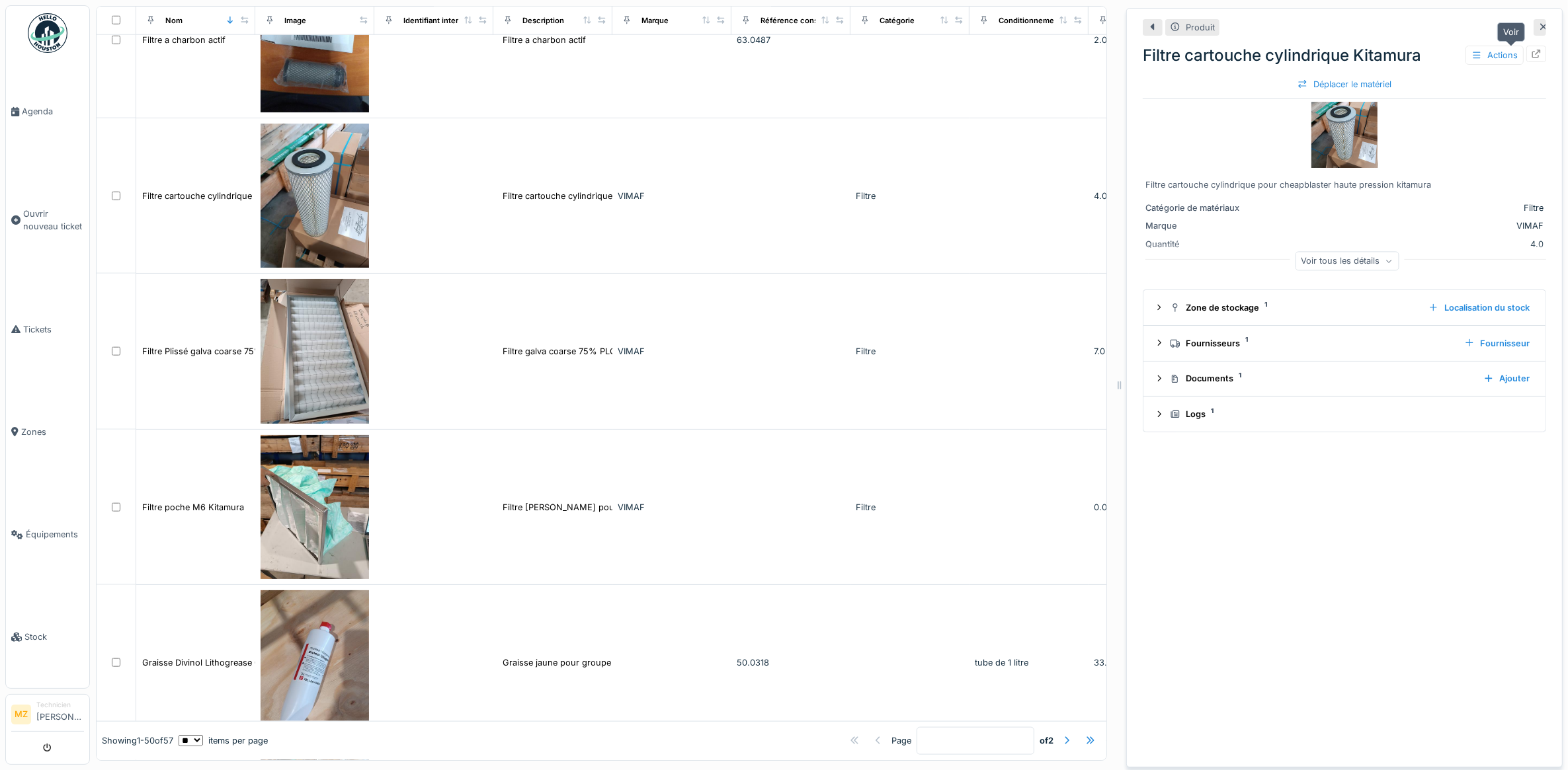
click at [1531, 57] on icon at bounding box center [1536, 54] width 11 height 9
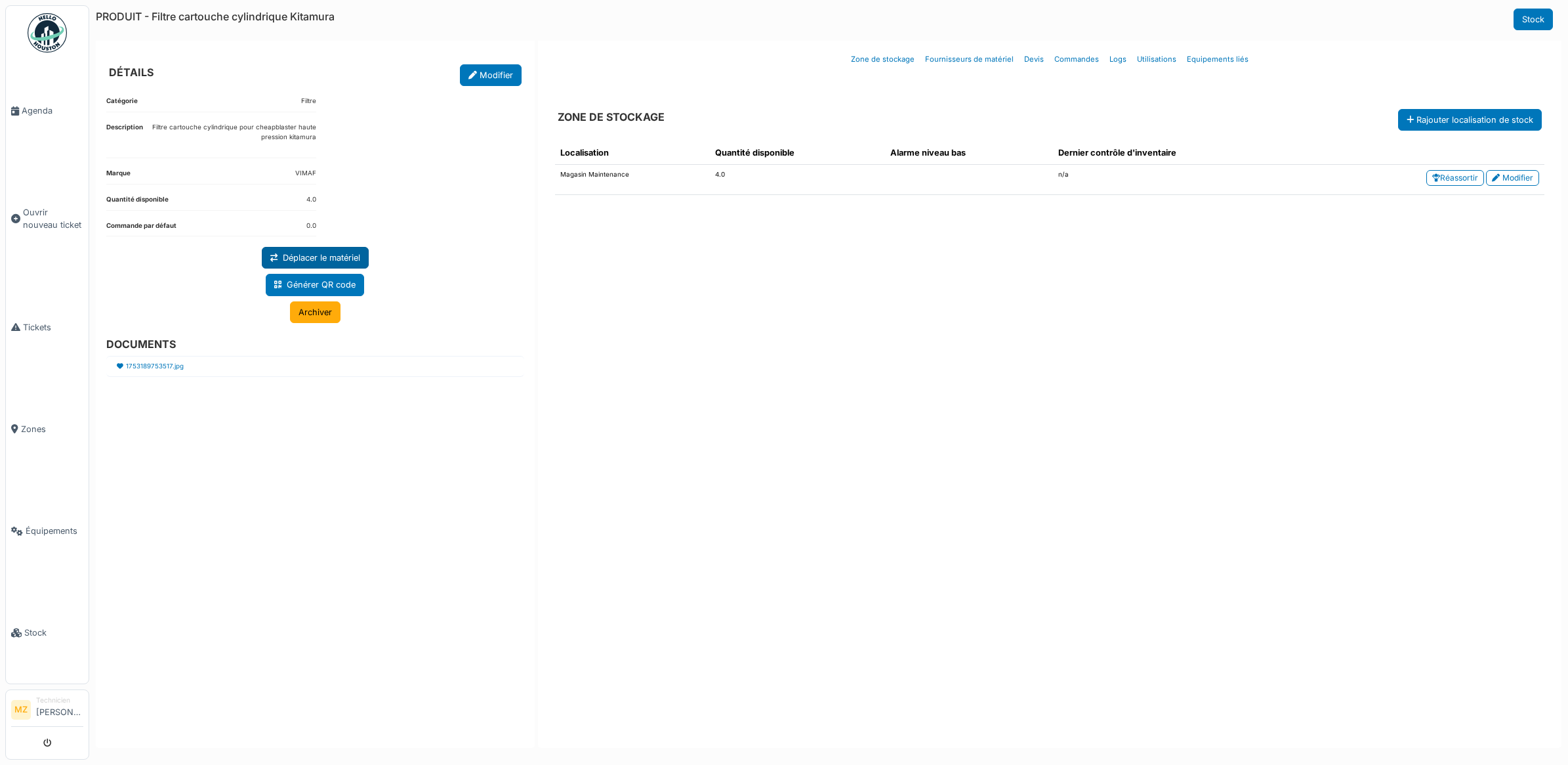
click at [342, 267] on link "Déplacer le matériel" at bounding box center [315, 258] width 107 height 21
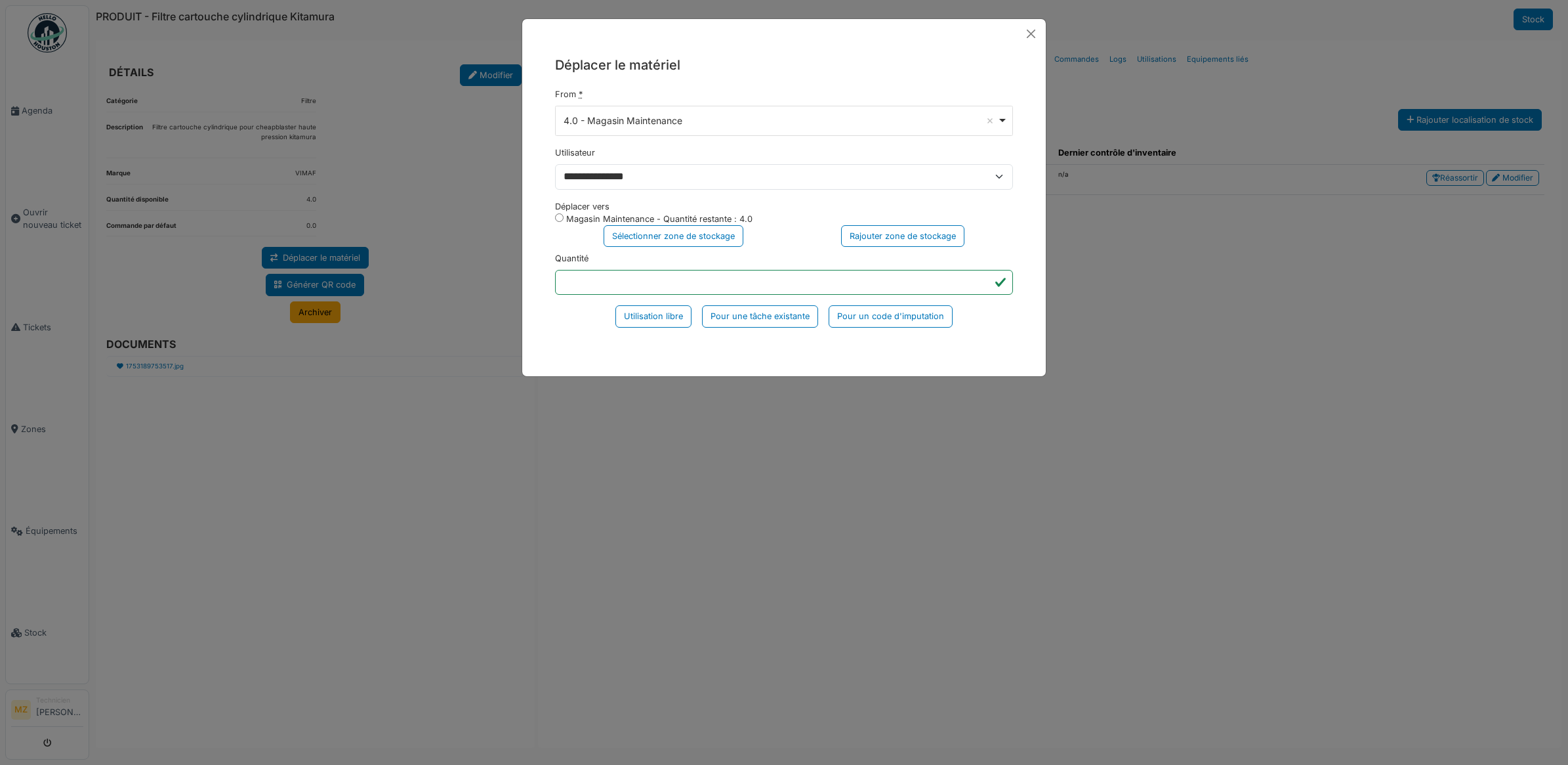
click at [666, 127] on div "4.0 - Magasin Maintenance Remove item" at bounding box center [781, 120] width 434 height 14
click at [371, 367] on div "**********" at bounding box center [784, 382] width 1568 height 765
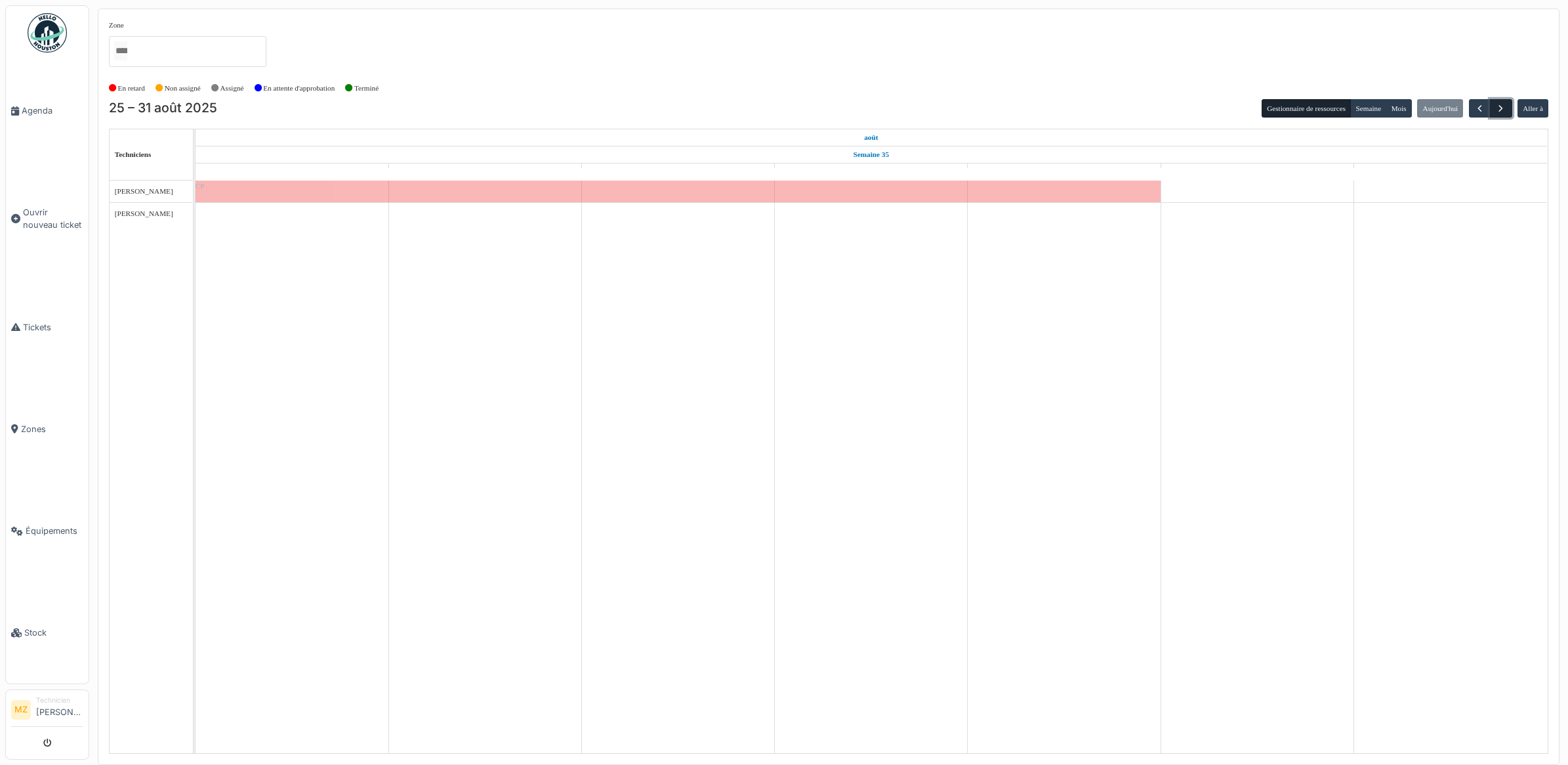
click at [1504, 106] on span "button" at bounding box center [1501, 109] width 12 height 12
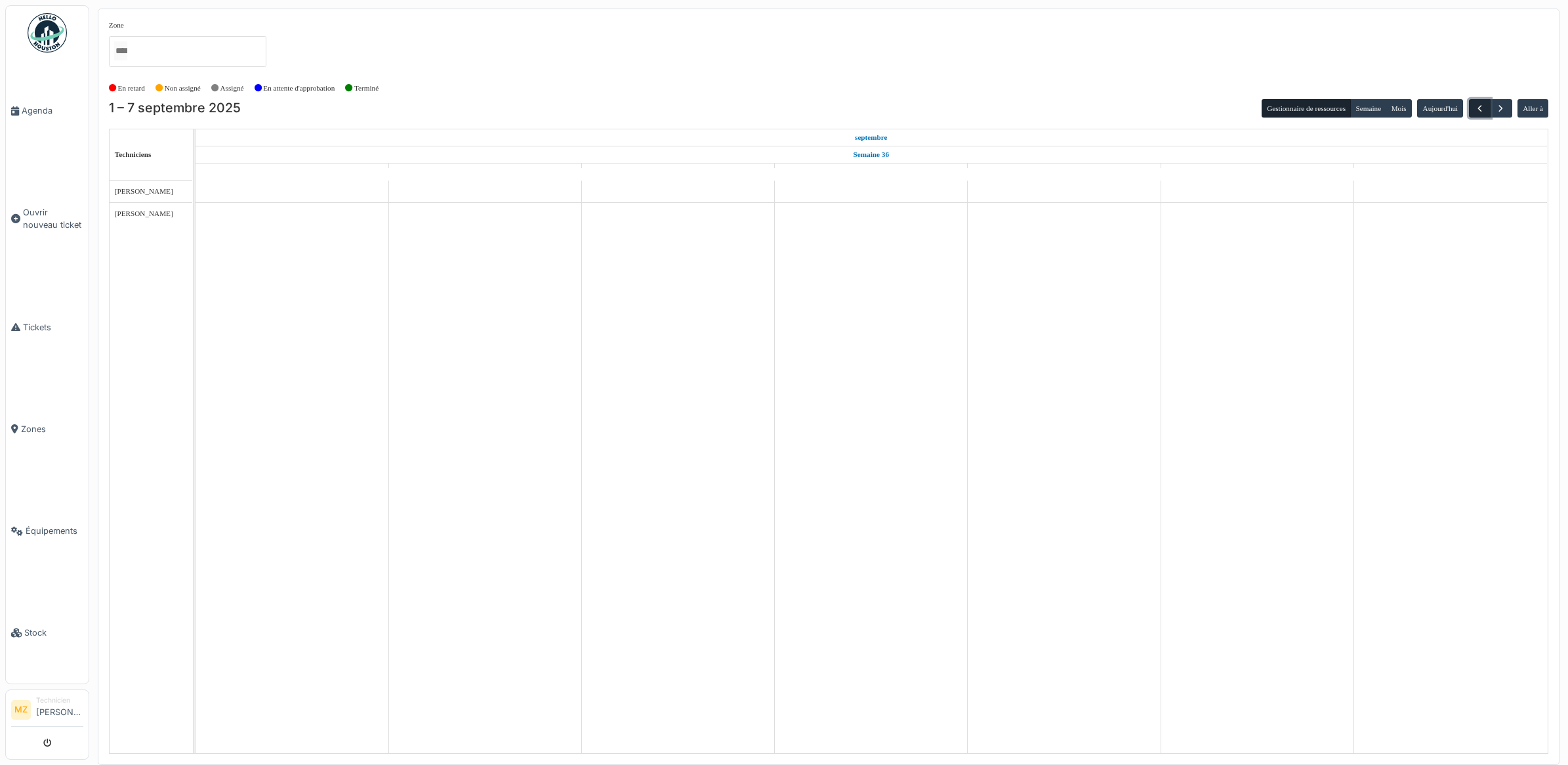
click at [1471, 109] on button "button" at bounding box center [1480, 109] width 21 height 19
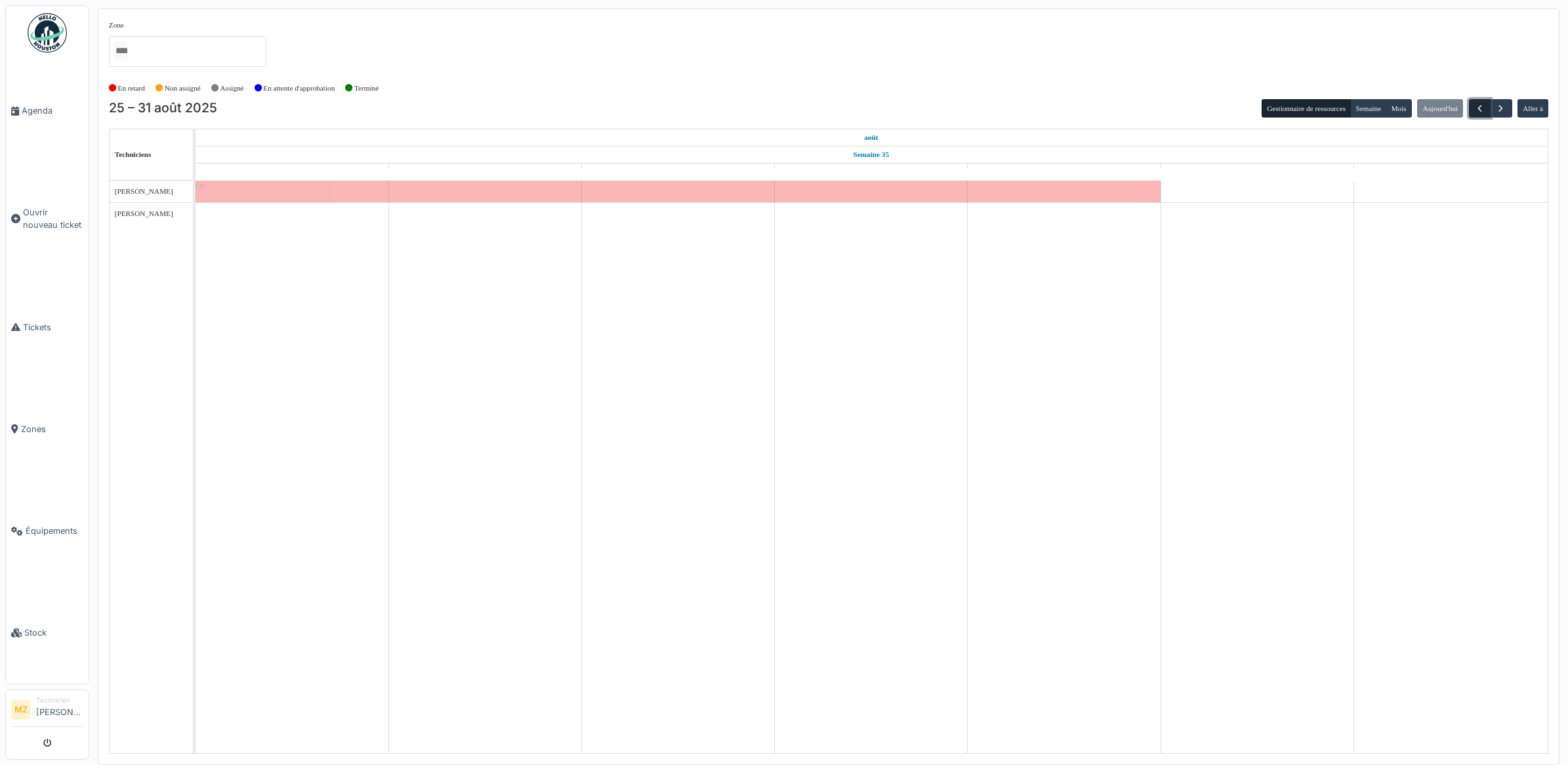
click at [1471, 109] on button "button" at bounding box center [1480, 109] width 21 height 19
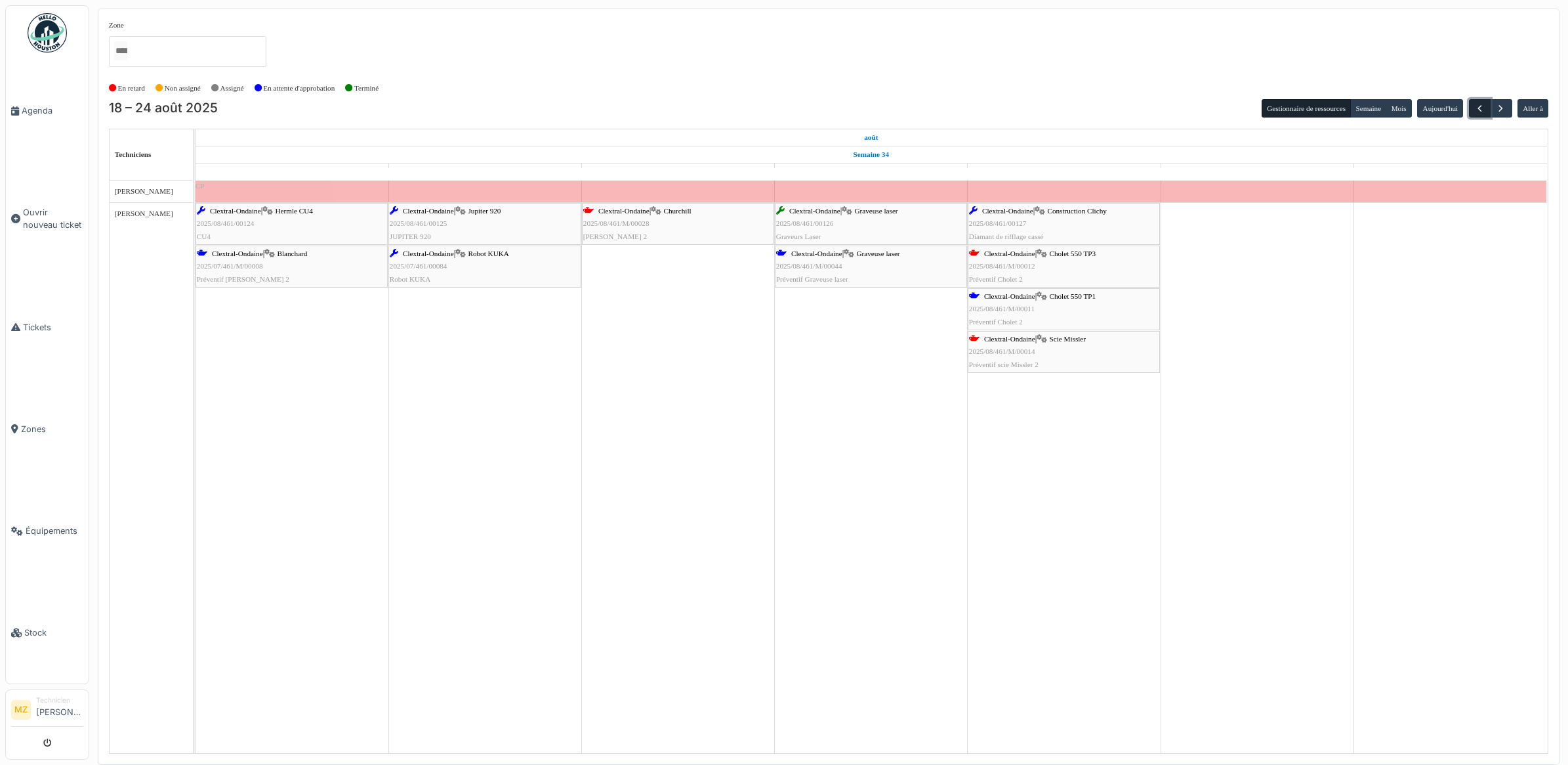
click at [1469, 111] on button "button" at bounding box center [1480, 109] width 21 height 19
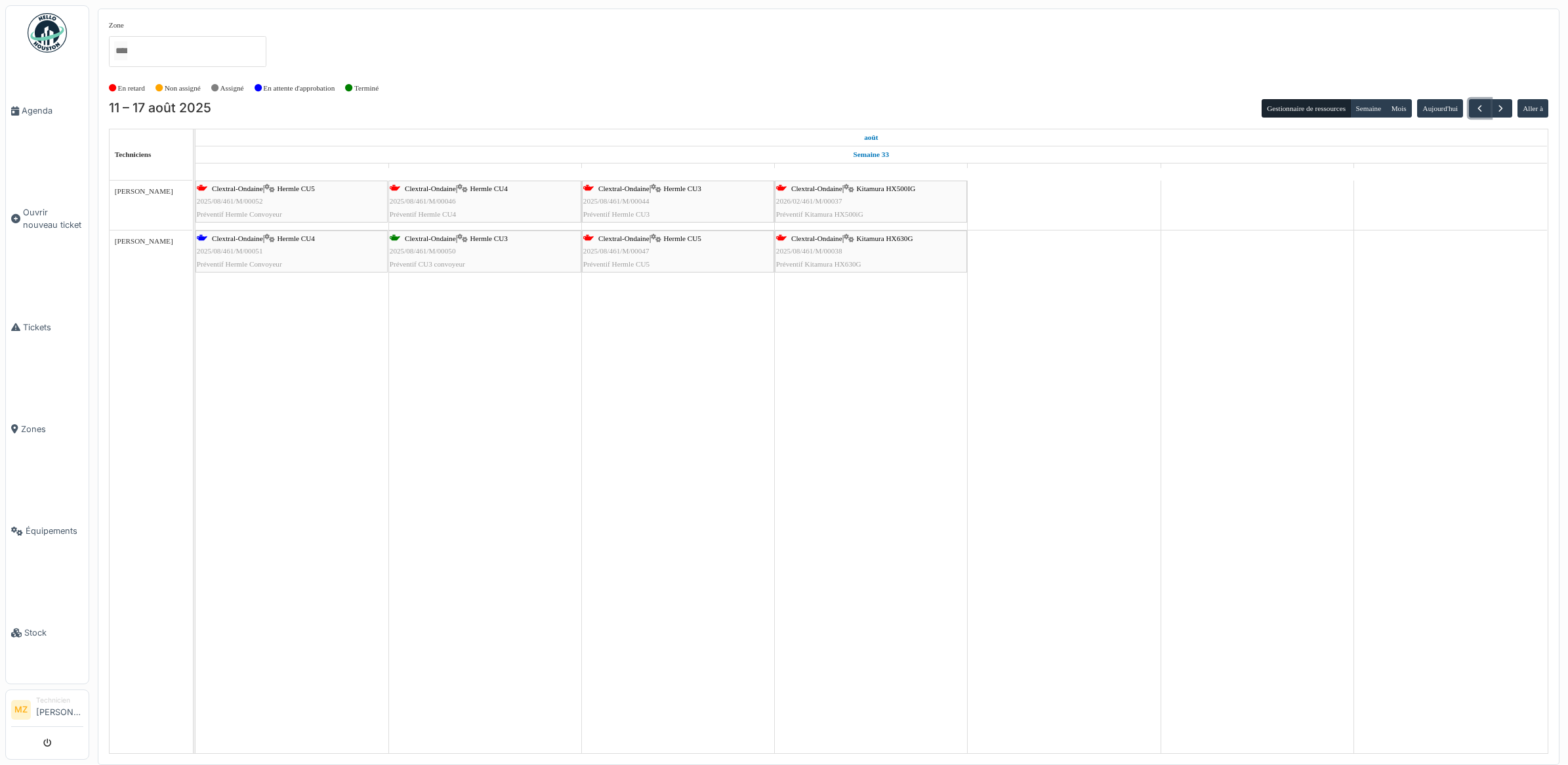
click at [663, 202] on div "Clextral-Ondaine | Hermle CU3 2025/08/461/M/00044 Préventif Hermle CU3" at bounding box center [678, 201] width 190 height 38
click at [687, 251] on div "Clextral-Ondaine | Hermle CU5 2025/08/461/M/00047 Préventif Hermle CU5" at bounding box center [678, 251] width 190 height 38
click at [1507, 109] on button "button" at bounding box center [1501, 109] width 21 height 19
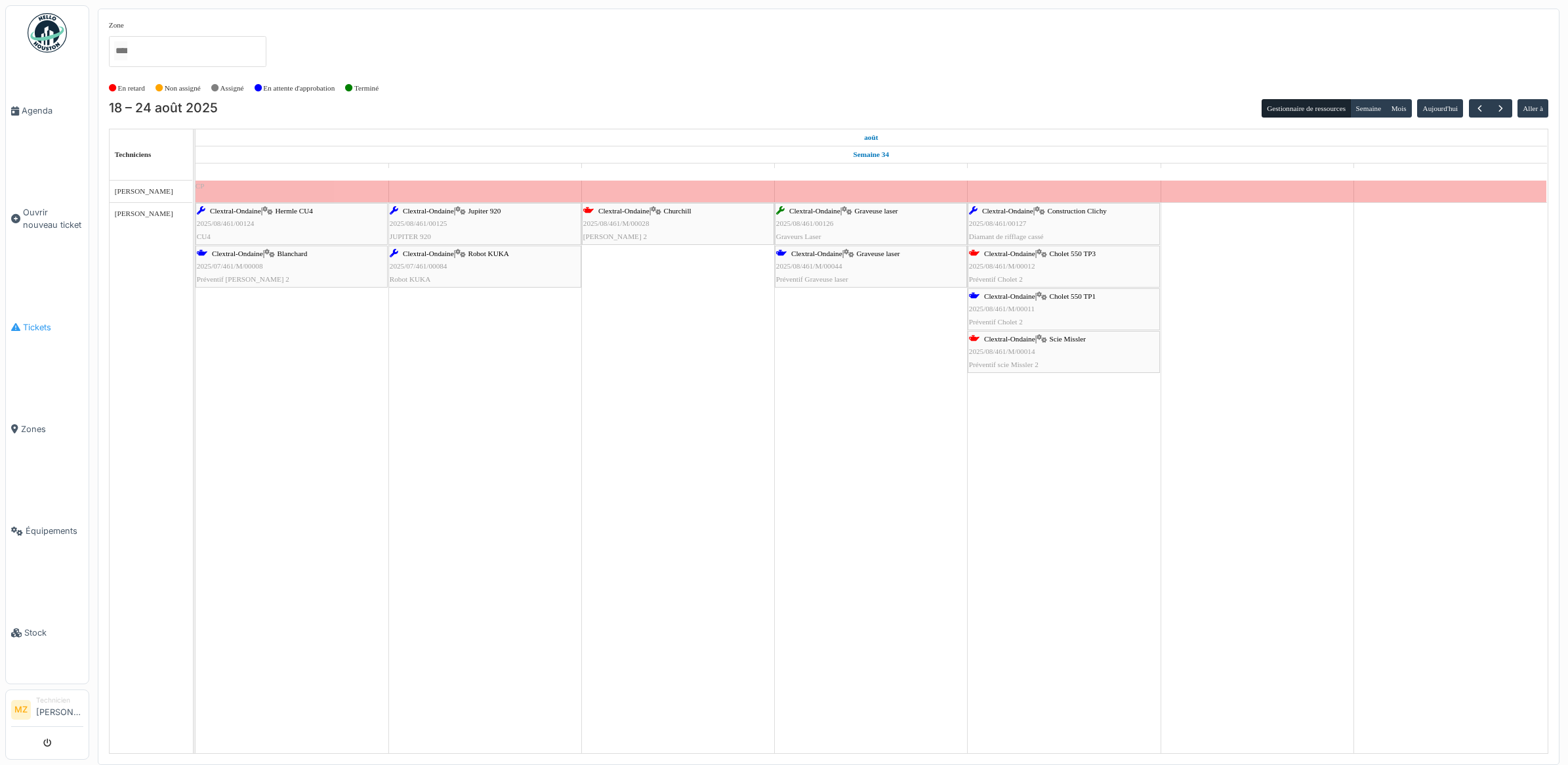
click at [45, 308] on link "Tickets" at bounding box center [47, 327] width 82 height 102
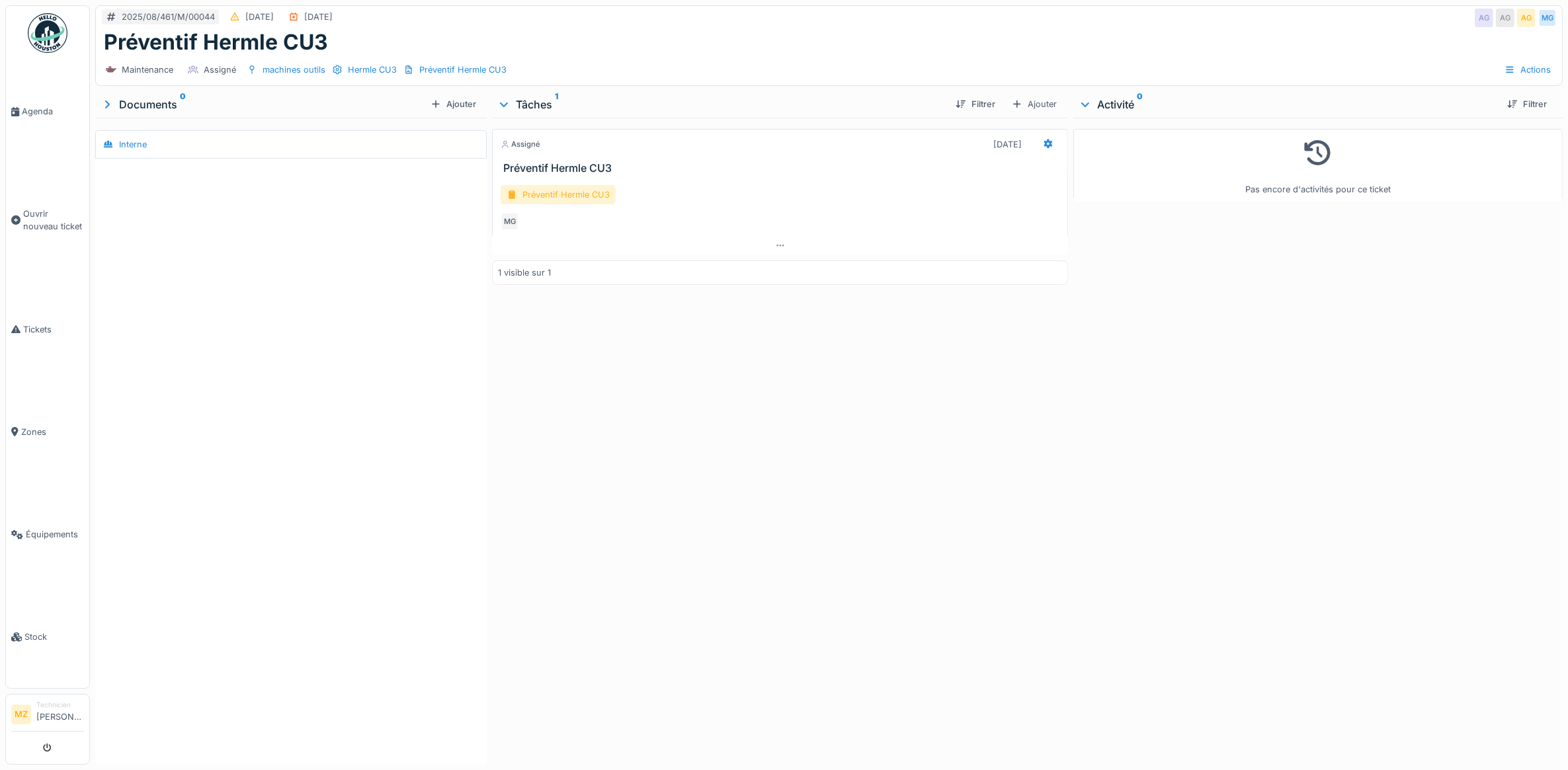
click at [589, 199] on div "Préventif Hermle CU3" at bounding box center [558, 195] width 115 height 20
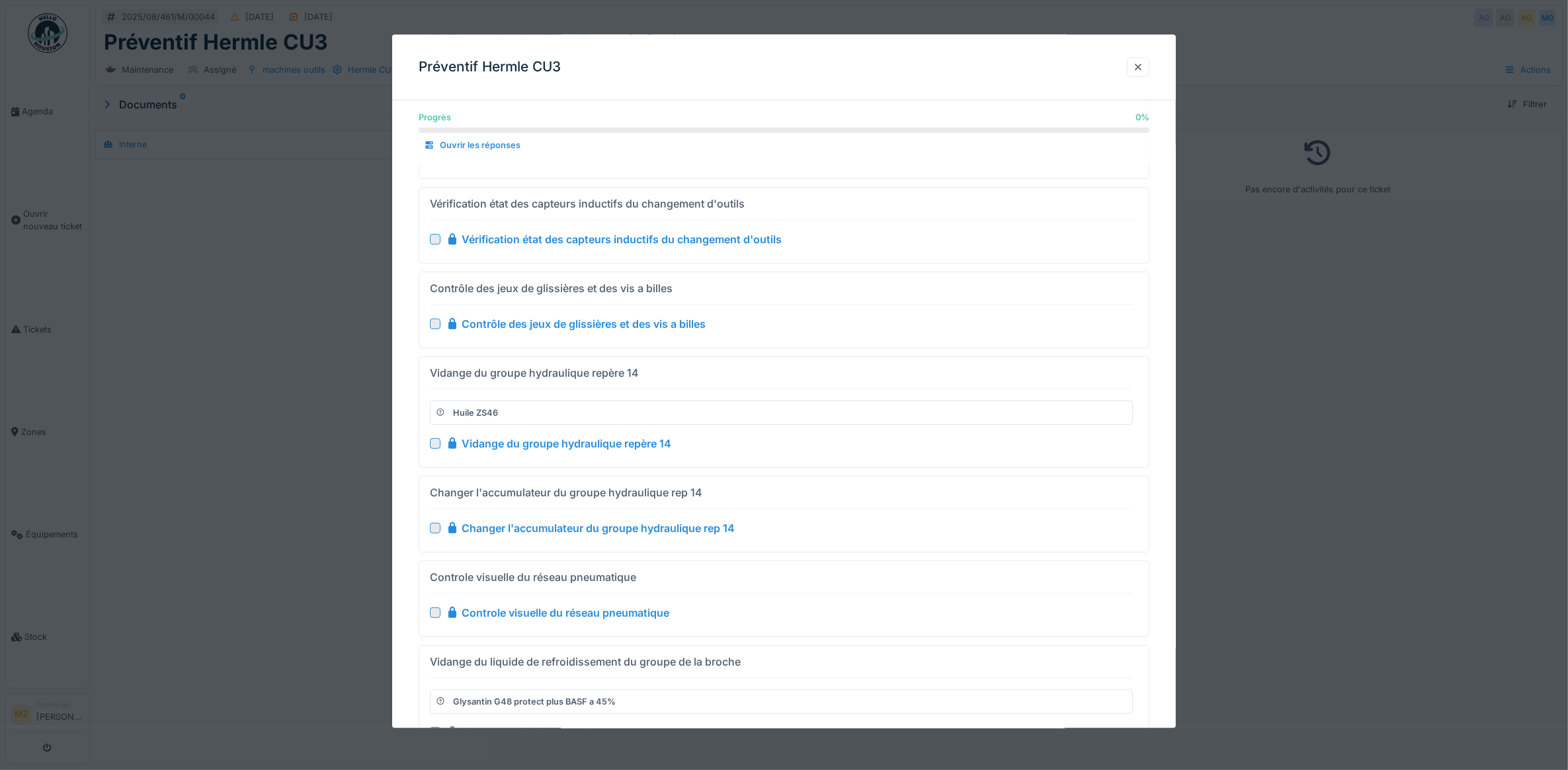
scroll to position [661, 0]
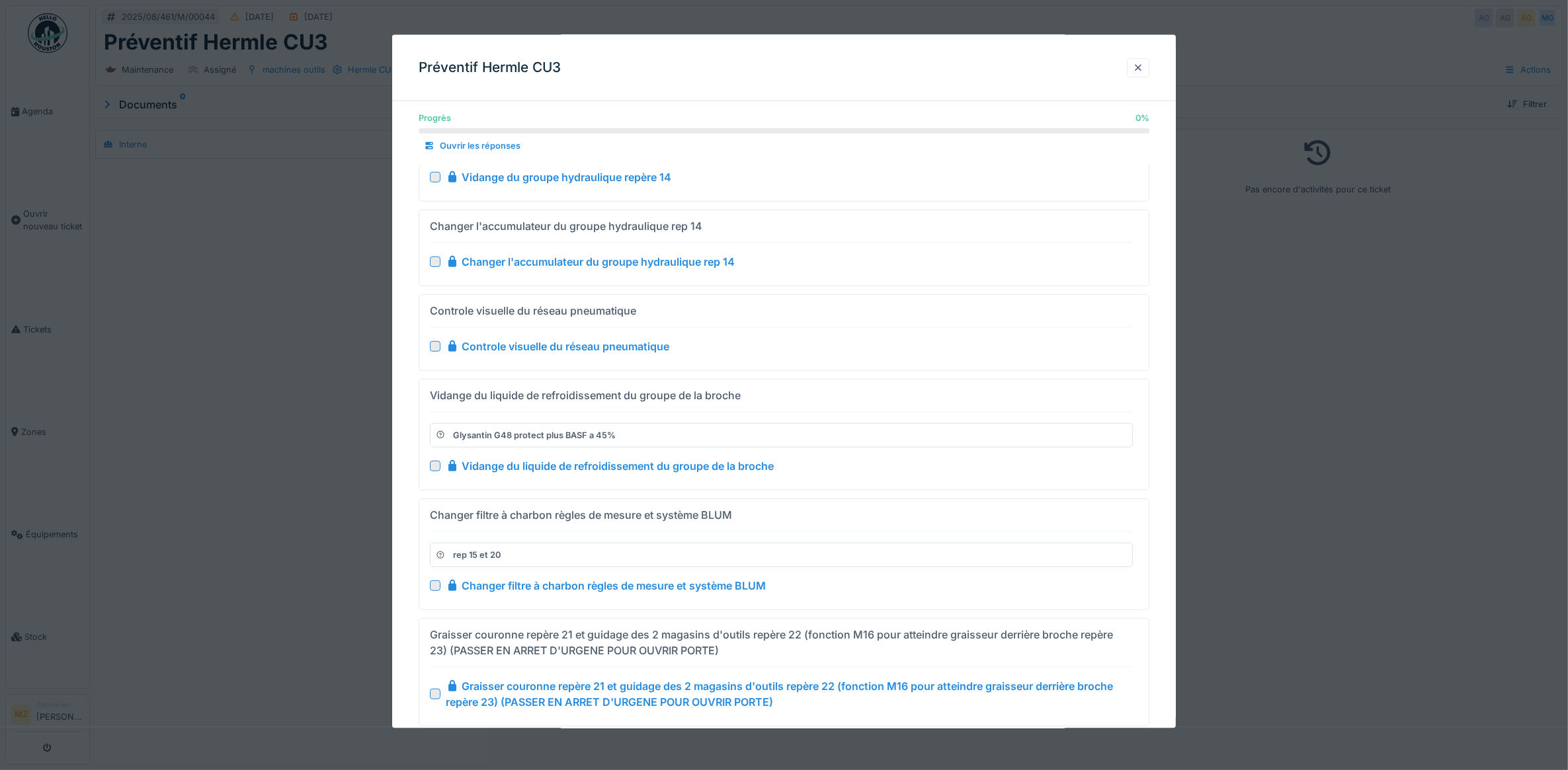
click at [434, 351] on div at bounding box center [434, 345] width 11 height 11
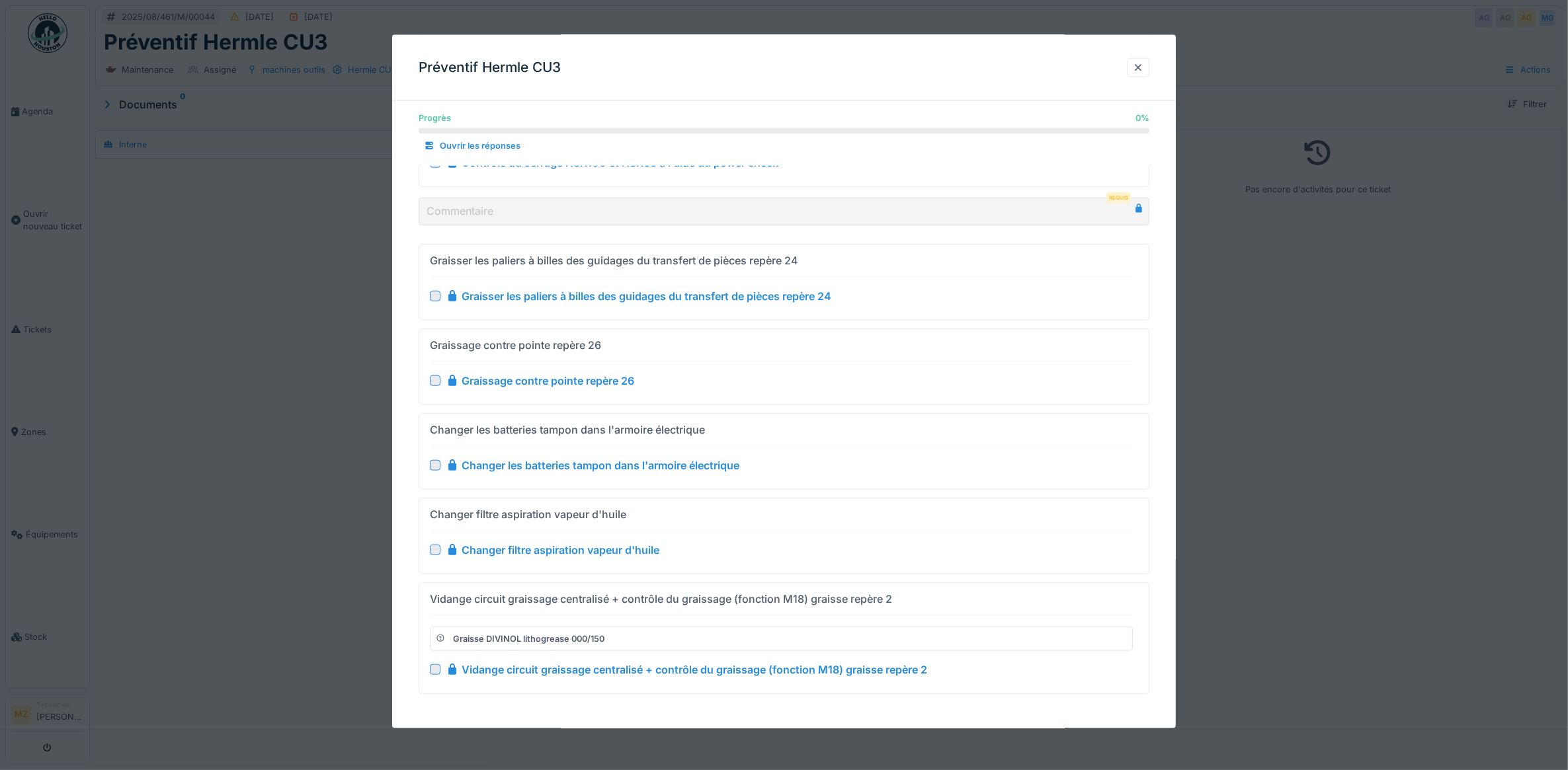
scroll to position [1674, 0]
click at [321, 510] on div at bounding box center [784, 385] width 1568 height 770
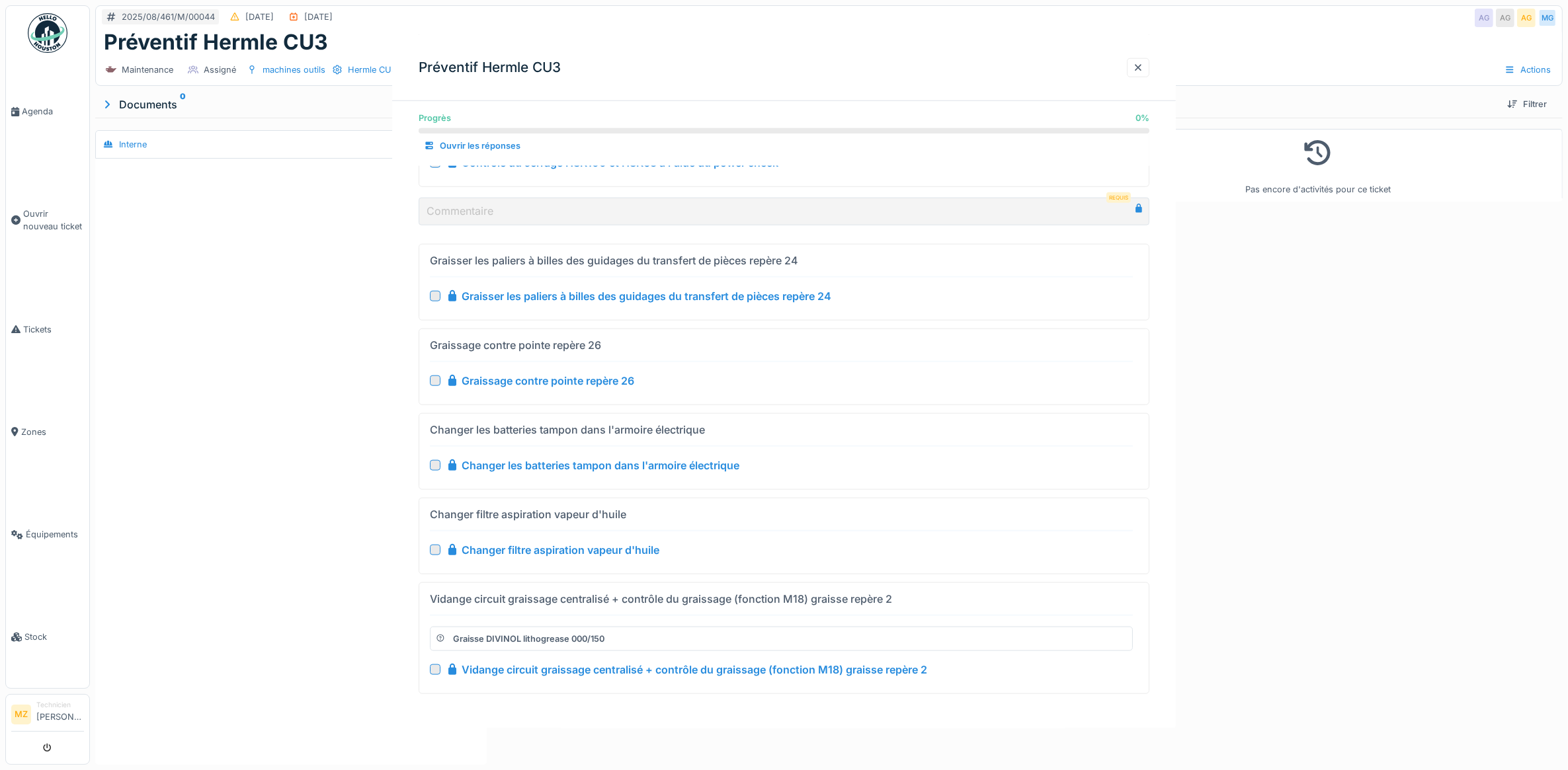
scroll to position [0, 0]
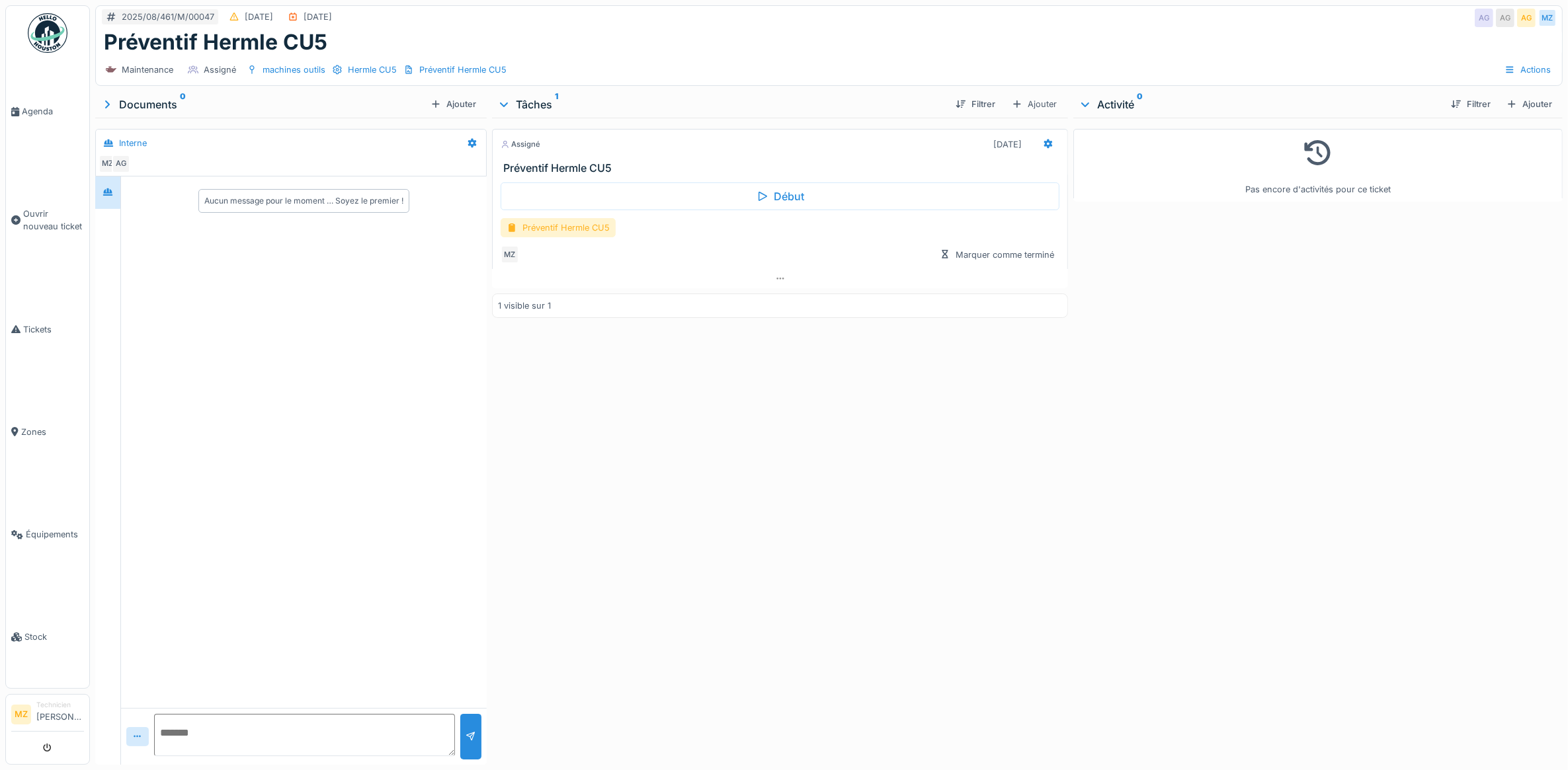
click at [560, 232] on div "Préventif Hermle CU5" at bounding box center [558, 227] width 115 height 20
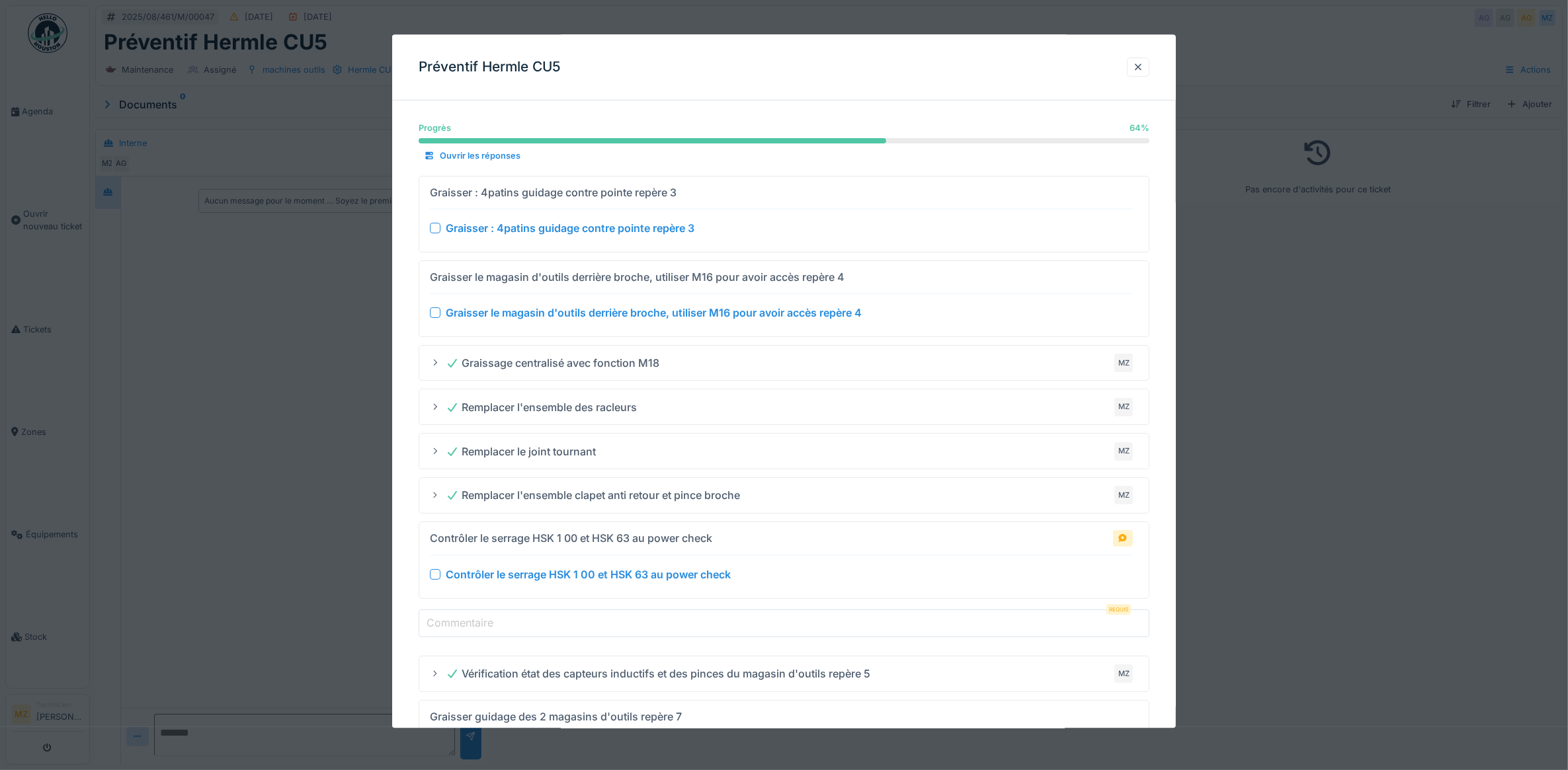
click at [321, 240] on div at bounding box center [784, 385] width 1568 height 770
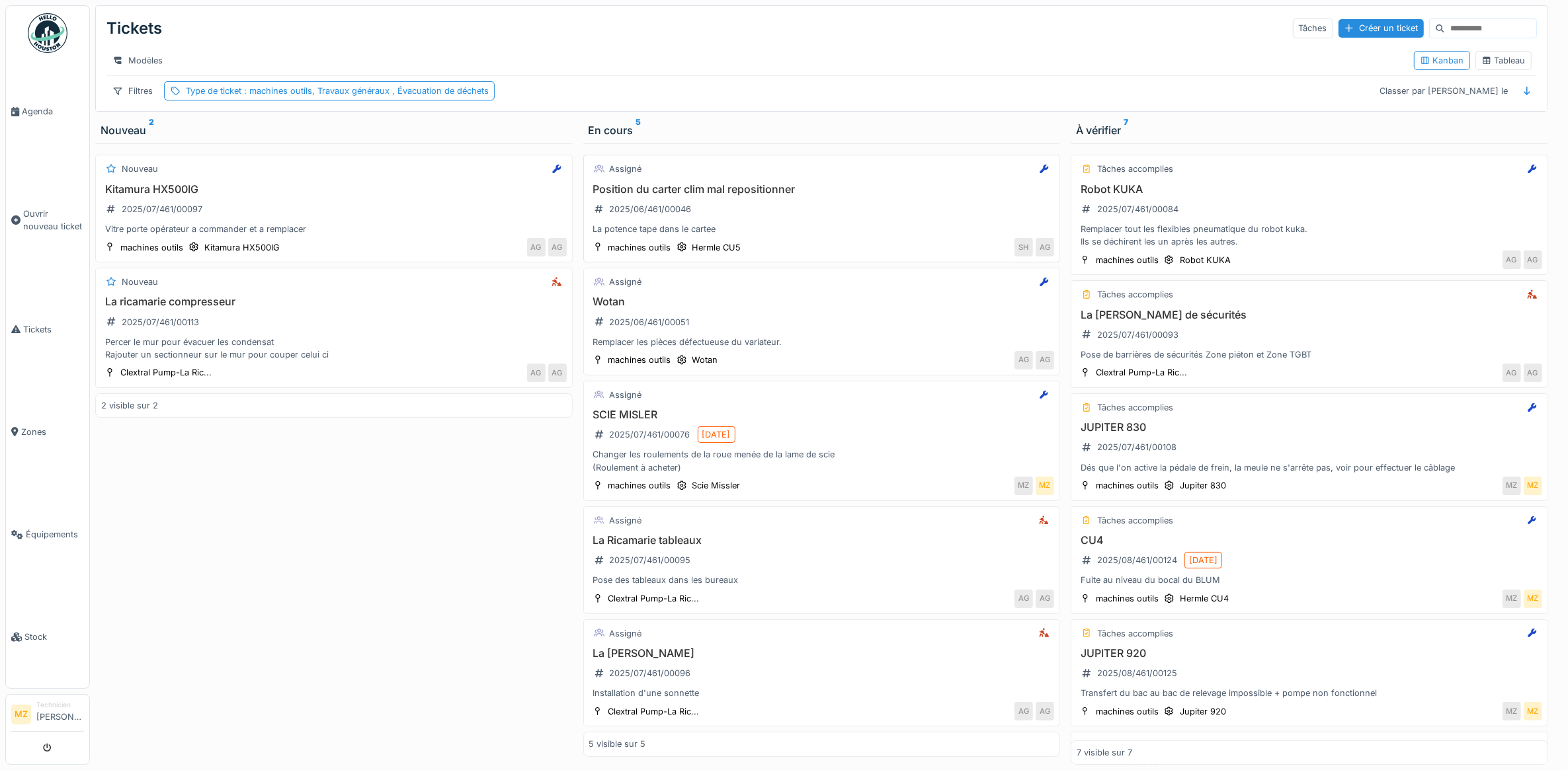
click at [763, 235] on div "La potence tape dans le cartee" at bounding box center [821, 228] width 466 height 13
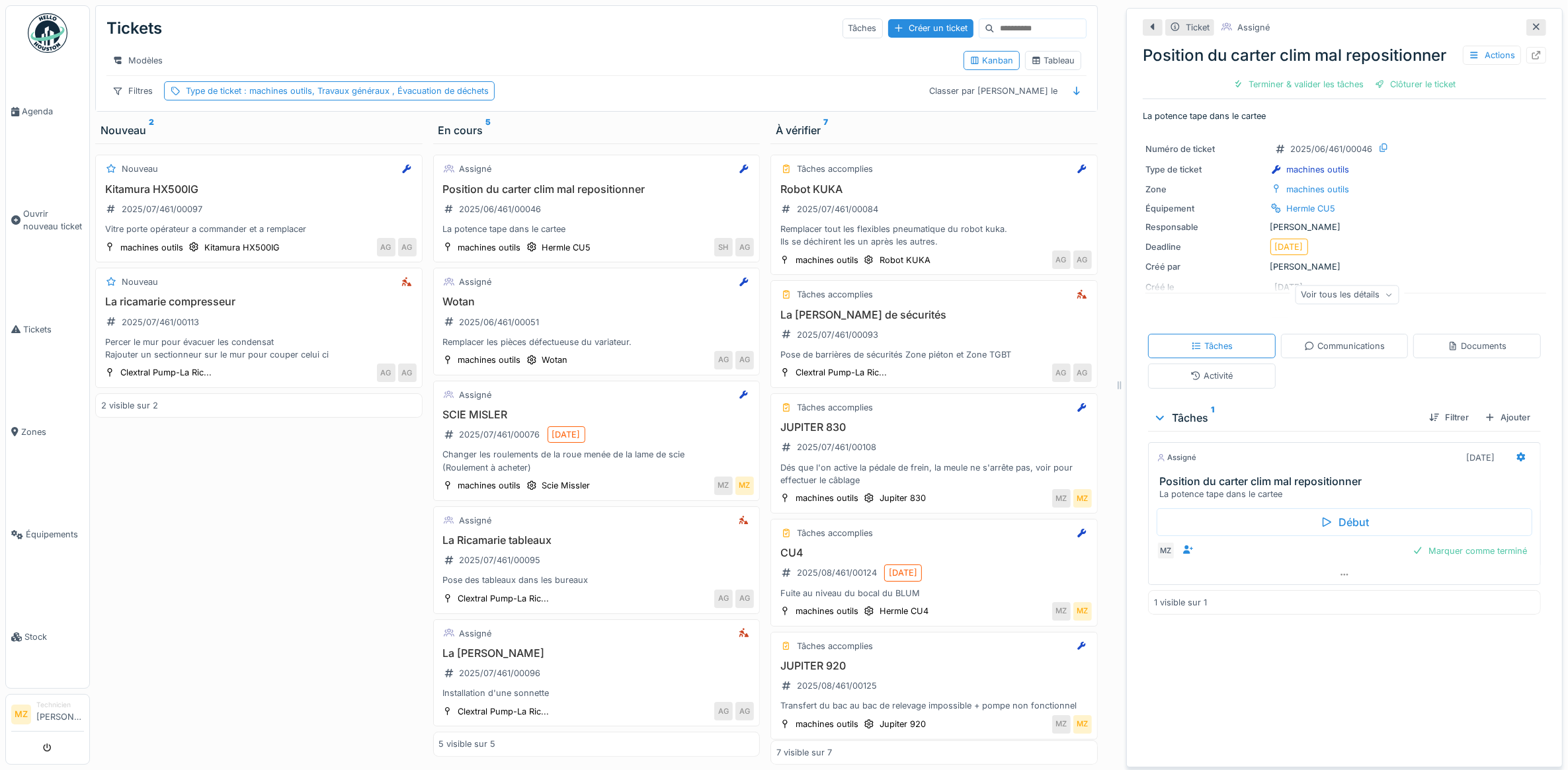
scroll to position [12, 0]
click at [1150, 23] on icon at bounding box center [1152, 26] width 4 height 7
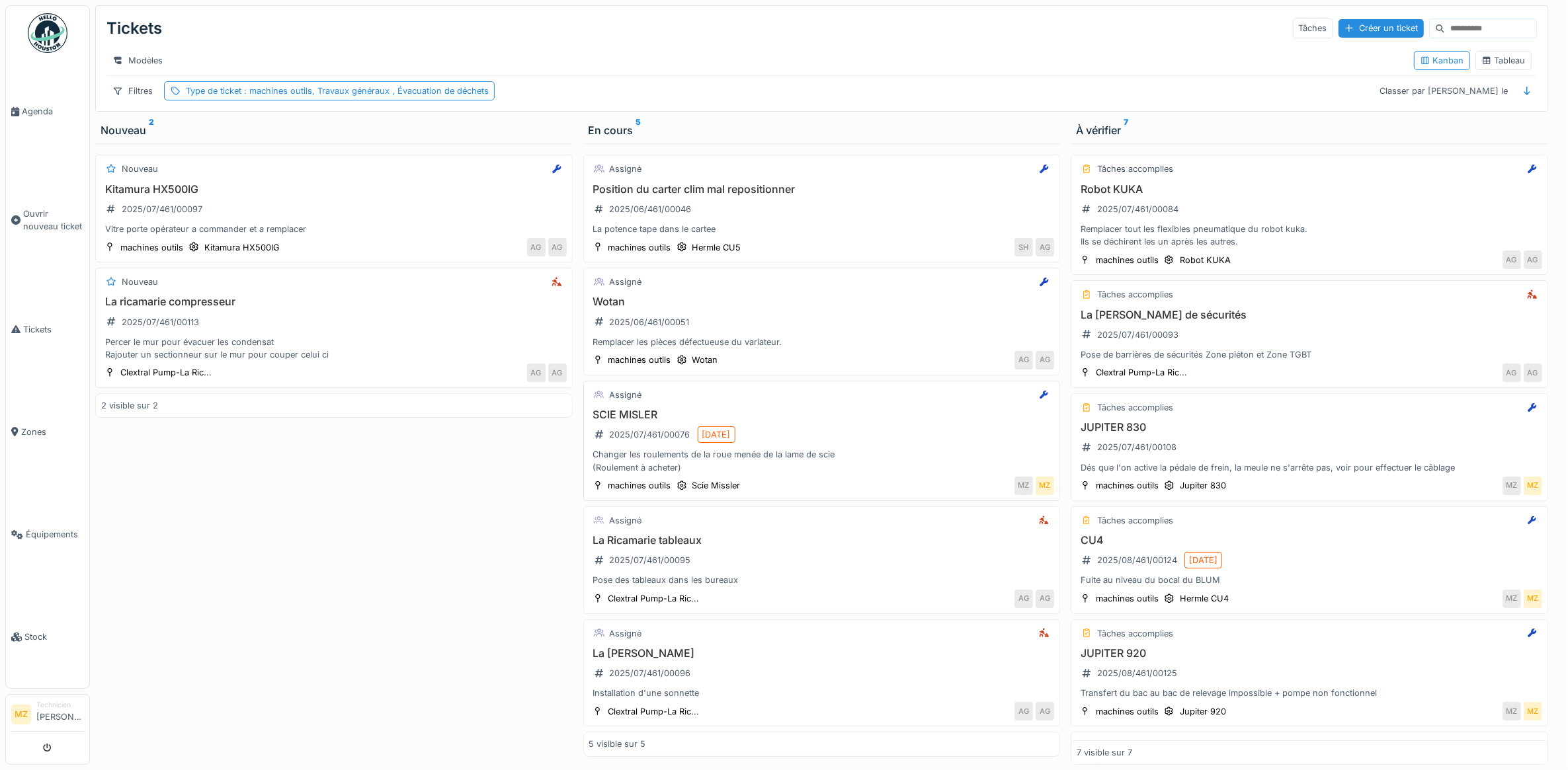
scroll to position [0, 0]
click at [1322, 216] on div "Robot KUKA 2025/07/461/00084 Remplacer tout les flexibles pneumatique du robot …" at bounding box center [1308, 216] width 466 height 65
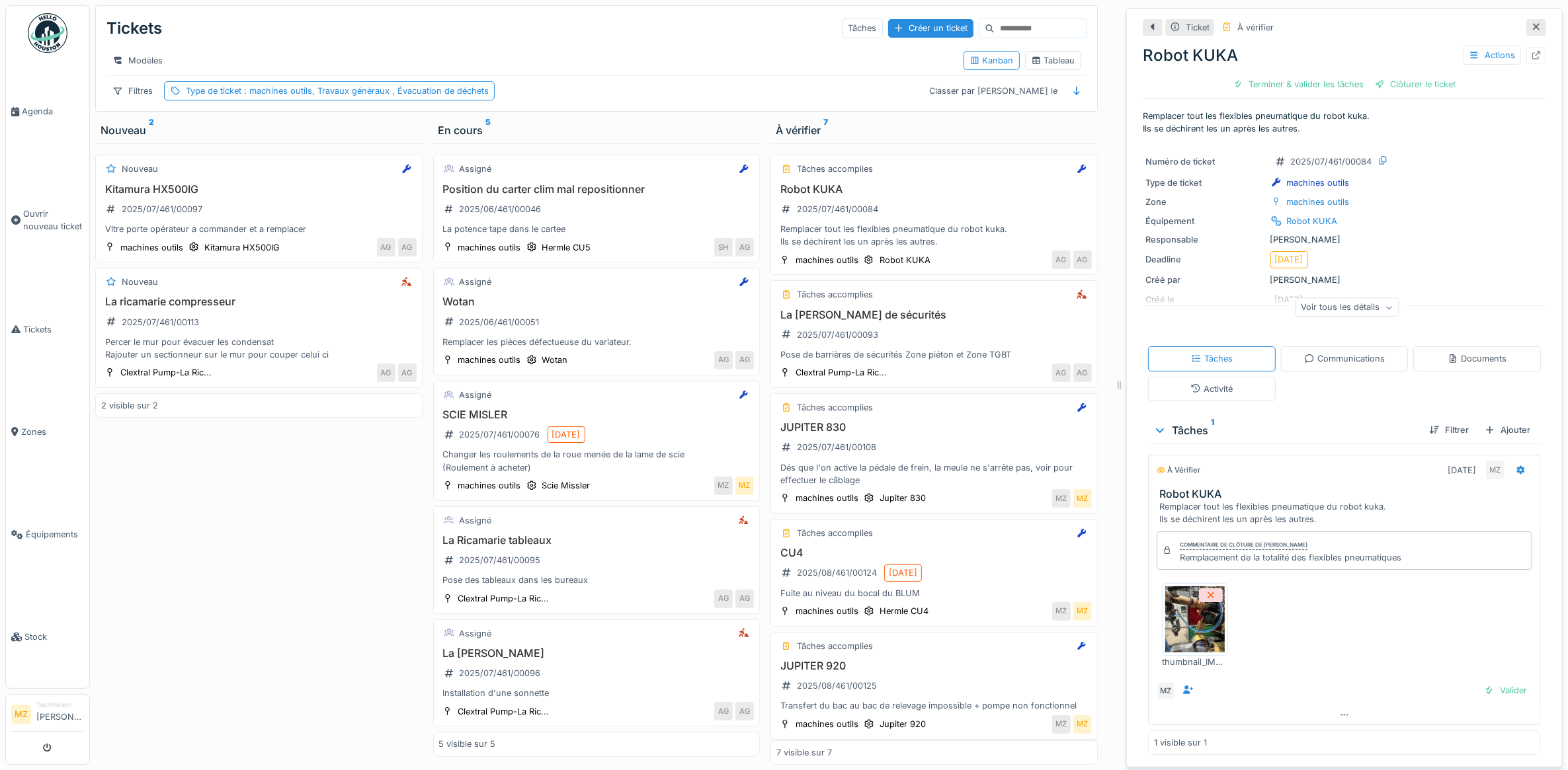
click at [1211, 610] on img at bounding box center [1194, 620] width 60 height 66
click at [1387, 552] on div "Remplacement de la totalité des flexibles pneumatiques" at bounding box center [1290, 557] width 222 height 13
click at [1509, 463] on div at bounding box center [1520, 470] width 22 height 20
click at [1458, 564] on div "Rouvrir" at bounding box center [1433, 574] width 113 height 20
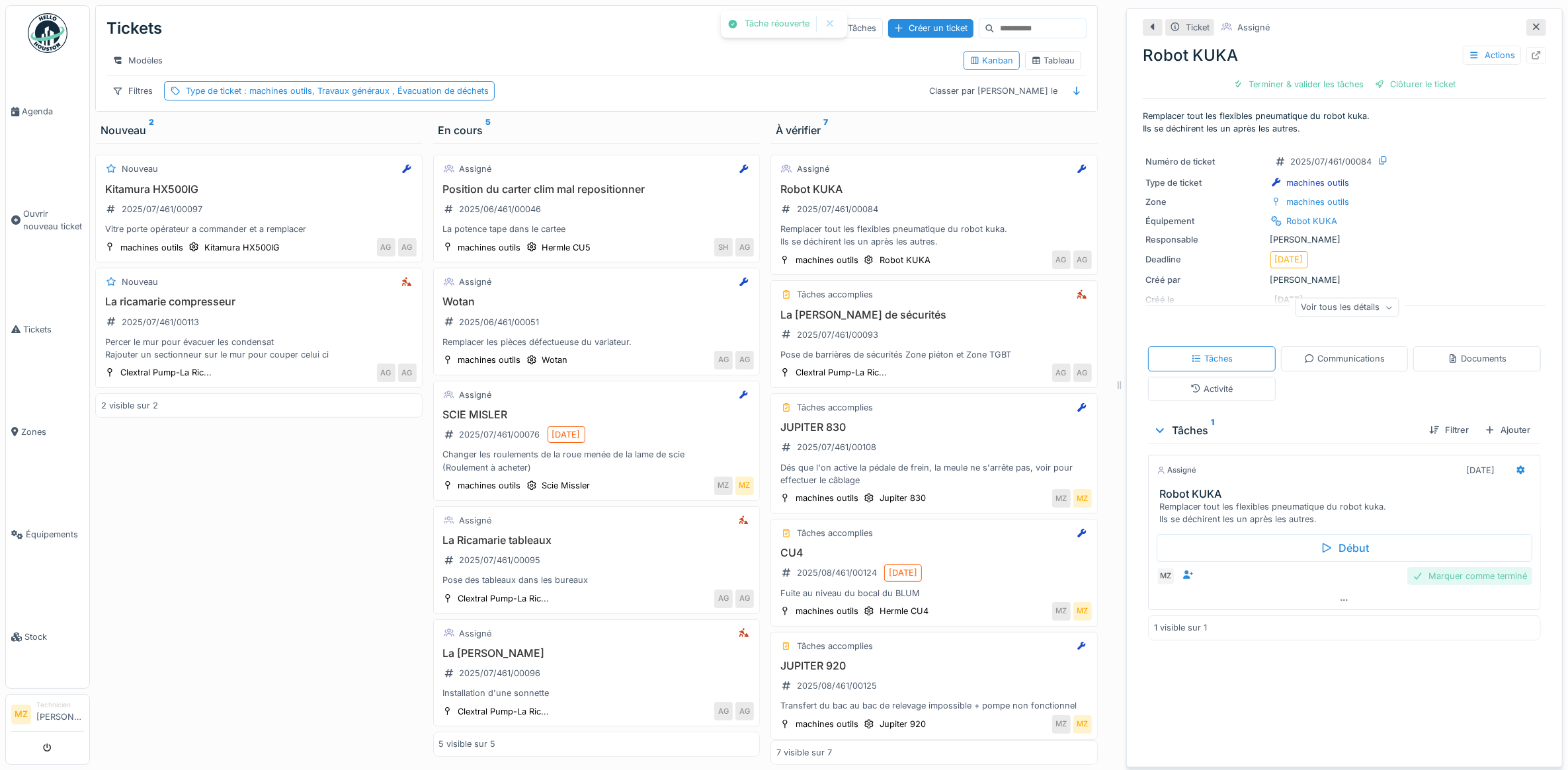
click at [1409, 567] on div "Marquer comme terminé" at bounding box center [1469, 576] width 125 height 18
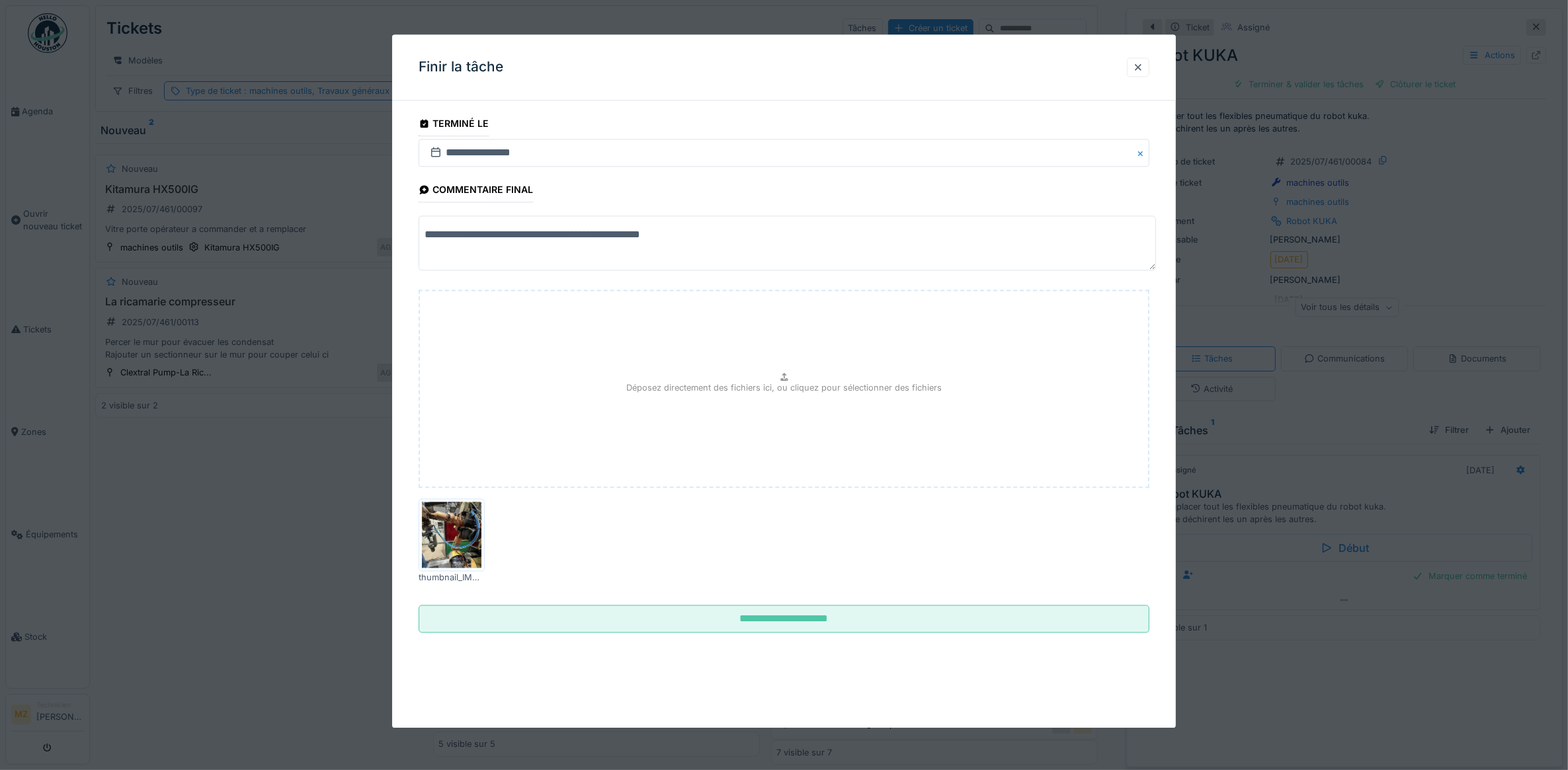
click at [716, 234] on textarea "**********" at bounding box center [787, 243] width 737 height 55
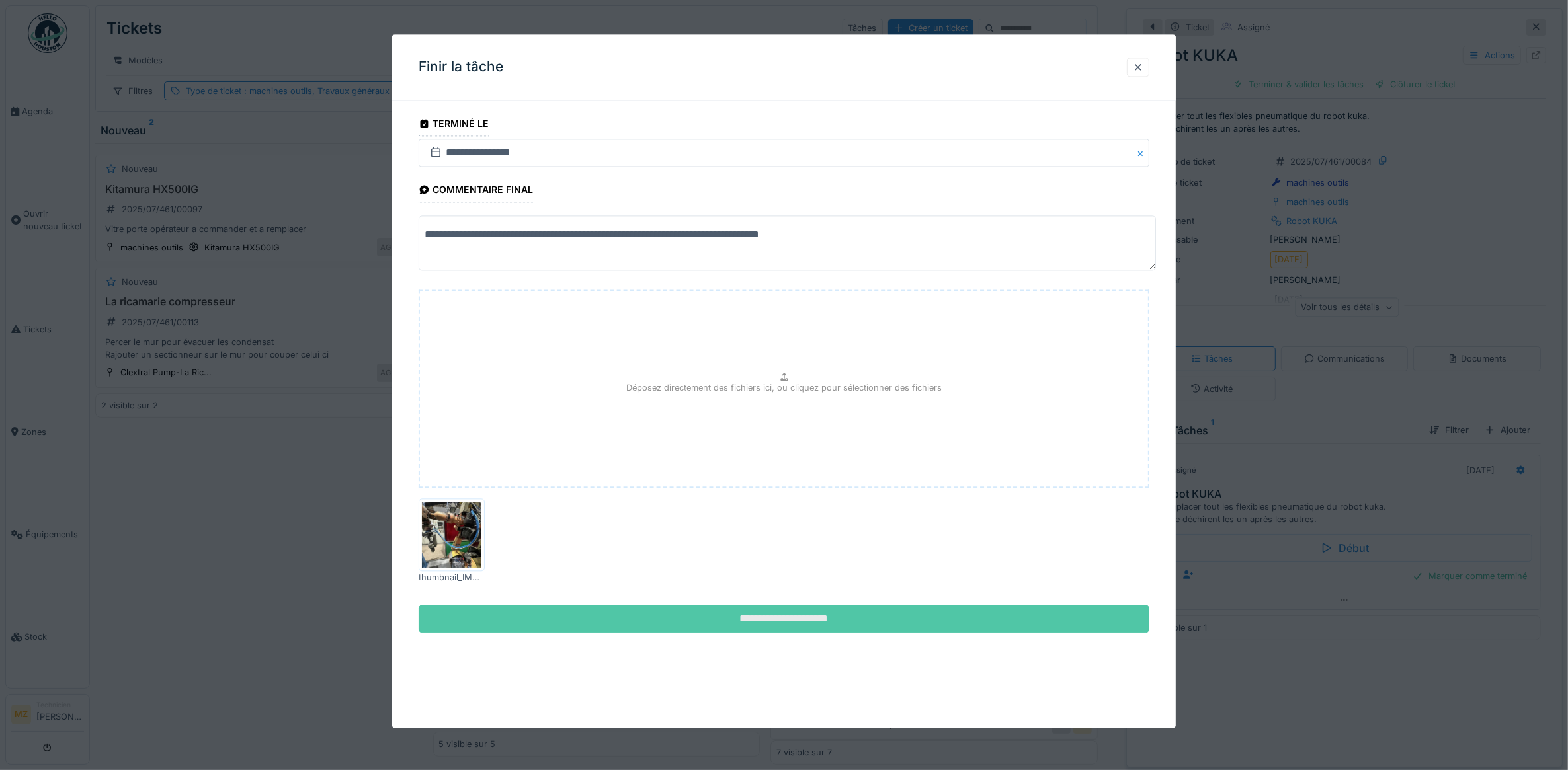
type textarea "**********"
click at [780, 611] on input "**********" at bounding box center [784, 619] width 731 height 27
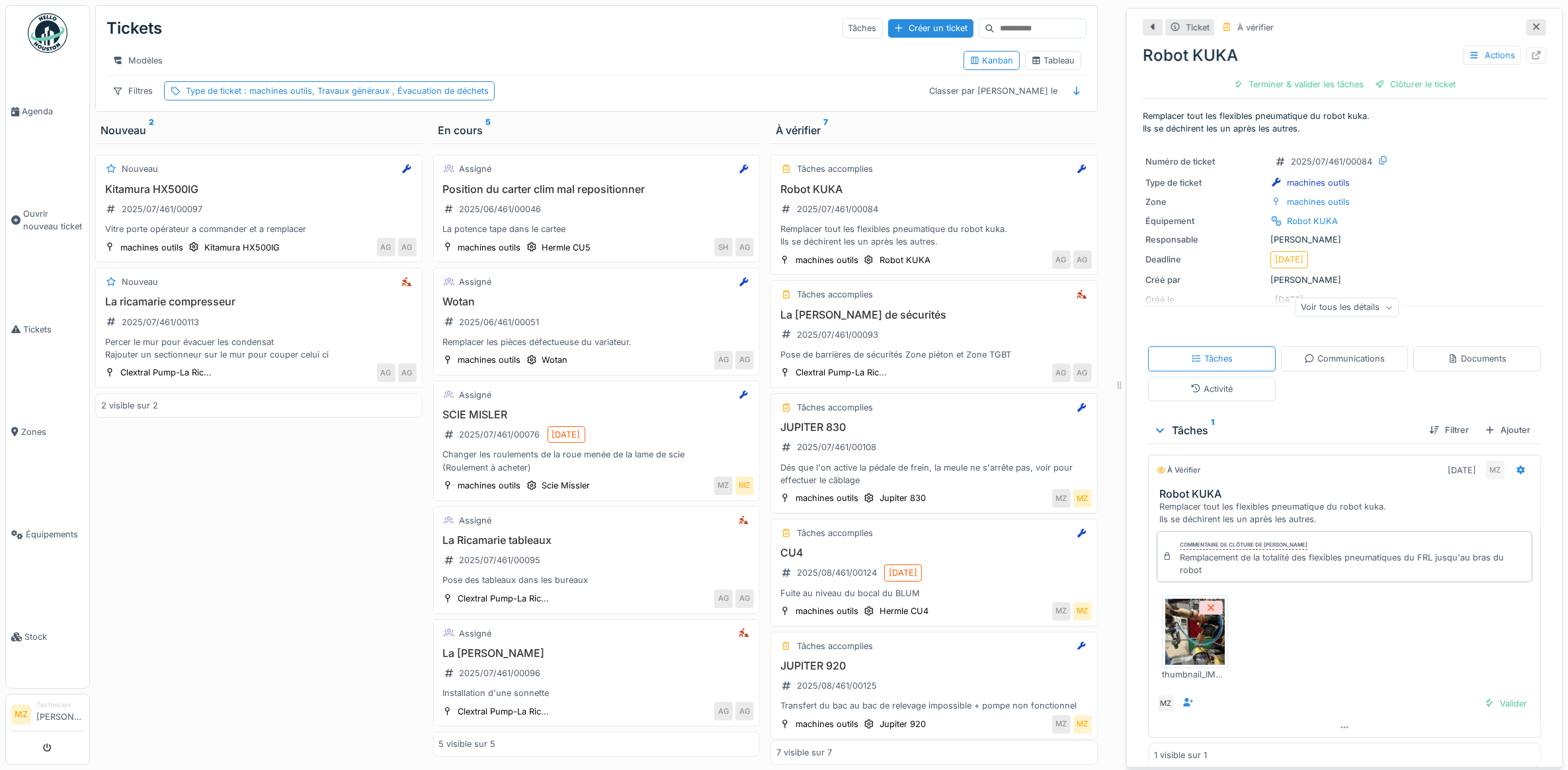
click at [953, 486] on div "Dés que l'on active la pédale de frein, la meule ne s'arrête pas, voir pour eff…" at bounding box center [933, 474] width 315 height 25
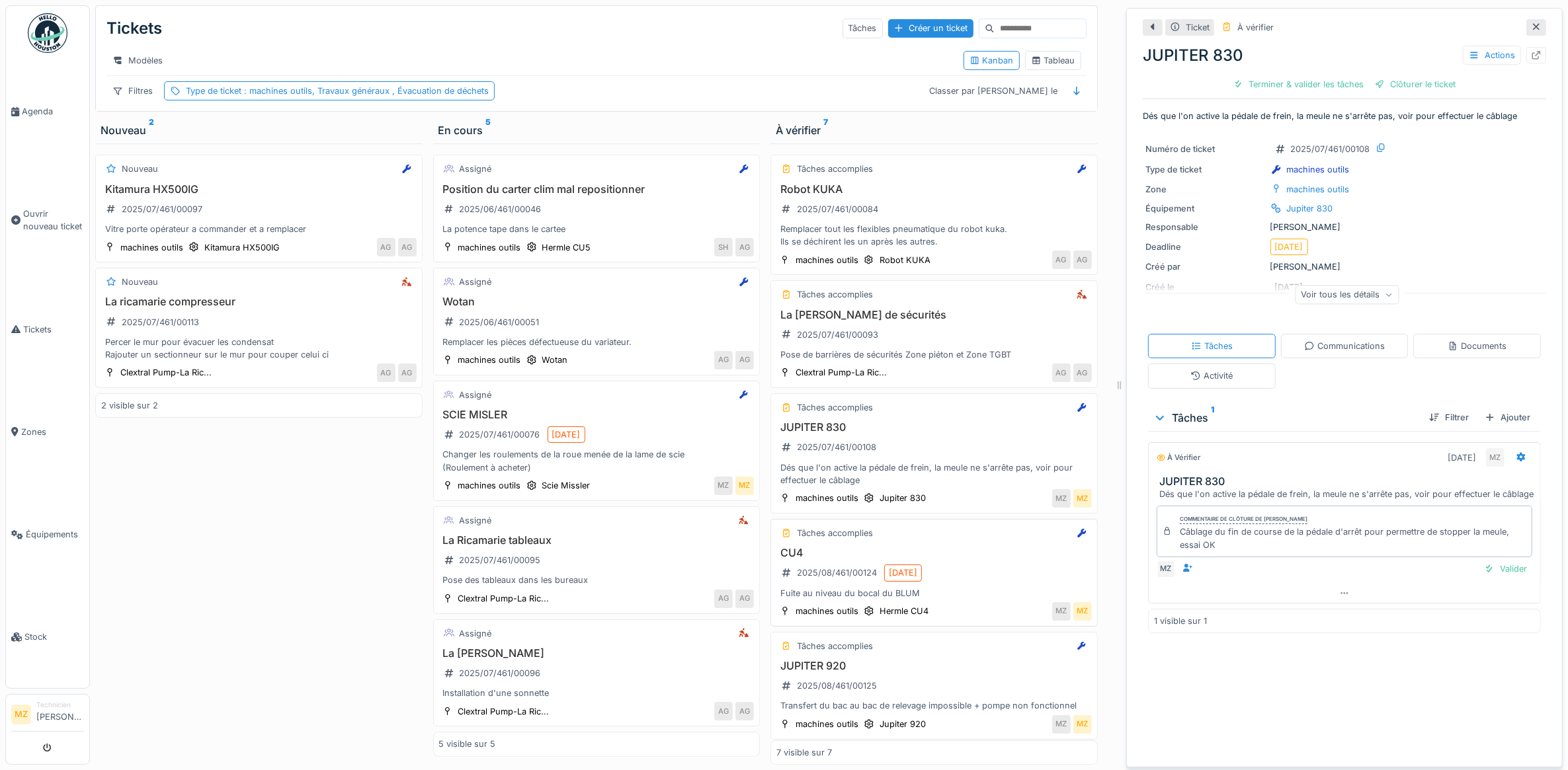
click at [947, 592] on div "CU4 2025/08/461/00124 18/08/2025 Fuite au niveau du bocal du BLUM" at bounding box center [933, 573] width 315 height 53
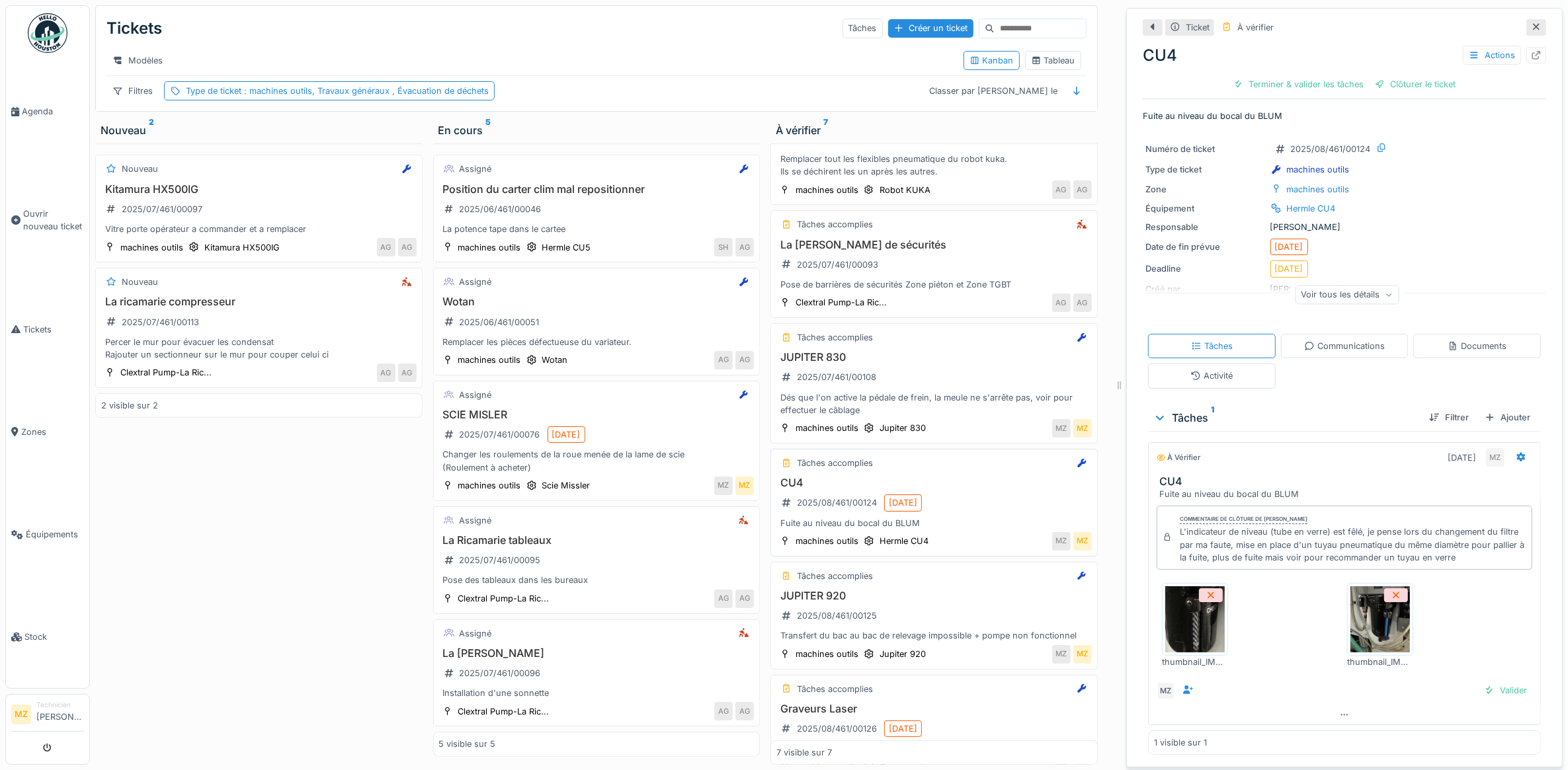
scroll to position [165, 0]
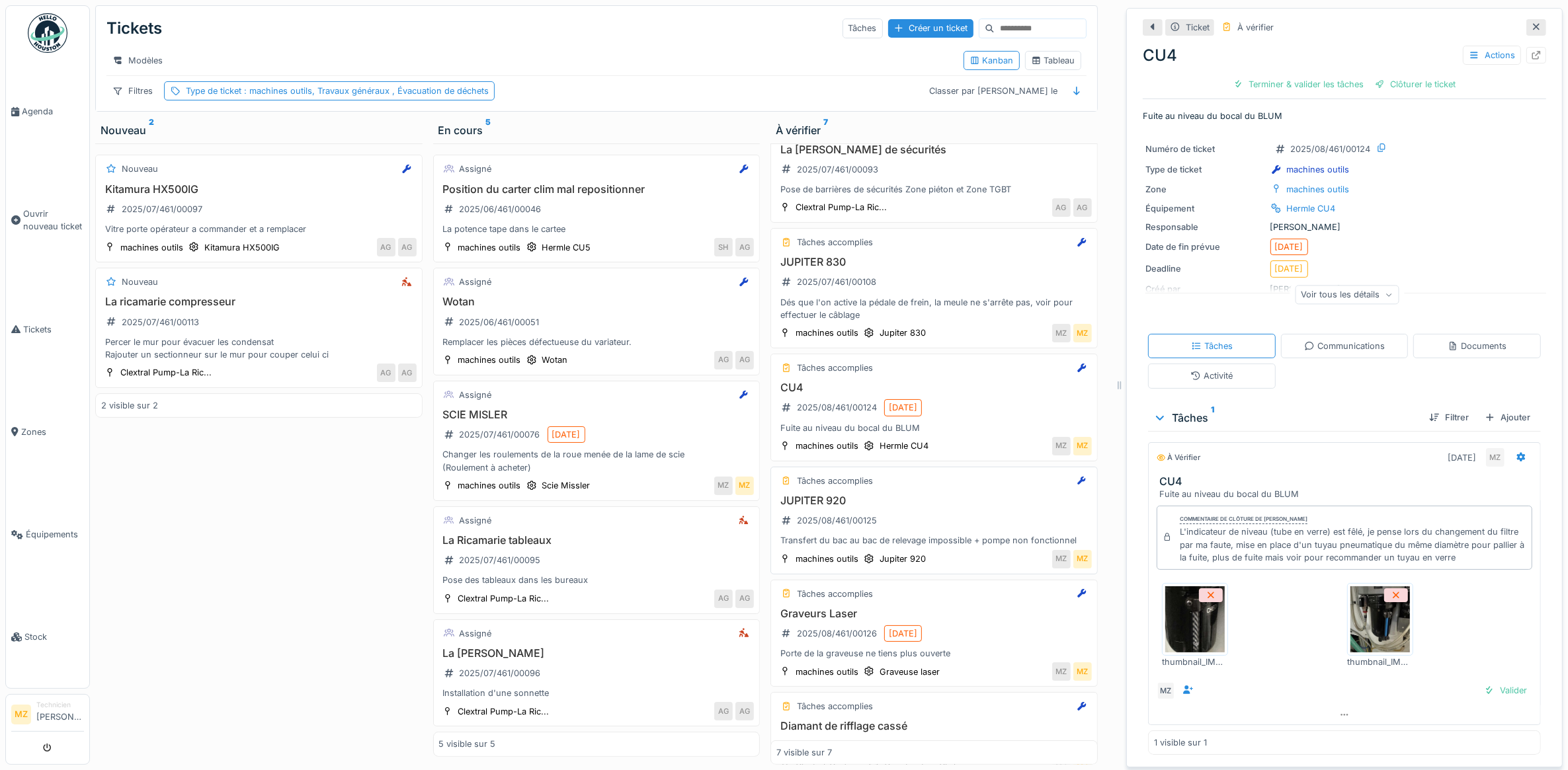
click at [970, 507] on h3 "JUPITER 920" at bounding box center [933, 501] width 315 height 13
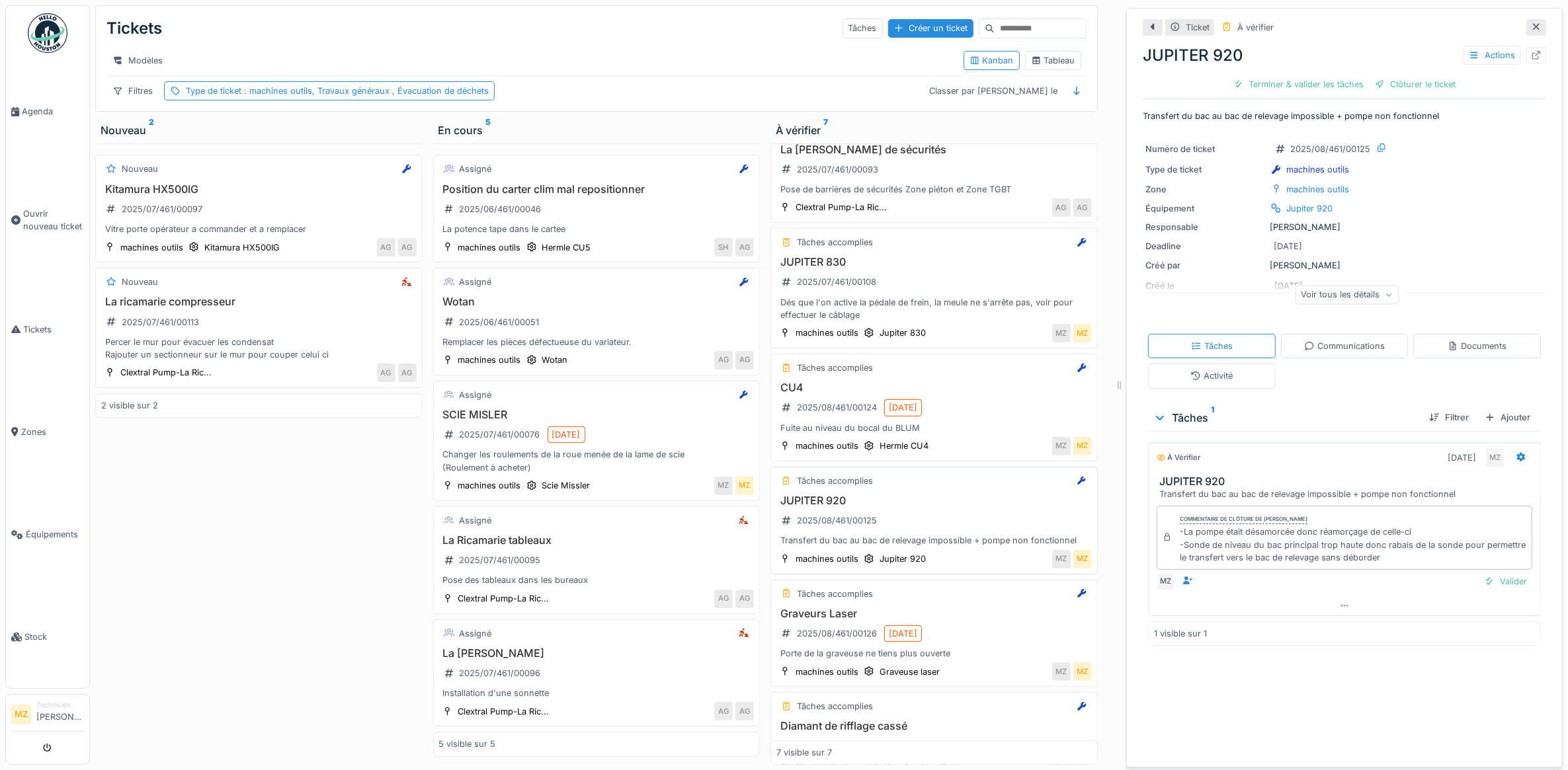
scroll to position [245, 0]
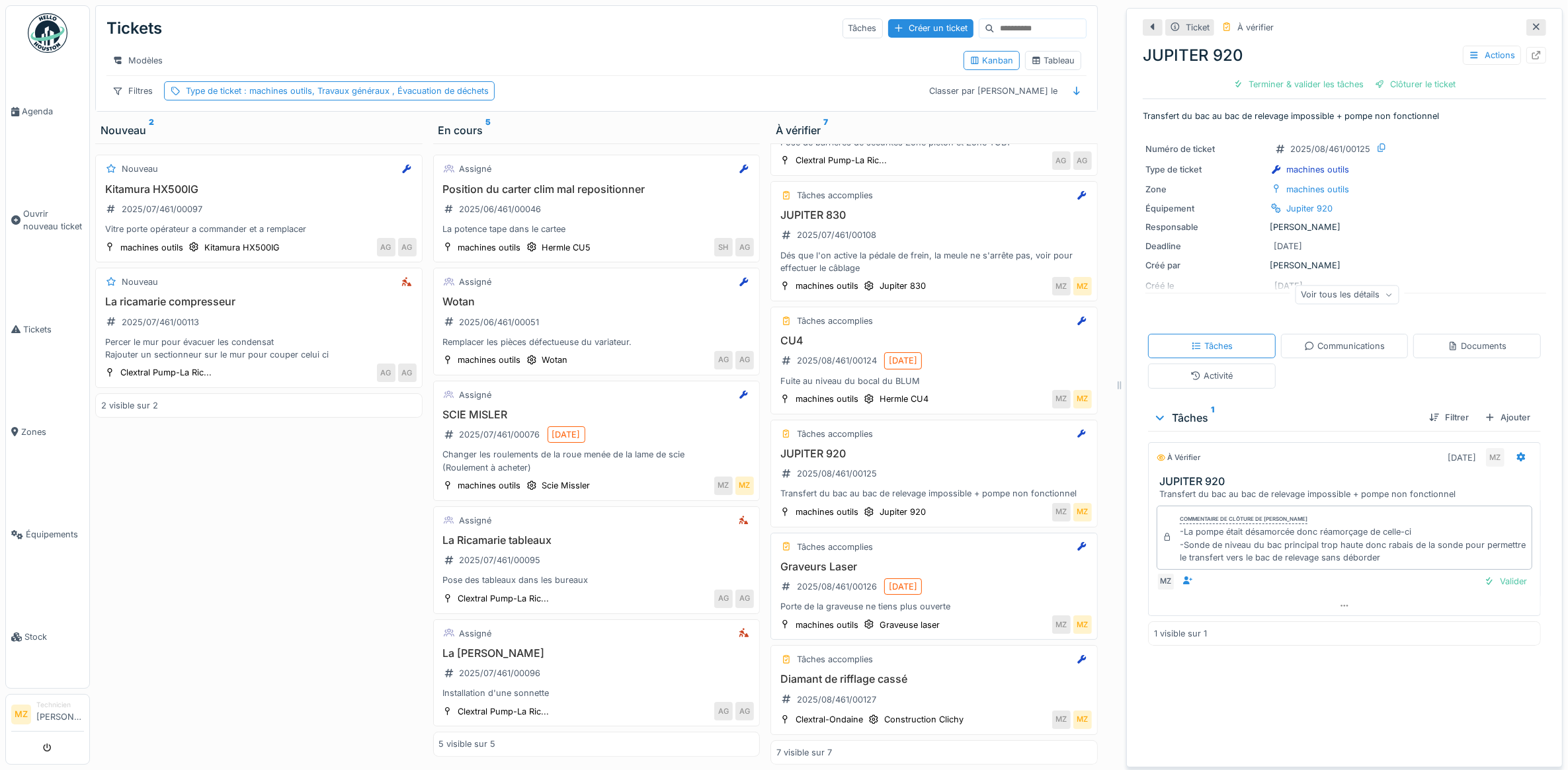
click at [1010, 590] on div "Graveurs Laser 2025/08/461/00126 21/08/2025 Porte de la graveuse ne tiens plus …" at bounding box center [933, 587] width 315 height 53
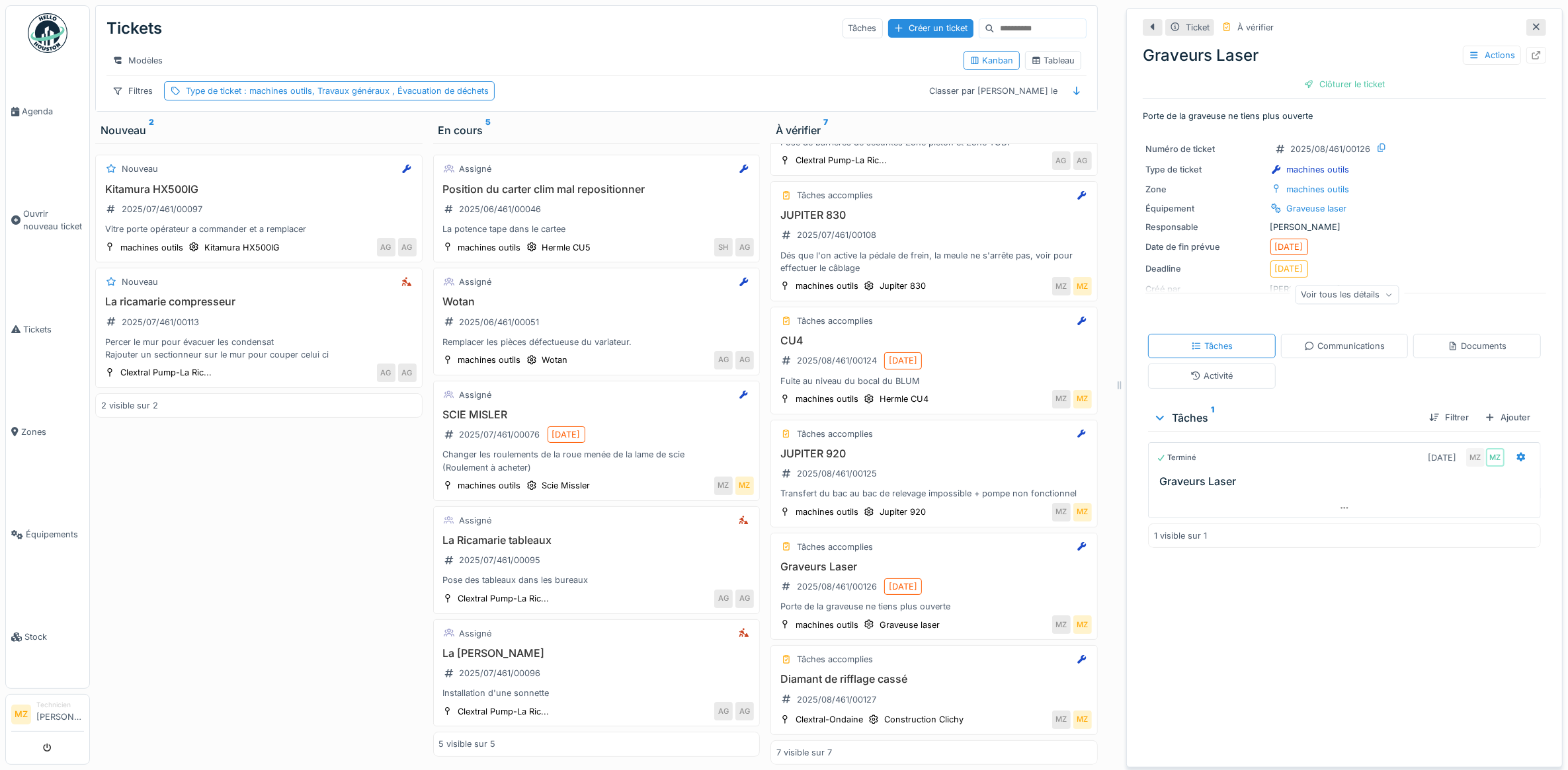
click at [1341, 304] on div "Voir tous les détails" at bounding box center [1347, 295] width 103 height 20
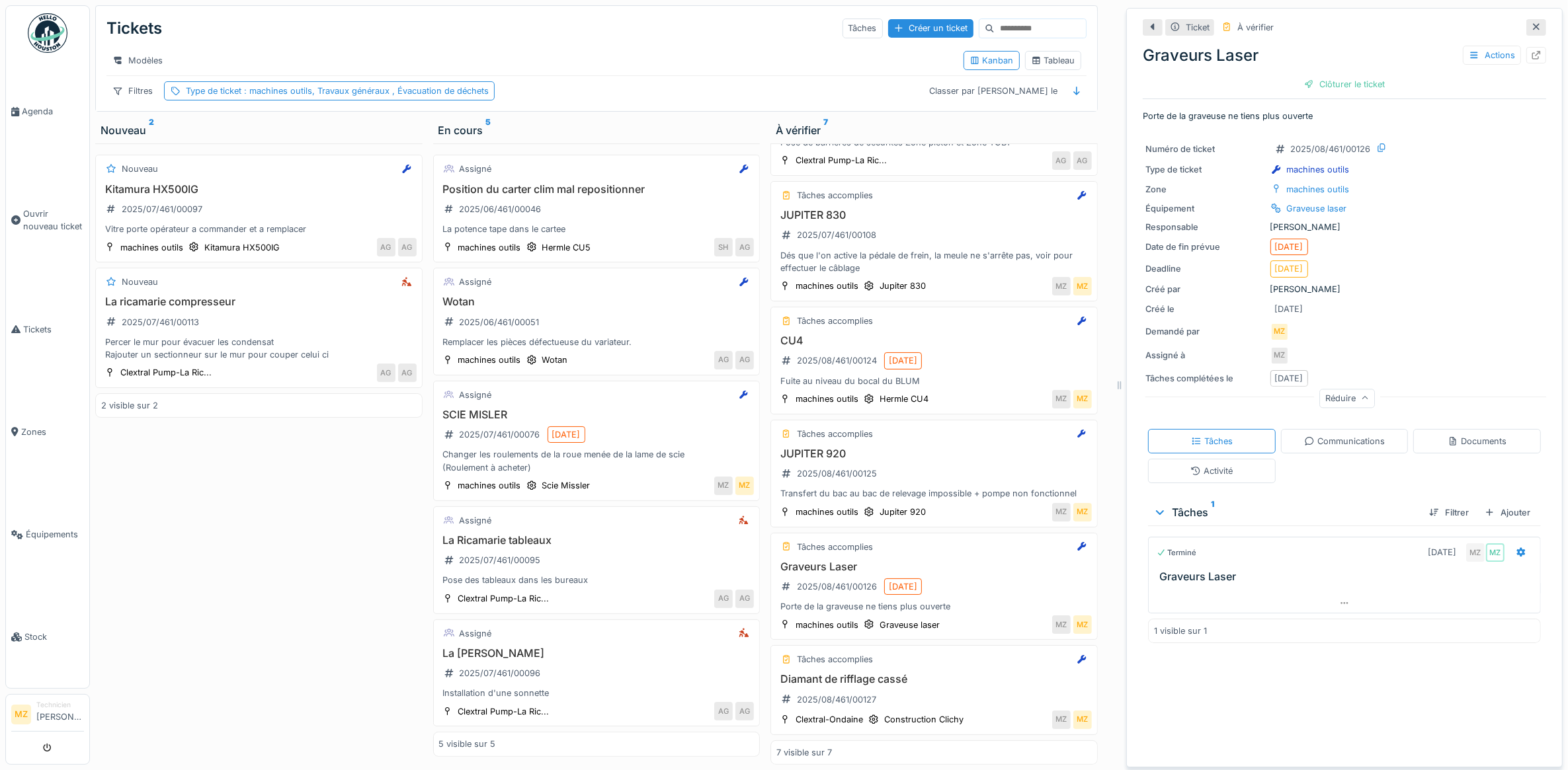
click at [1349, 463] on div "Tâches Communications Documents Activité" at bounding box center [1343, 456] width 403 height 64
click at [1350, 447] on div "Communications" at bounding box center [1343, 441] width 81 height 13
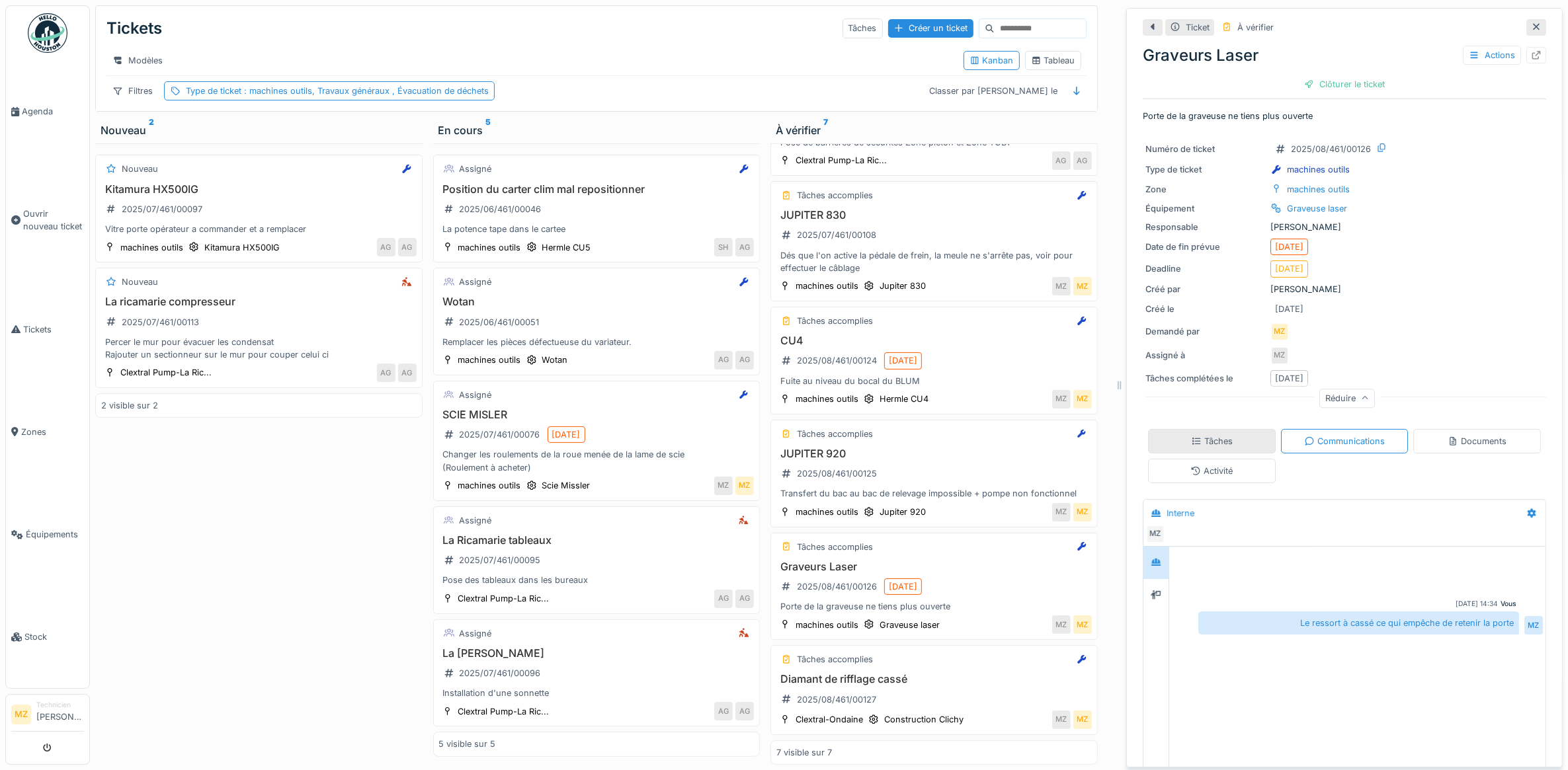
click at [1230, 428] on div "Tâches" at bounding box center [1212, 440] width 128 height 24
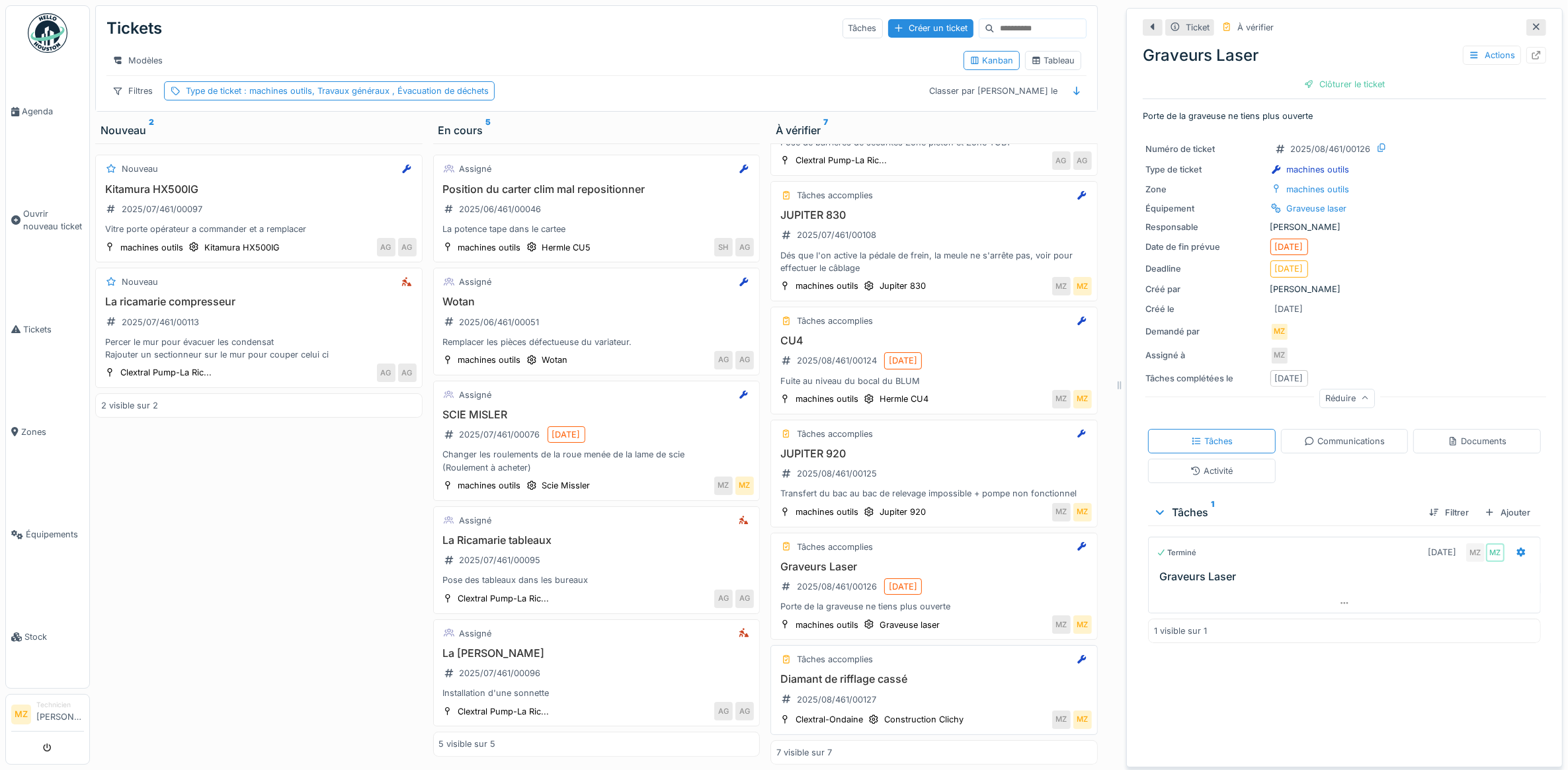
click at [950, 672] on h3 "Diamant de rifflage cassé" at bounding box center [933, 678] width 315 height 13
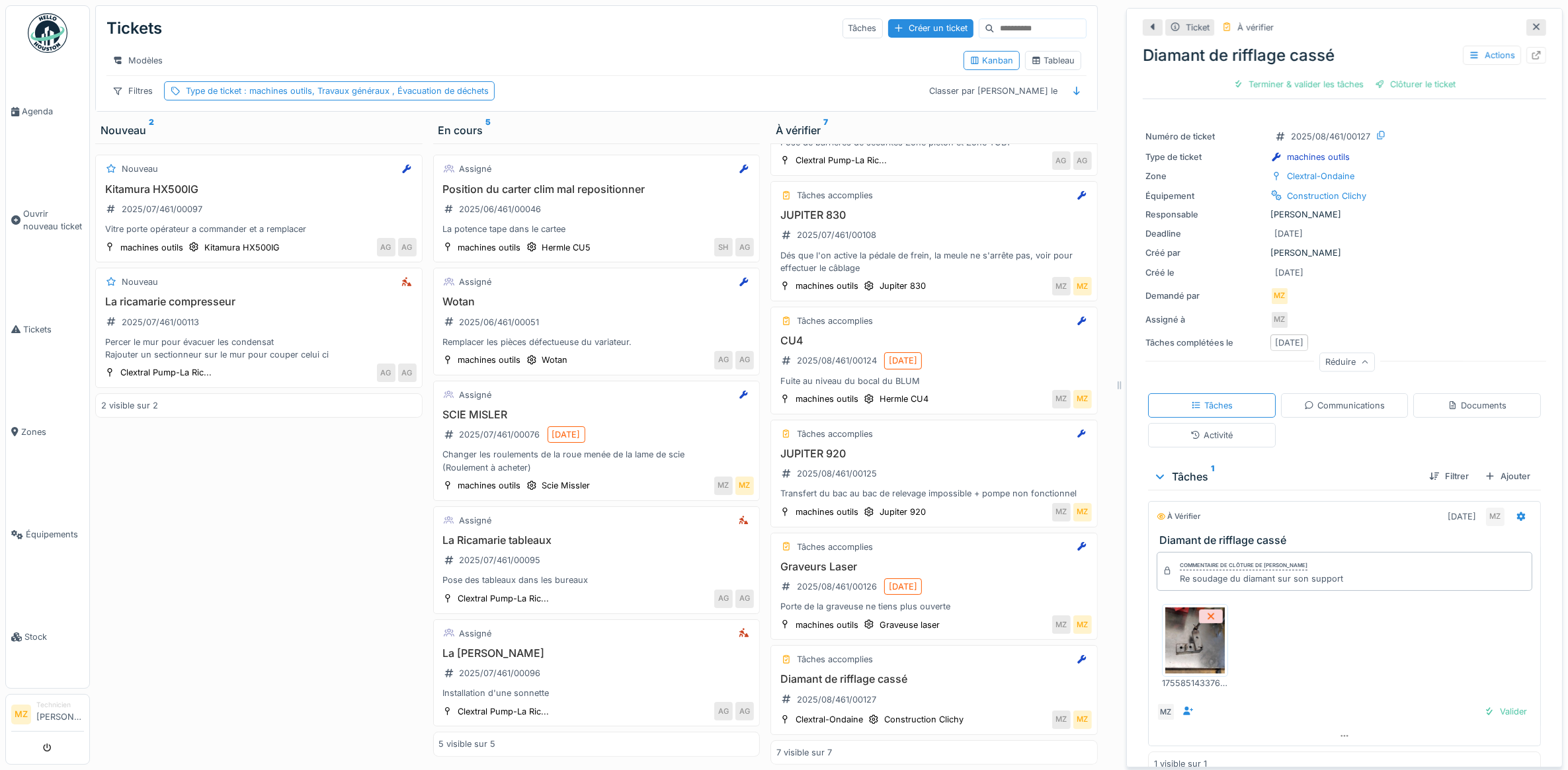
click at [1195, 651] on img at bounding box center [1194, 640] width 60 height 66
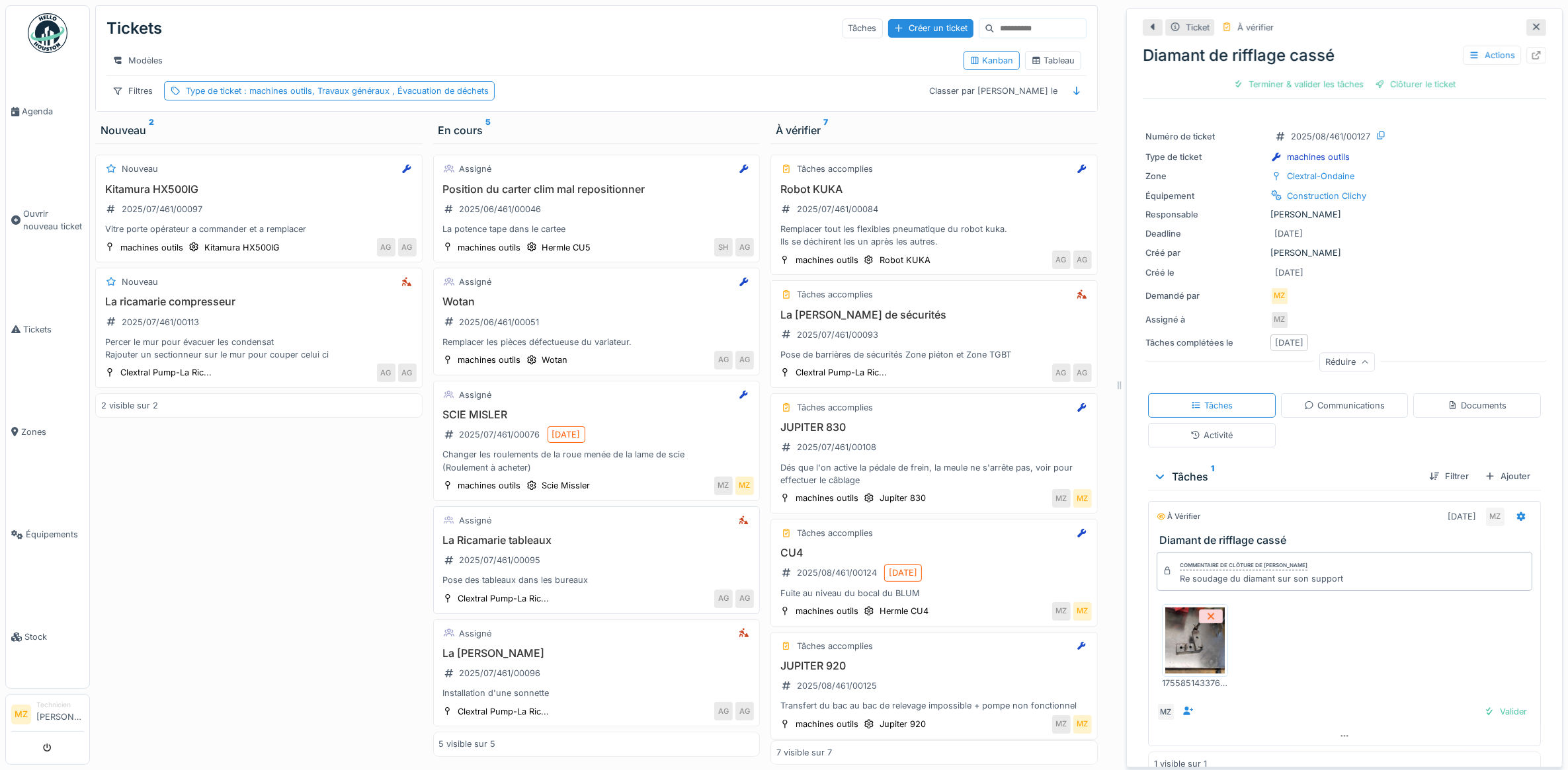
scroll to position [10, 0]
click at [302, 223] on div "Kitamura HX500IG 2025/07/461/00097 Vitre porte opérateur a commander et a rempl…" at bounding box center [259, 210] width 315 height 53
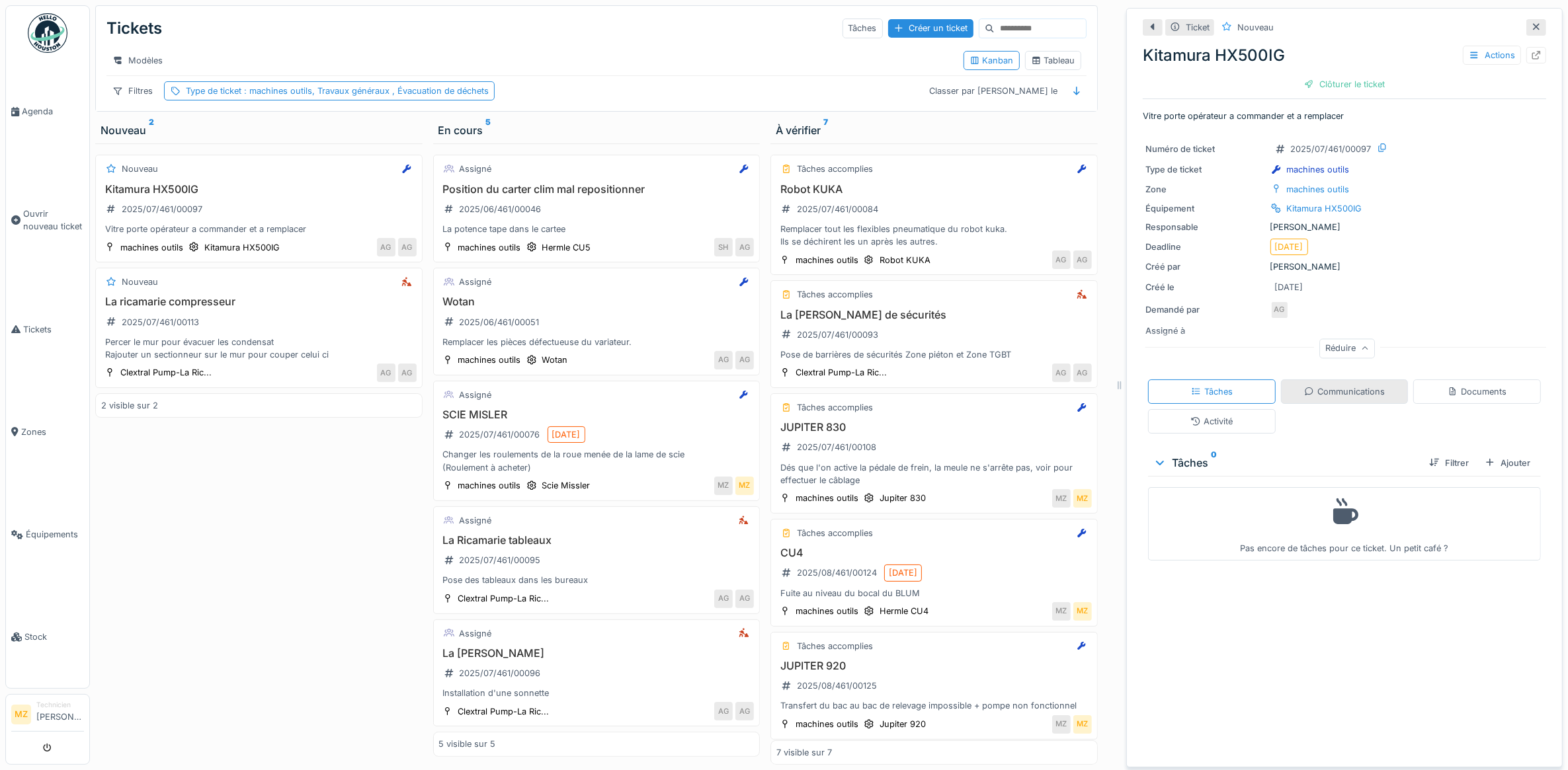
click at [1341, 385] on div "Communications" at bounding box center [1343, 391] width 81 height 13
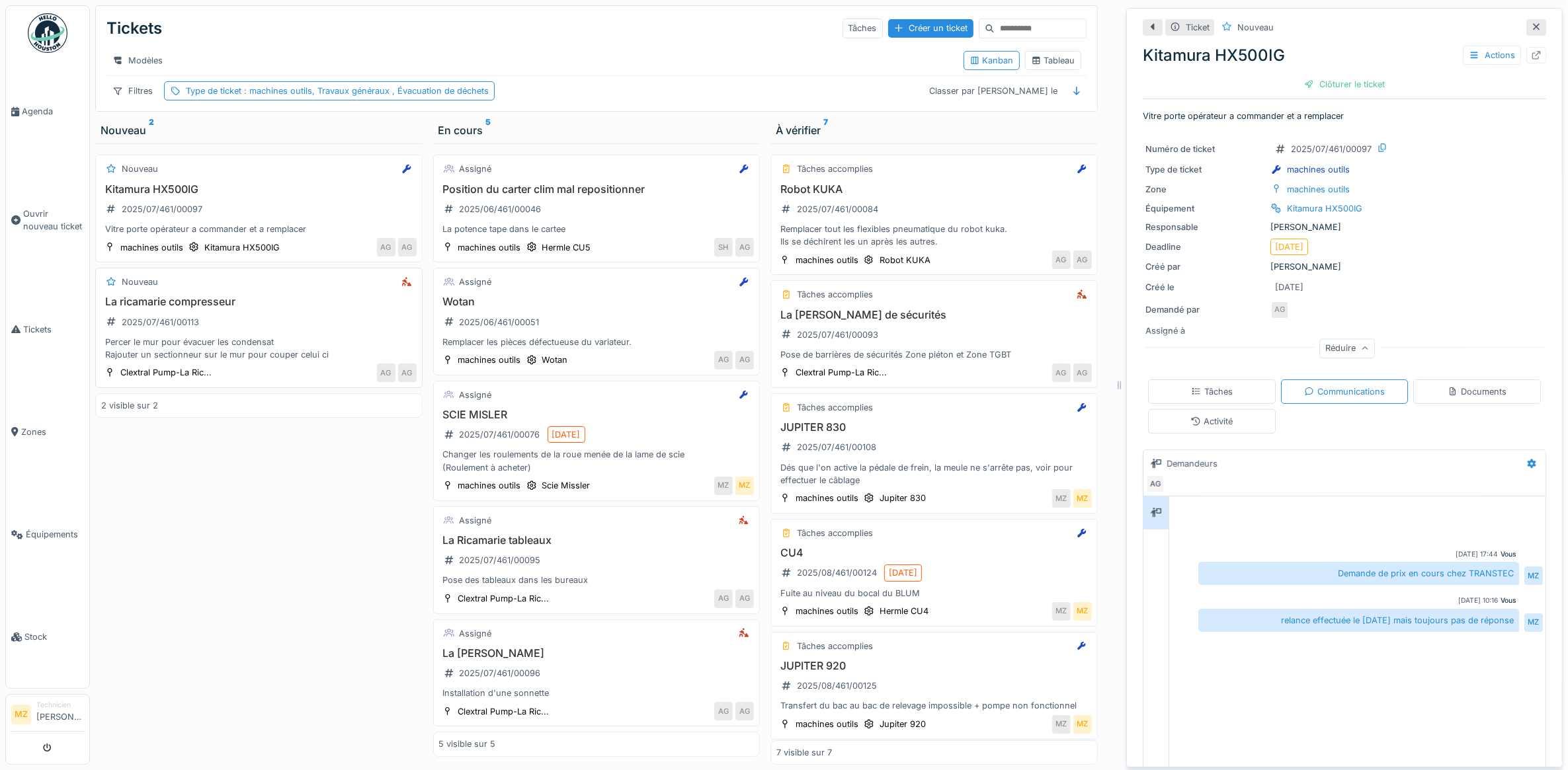
click at [309, 347] on div "Percer le mur pour évacuer les condensat Rajouter un sectionneur sur le mur pou…" at bounding box center [259, 348] width 315 height 25
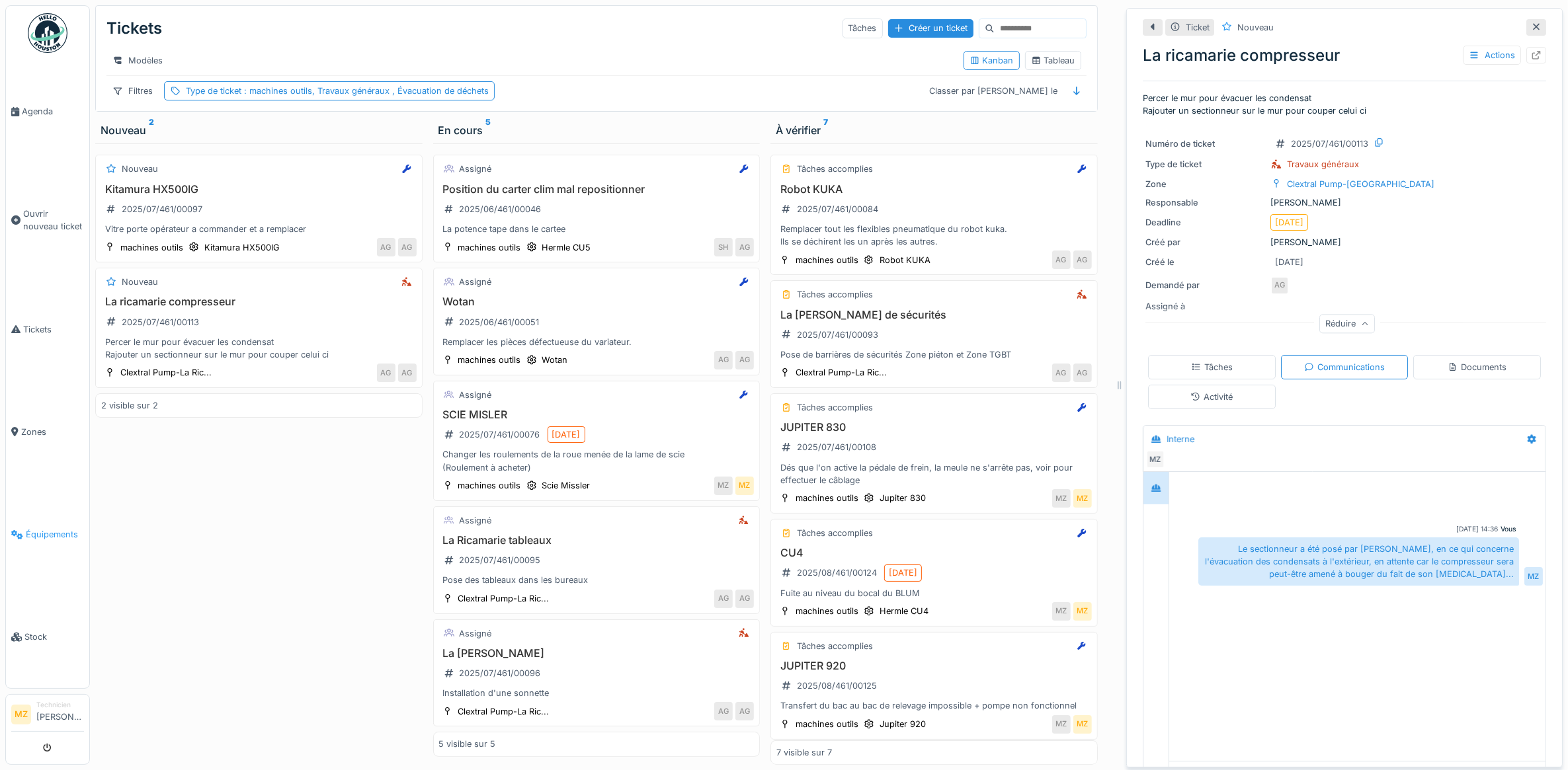
click at [64, 528] on span "Équipements" at bounding box center [55, 534] width 59 height 13
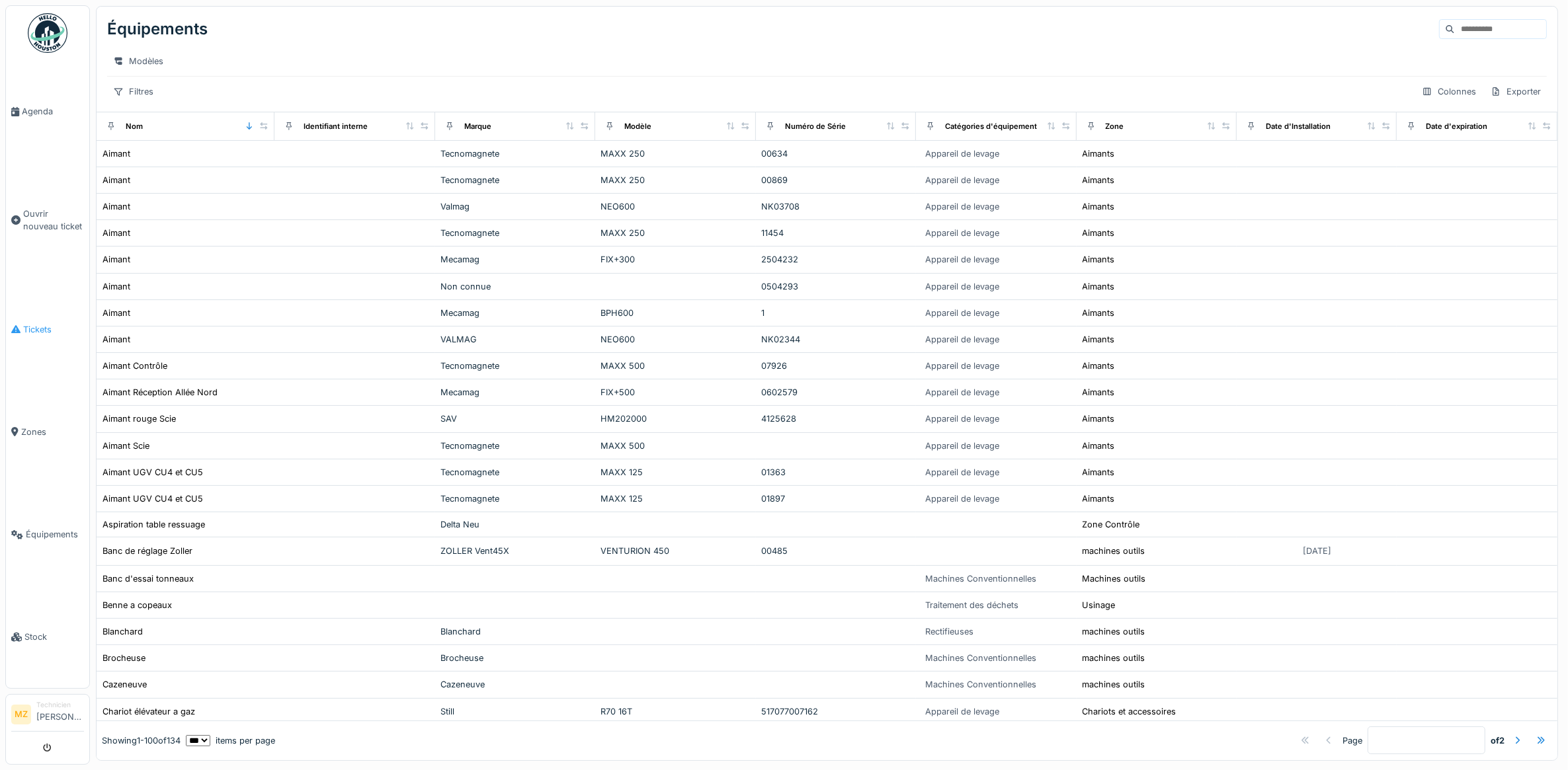
click at [48, 325] on span "Tickets" at bounding box center [54, 329] width 61 height 13
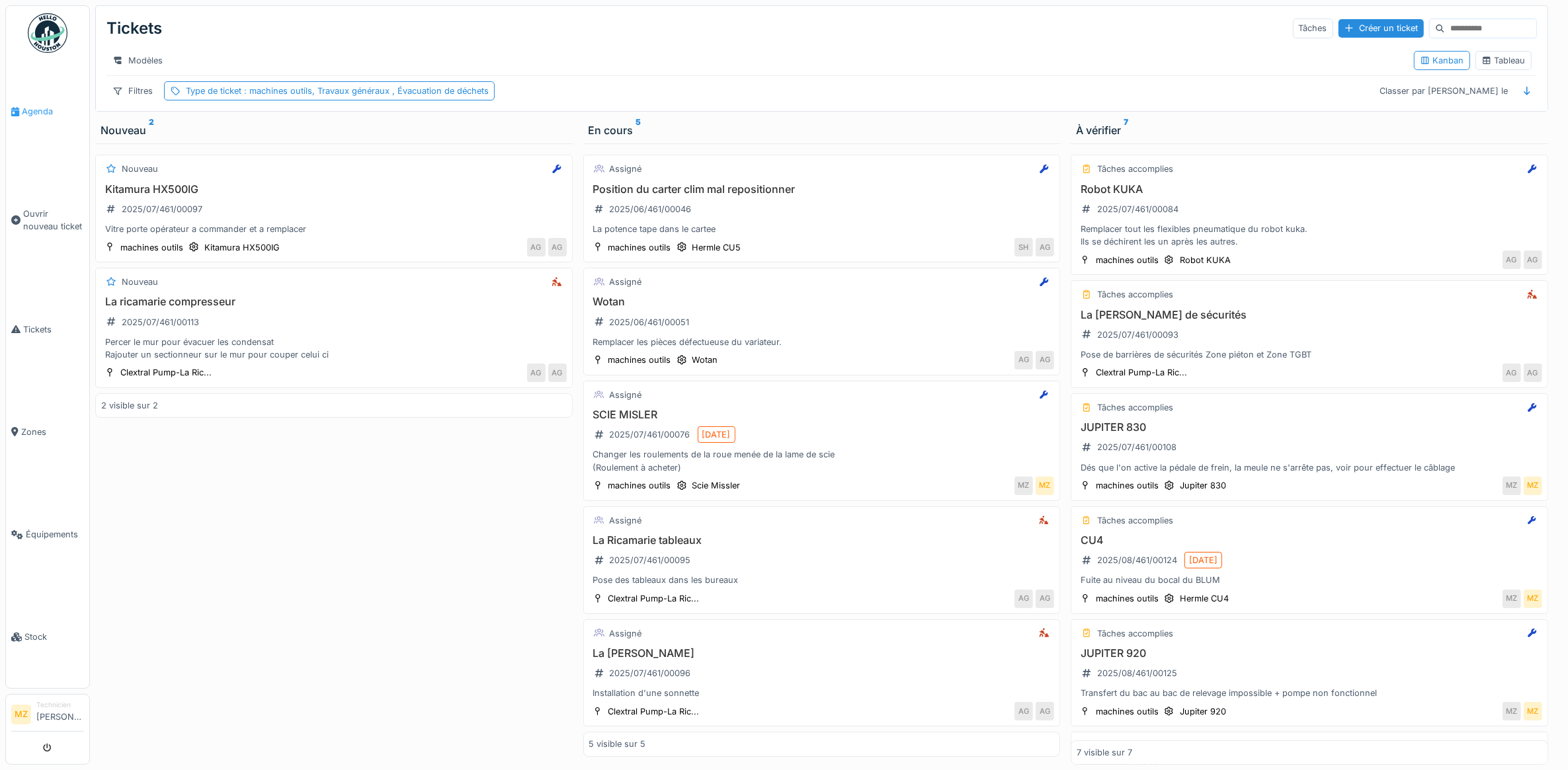
click at [44, 121] on link "Agenda" at bounding box center [47, 111] width 83 height 102
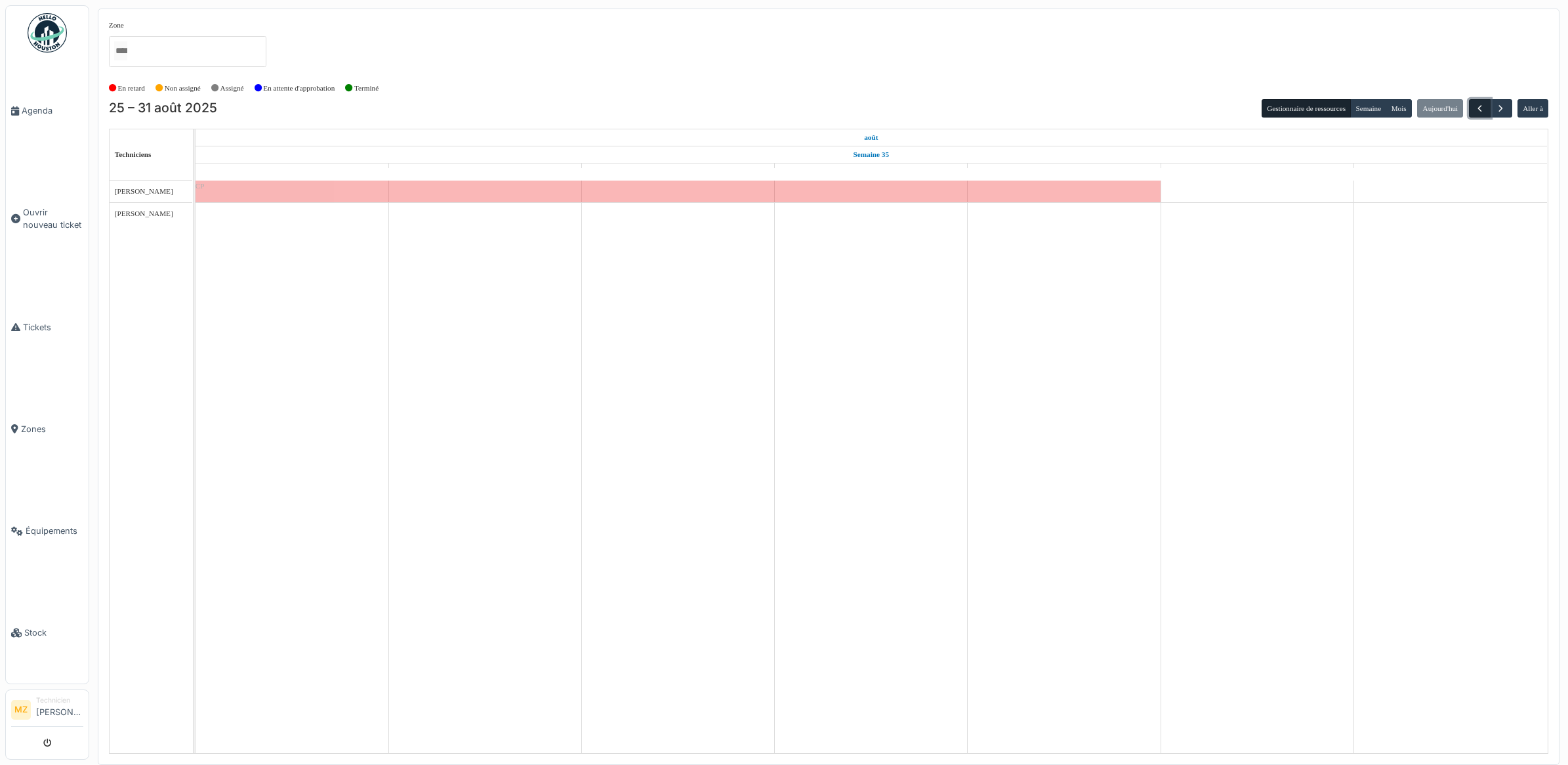
click at [1479, 106] on span "button" at bounding box center [1481, 109] width 12 height 12
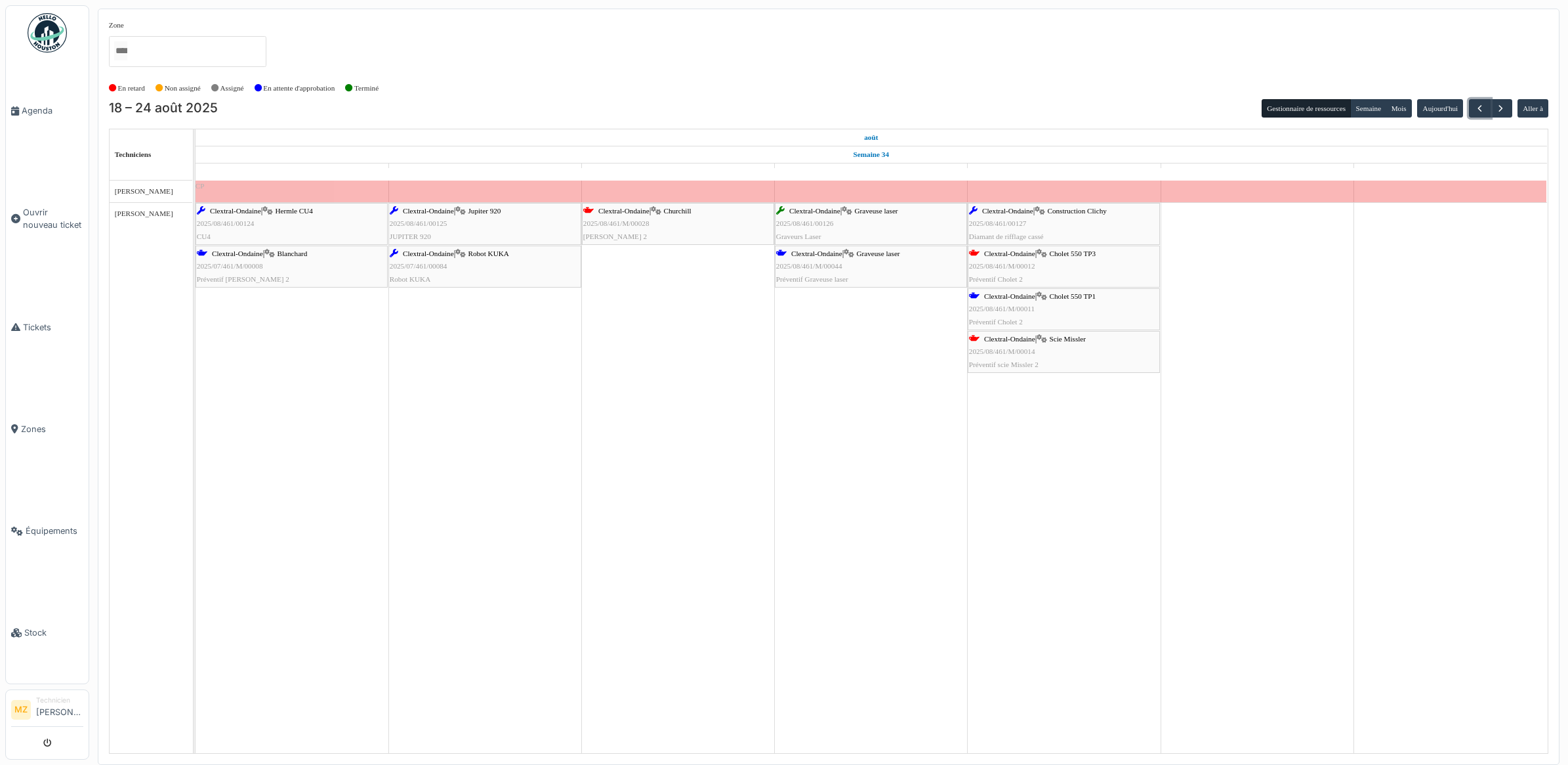
click at [1103, 343] on div "Clextral-Ondaine | Scie Missler 2025/08/461/M/00014 Préventif scie Missler 2" at bounding box center [1064, 351] width 190 height 38
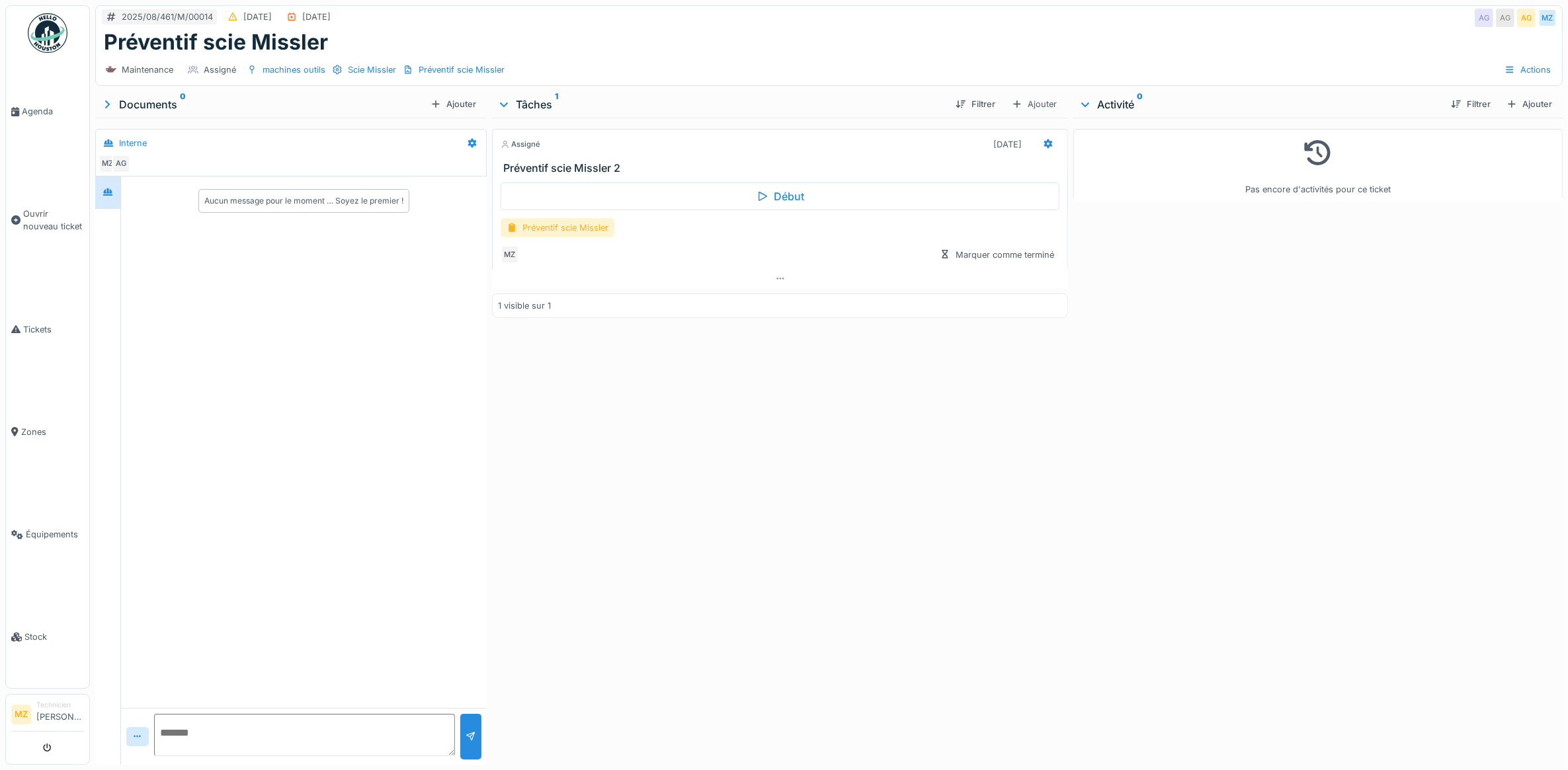
click at [599, 225] on div "Préventif scie Missler" at bounding box center [557, 227] width 113 height 20
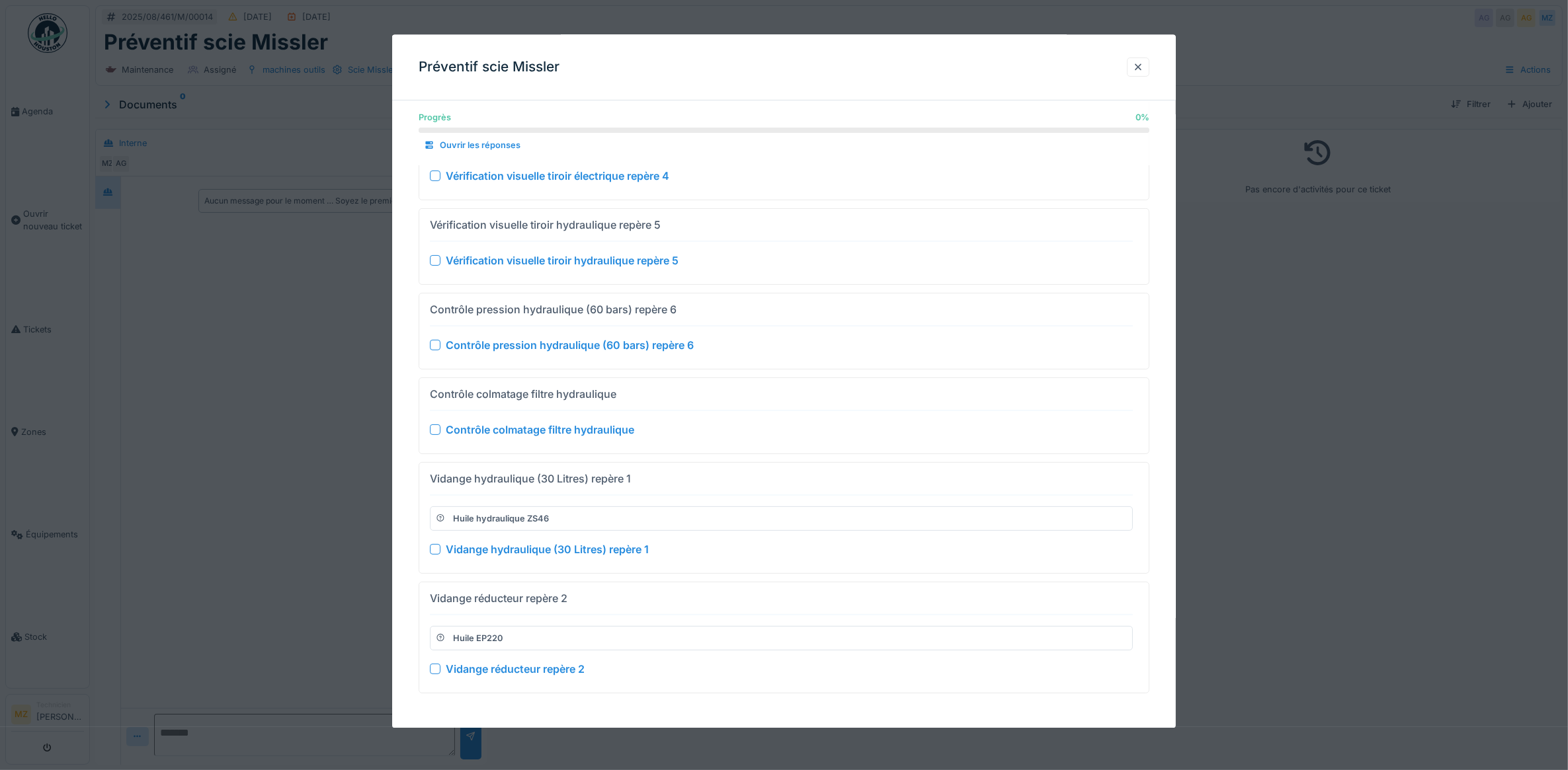
scroll to position [262, 0]
